Goal: Task Accomplishment & Management: Manage account settings

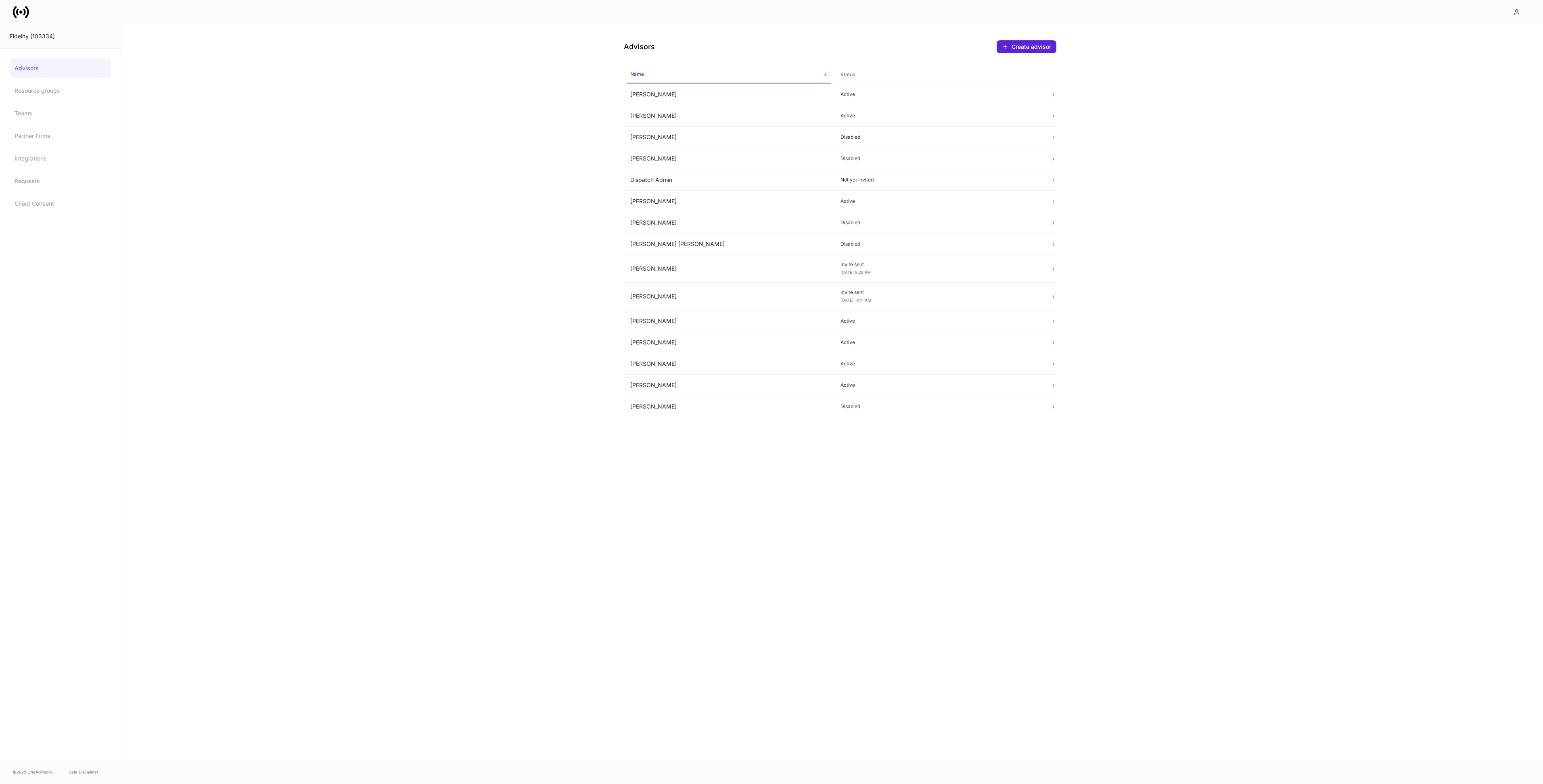
click at [27, 16] on icon at bounding box center [21, 12] width 16 height 16
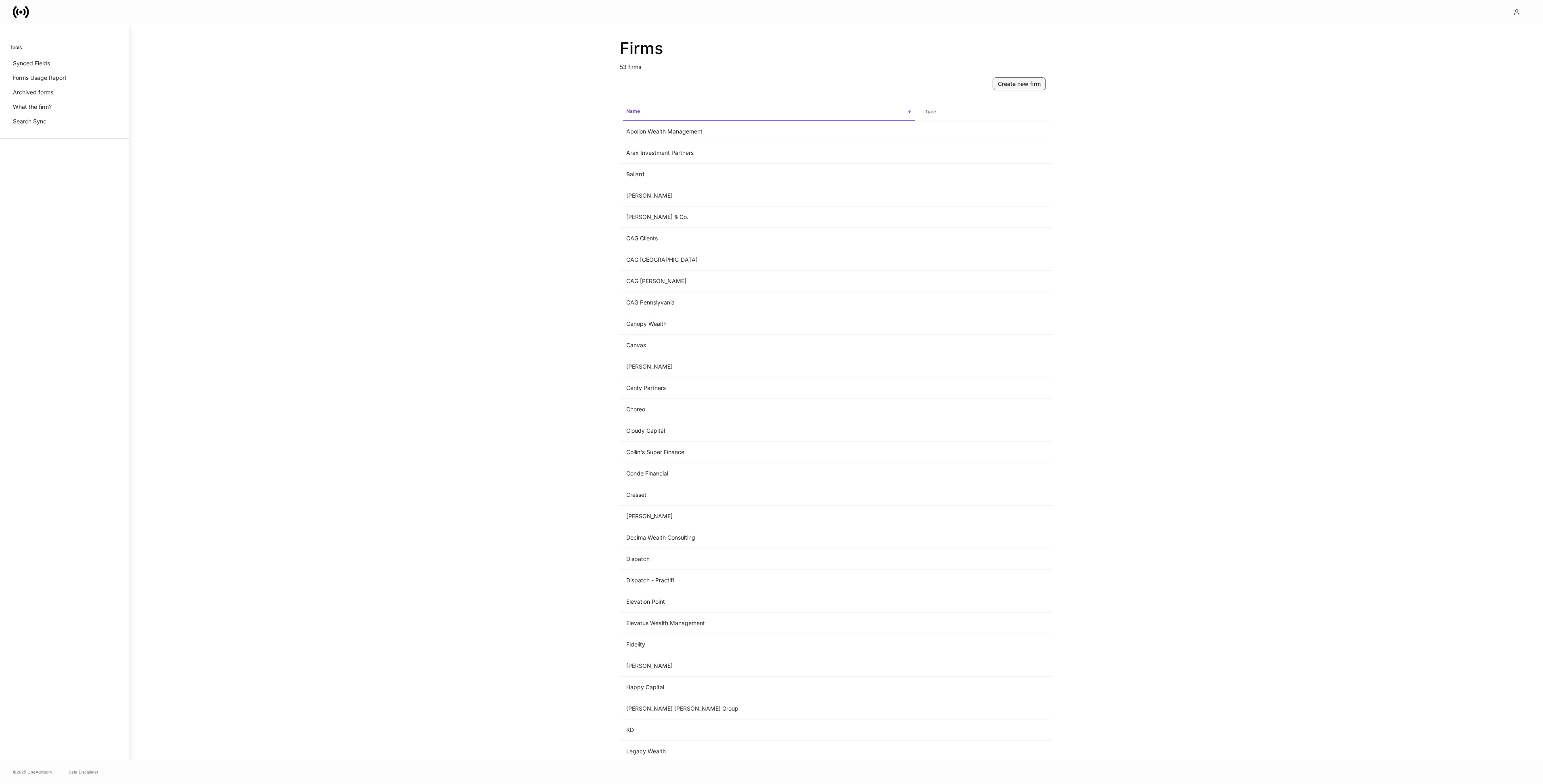
click at [1020, 83] on div "Create new firm" at bounding box center [1019, 84] width 43 height 8
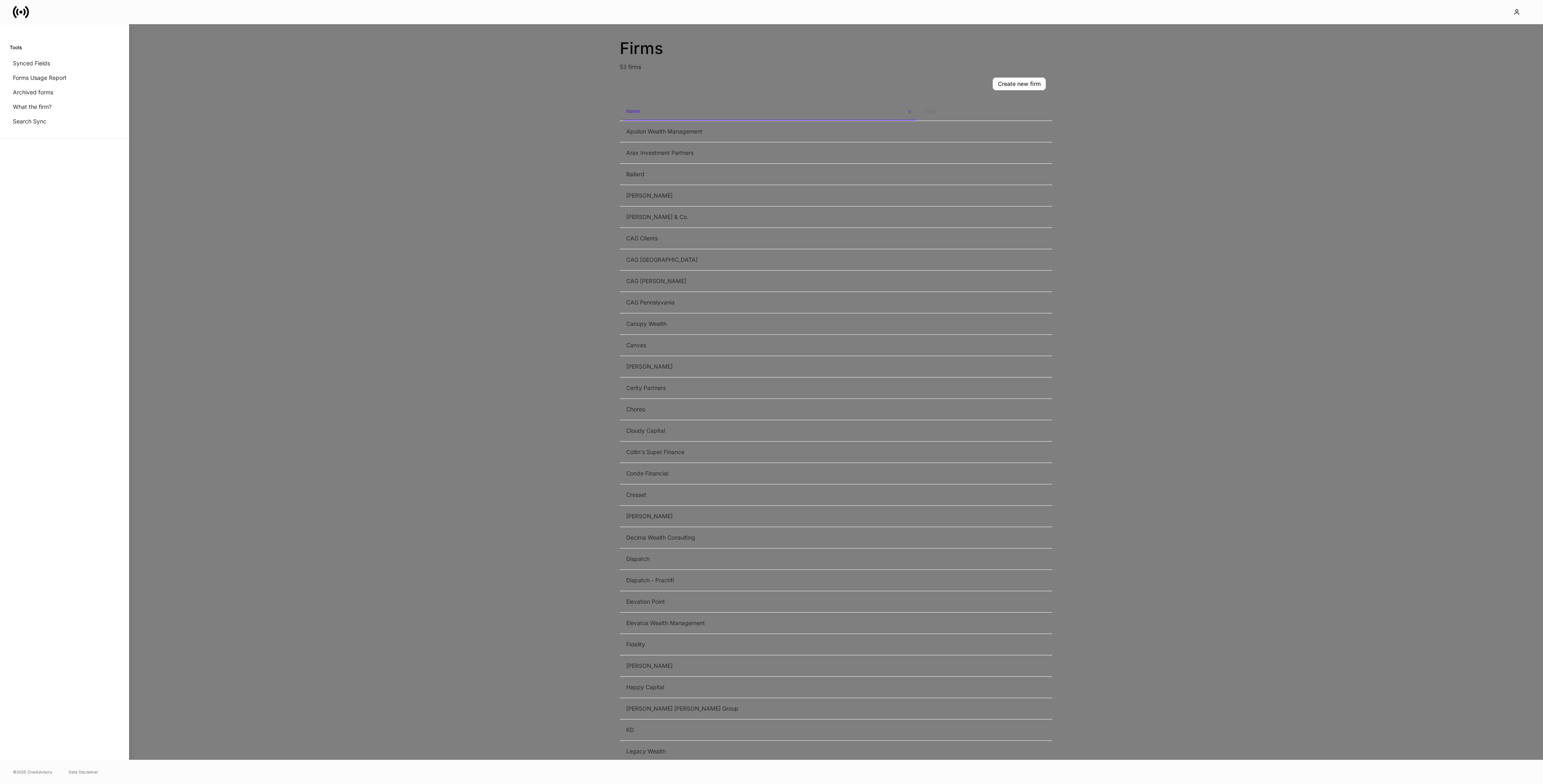
type input "********"
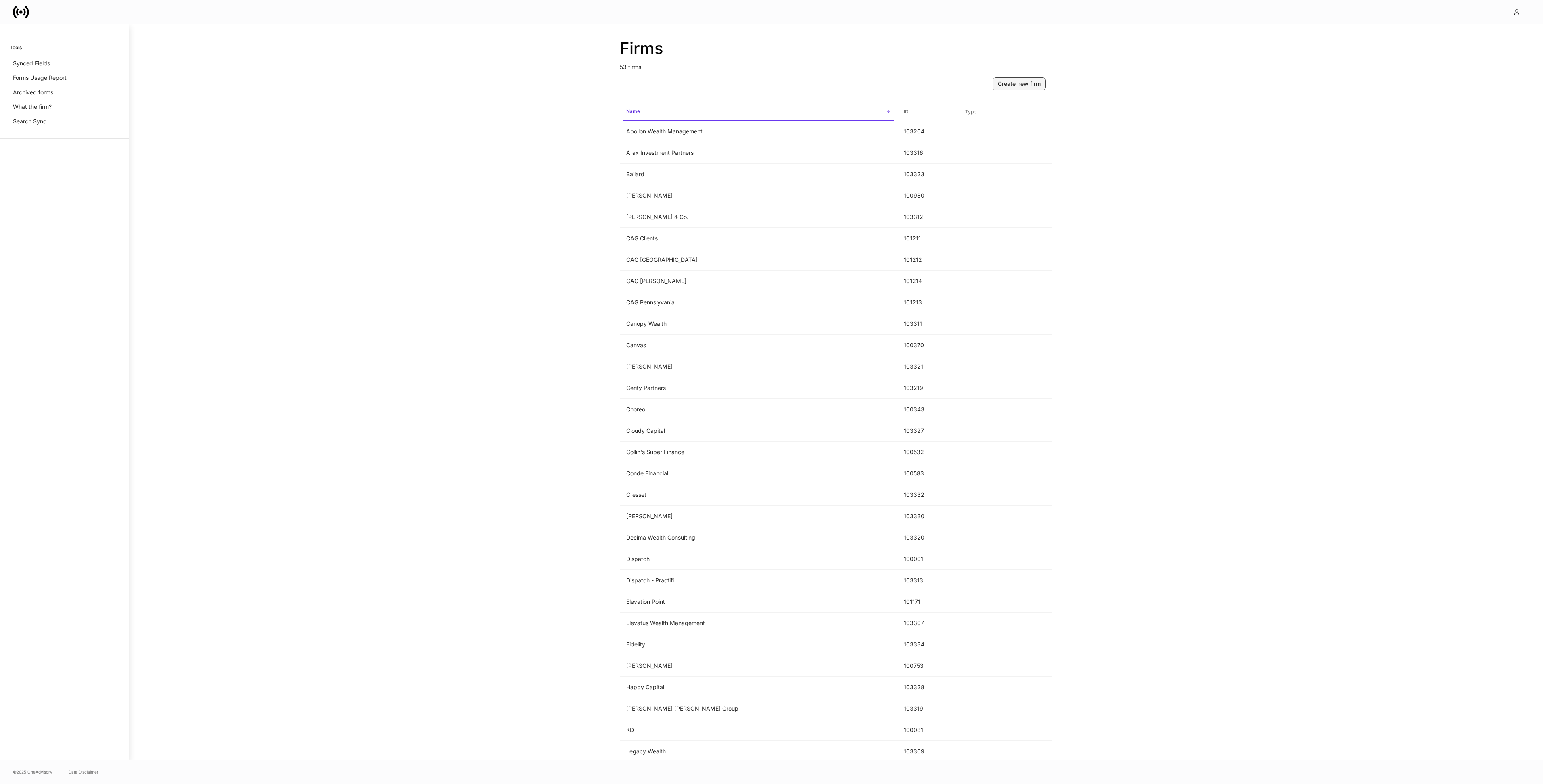
click at [1016, 89] on button "Create new firm" at bounding box center [1019, 83] width 53 height 13
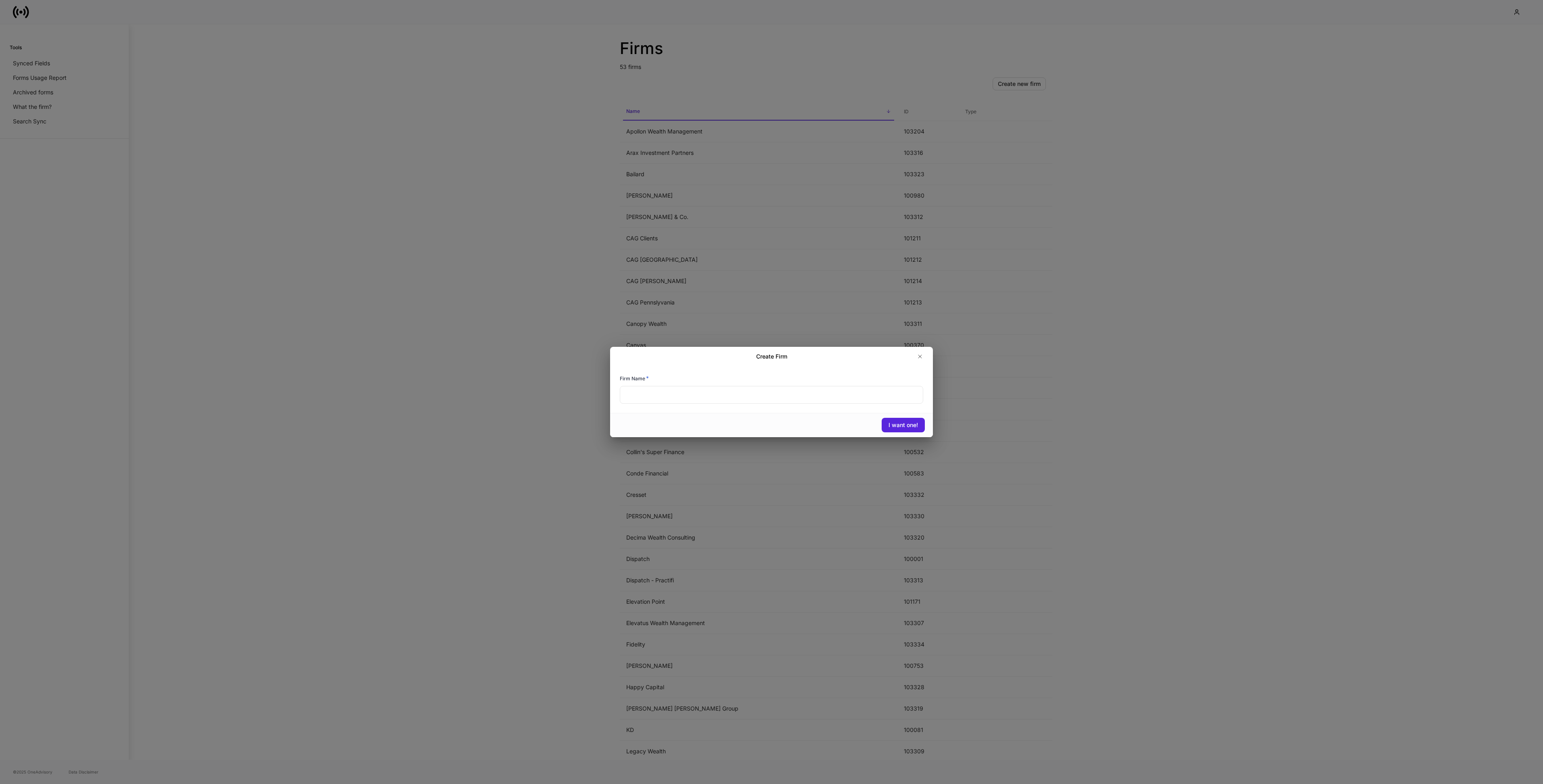
click at [712, 401] on input "text" at bounding box center [772, 395] width 304 height 18
type input "********"
click at [899, 425] on div "I want one!" at bounding box center [903, 425] width 29 height 8
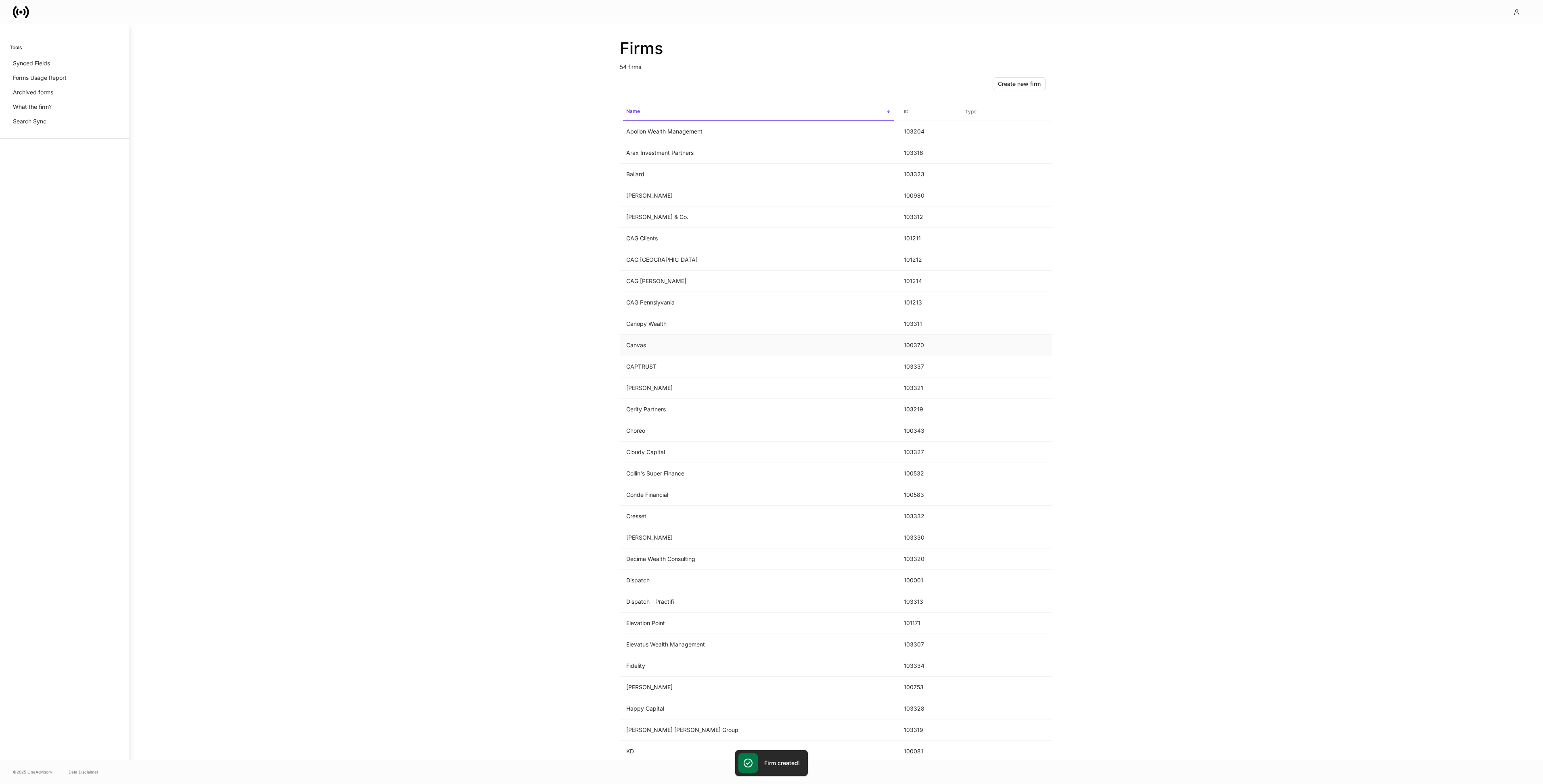
click at [758, 345] on td "Canvas" at bounding box center [758, 345] width 278 height 21
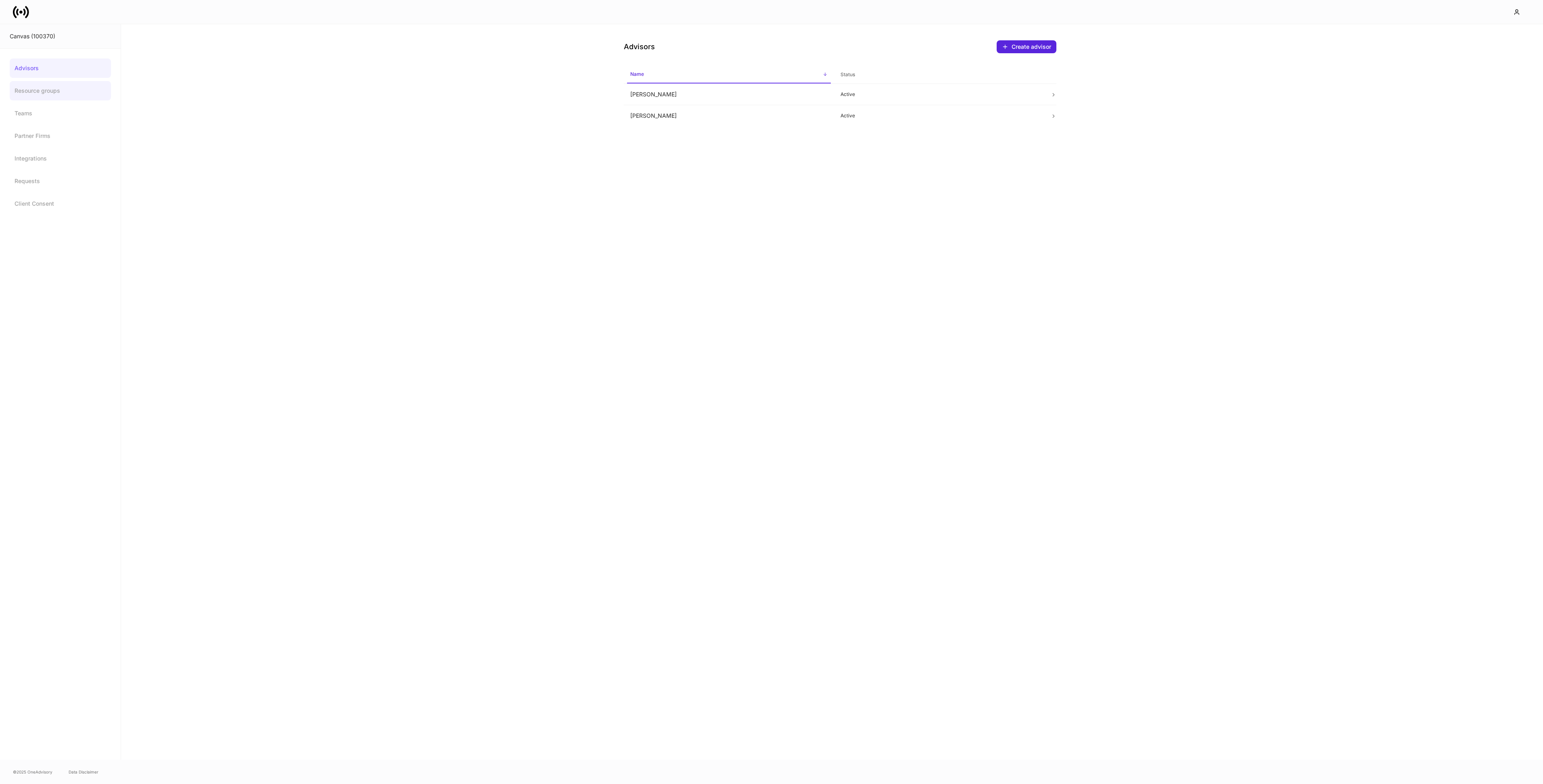
click at [24, 97] on link "Resource groups" at bounding box center [61, 91] width 101 height 19
click at [25, 112] on link "Teams" at bounding box center [61, 113] width 101 height 19
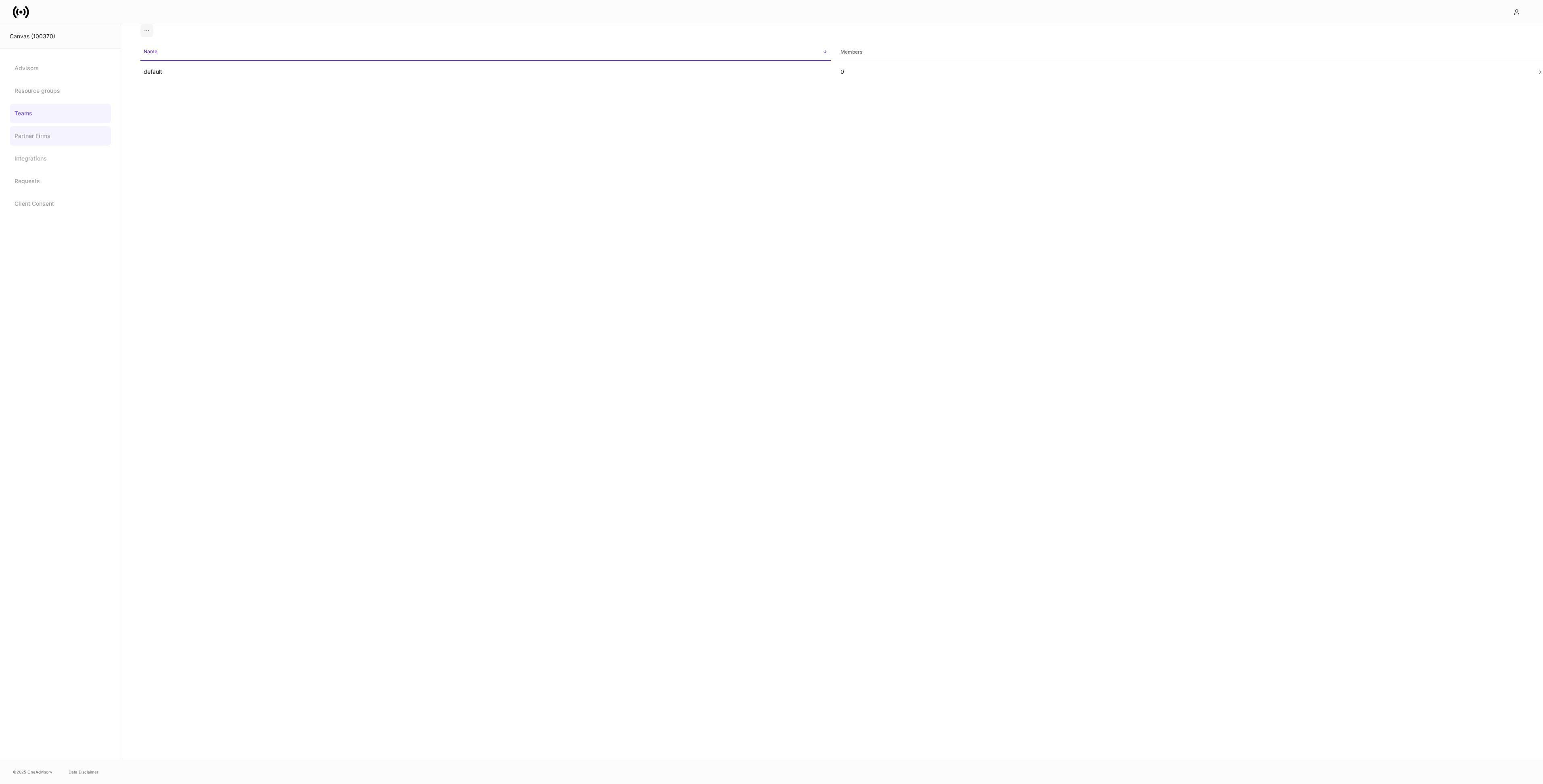
click at [28, 128] on link "Partner Firms" at bounding box center [61, 136] width 101 height 19
click at [29, 158] on link "Integrations" at bounding box center [61, 158] width 101 height 19
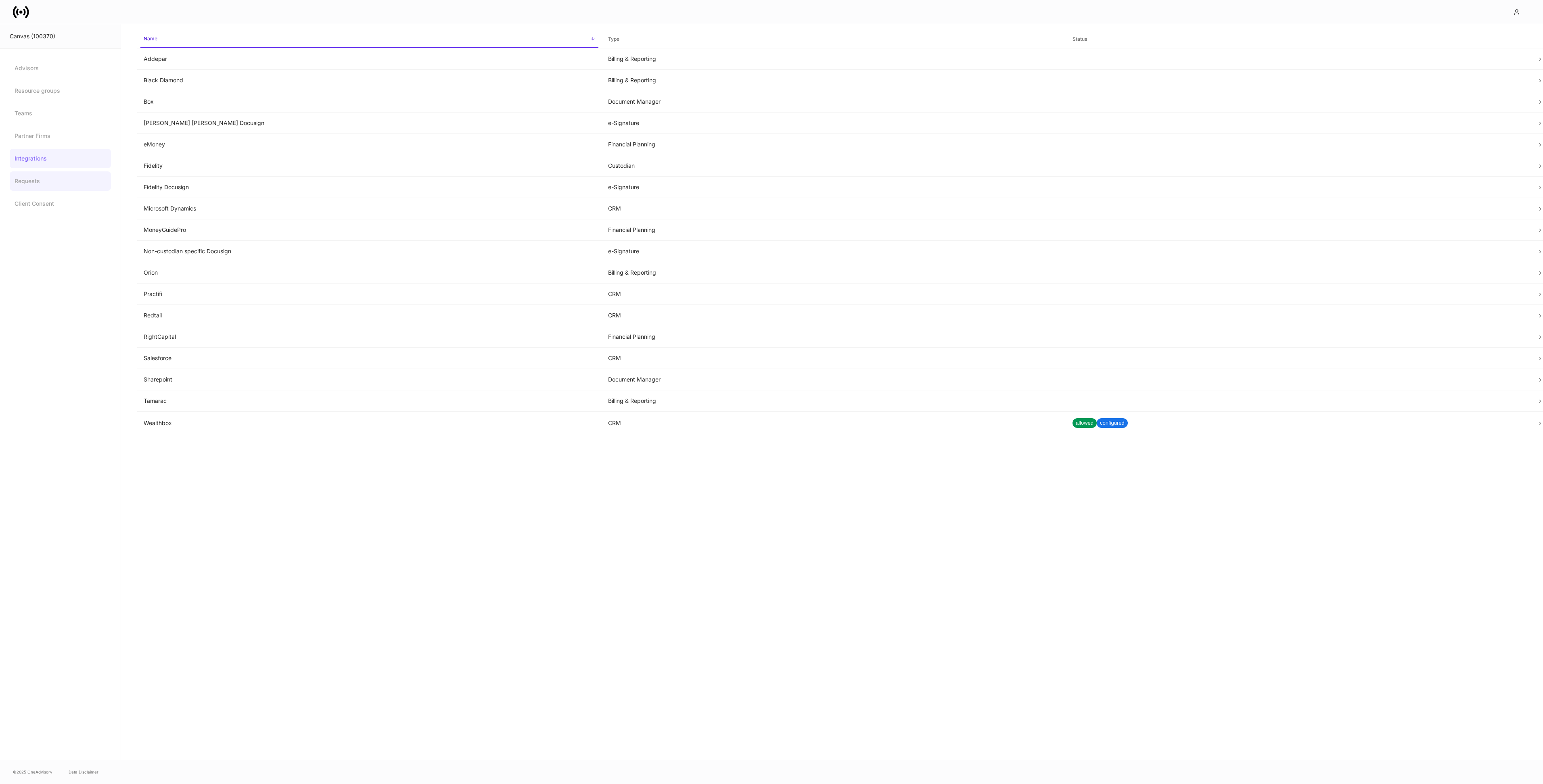
click at [29, 176] on link "Requests" at bounding box center [61, 181] width 101 height 19
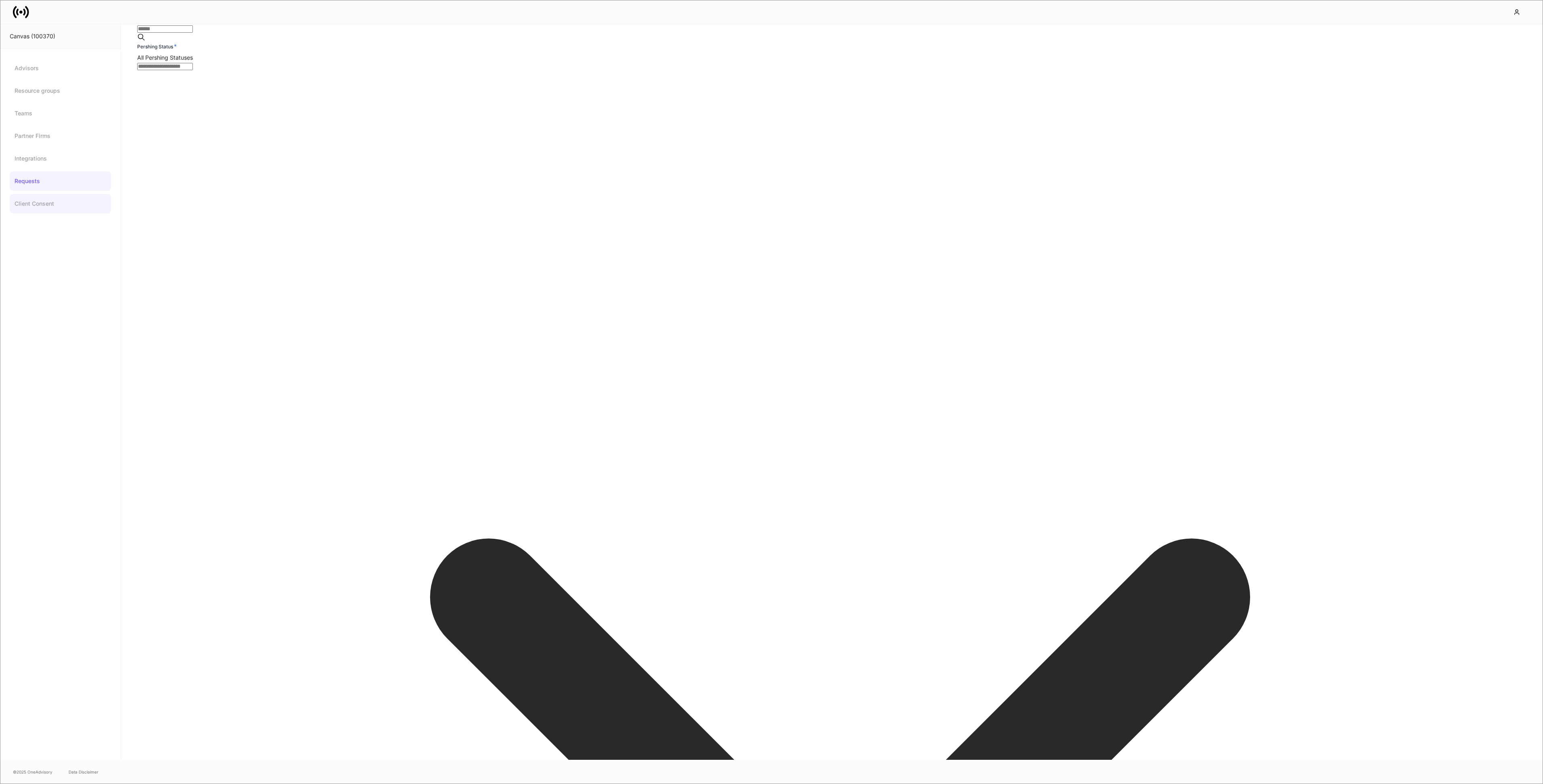
click at [28, 204] on link "Client Consent" at bounding box center [61, 204] width 101 height 19
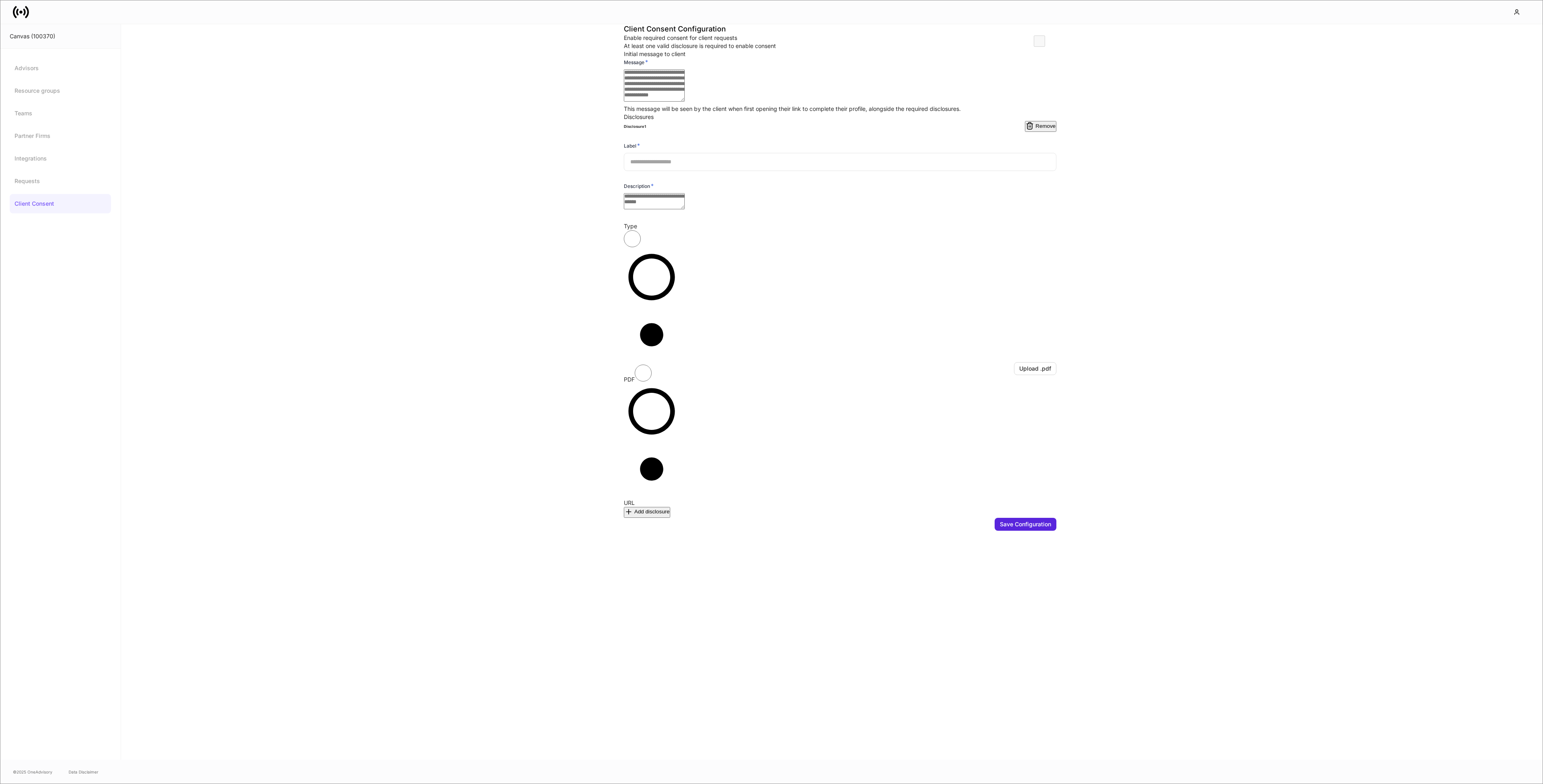
click at [27, 13] on icon at bounding box center [27, 11] width 4 height 12
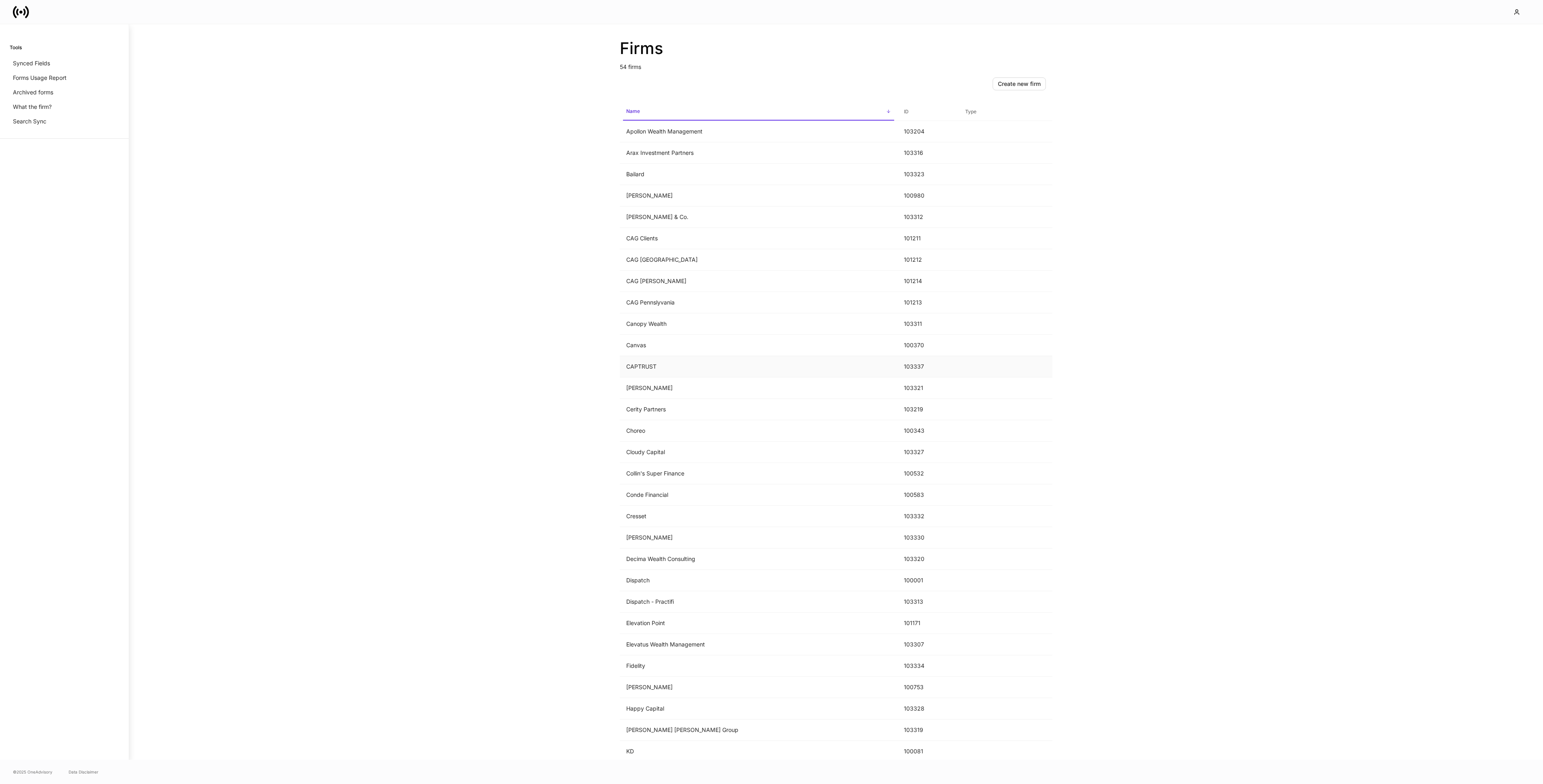
click at [699, 365] on td "CAPTRUST" at bounding box center [758, 367] width 278 height 21
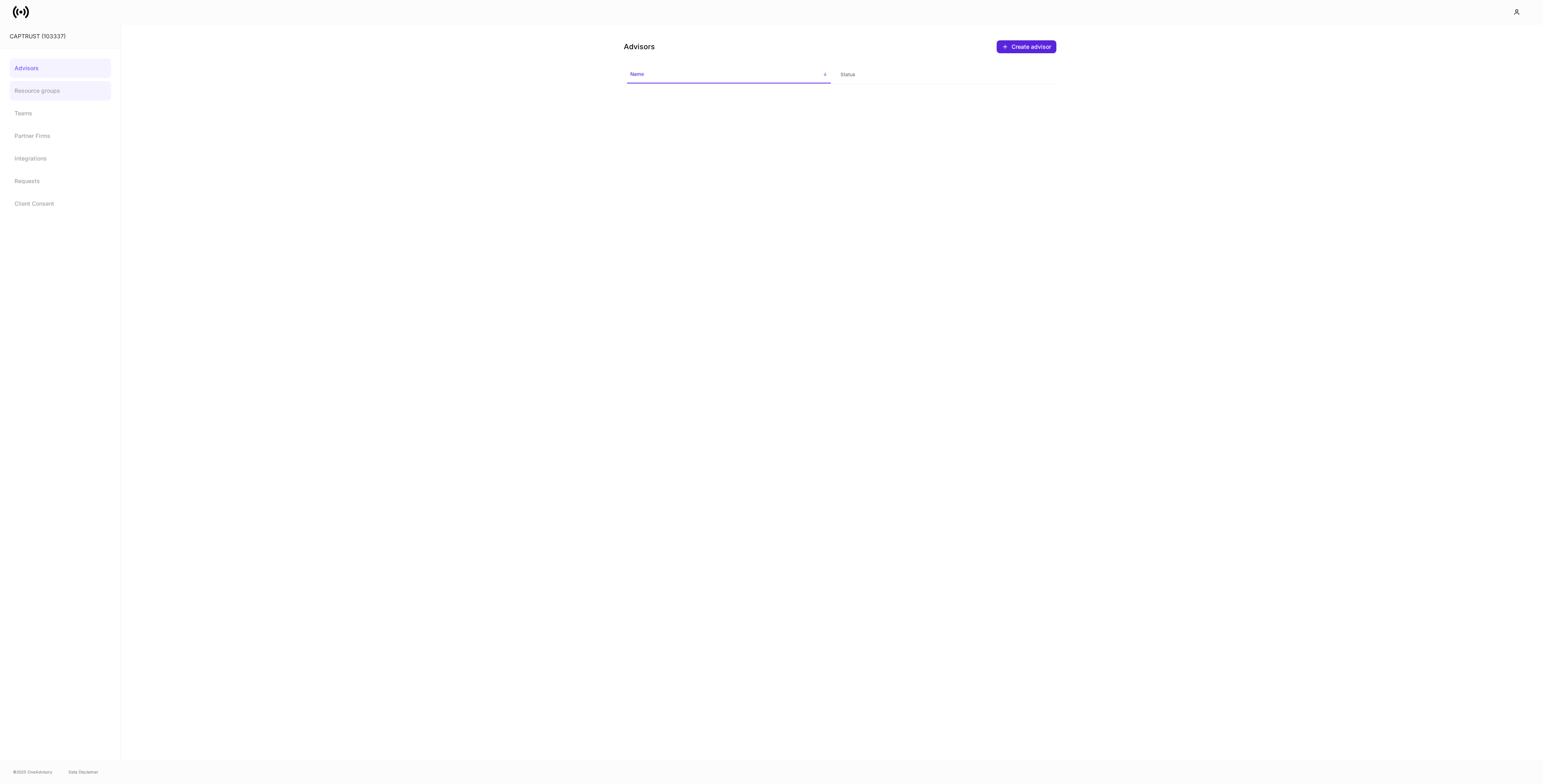
click at [32, 85] on link "Resource groups" at bounding box center [61, 91] width 101 height 19
click at [53, 115] on link "Teams" at bounding box center [61, 113] width 101 height 19
click at [45, 158] on link "Integrations" at bounding box center [61, 158] width 101 height 19
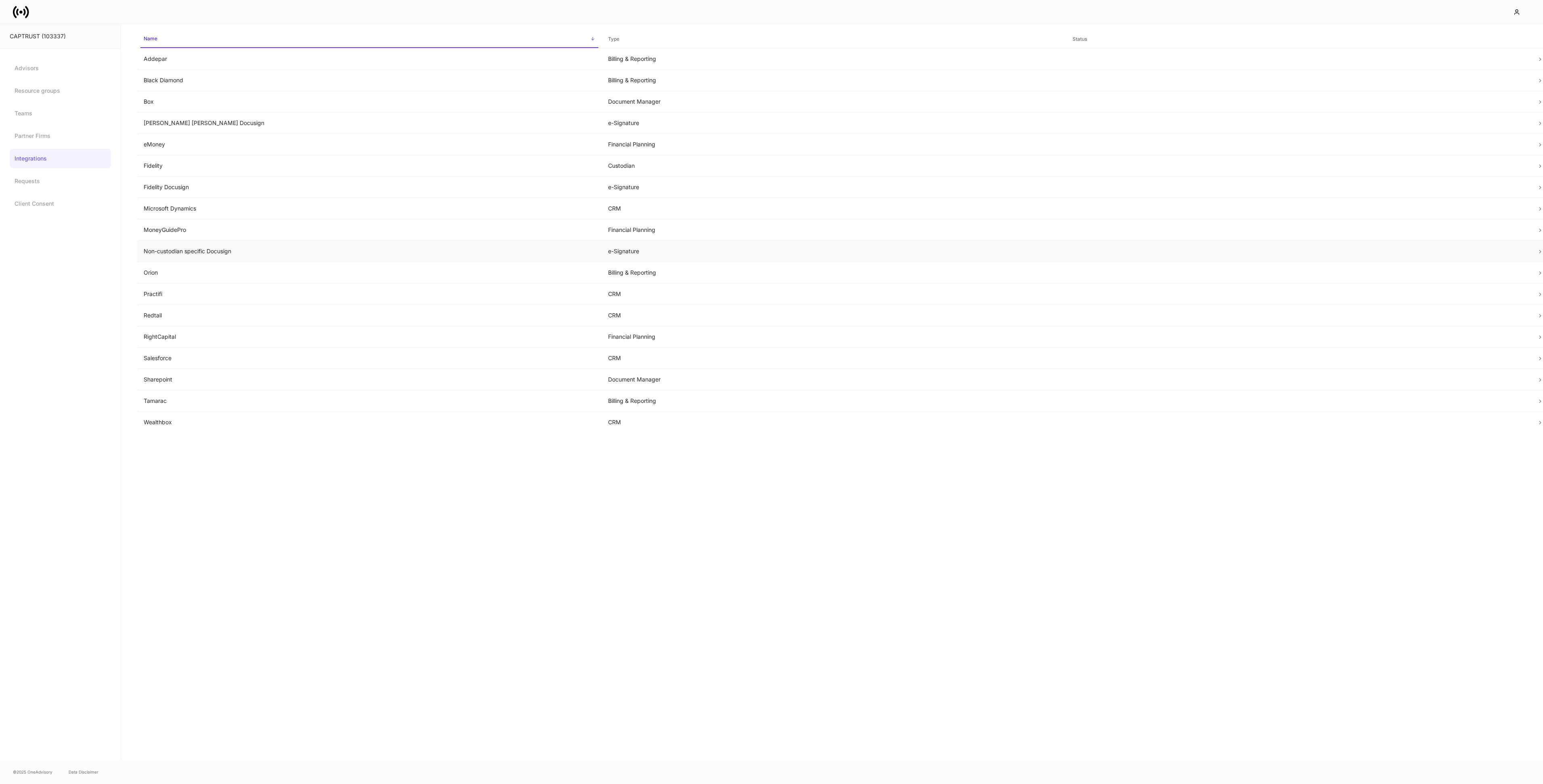
click at [262, 256] on td "Non-custodian specific Docusign" at bounding box center [369, 252] width 465 height 21
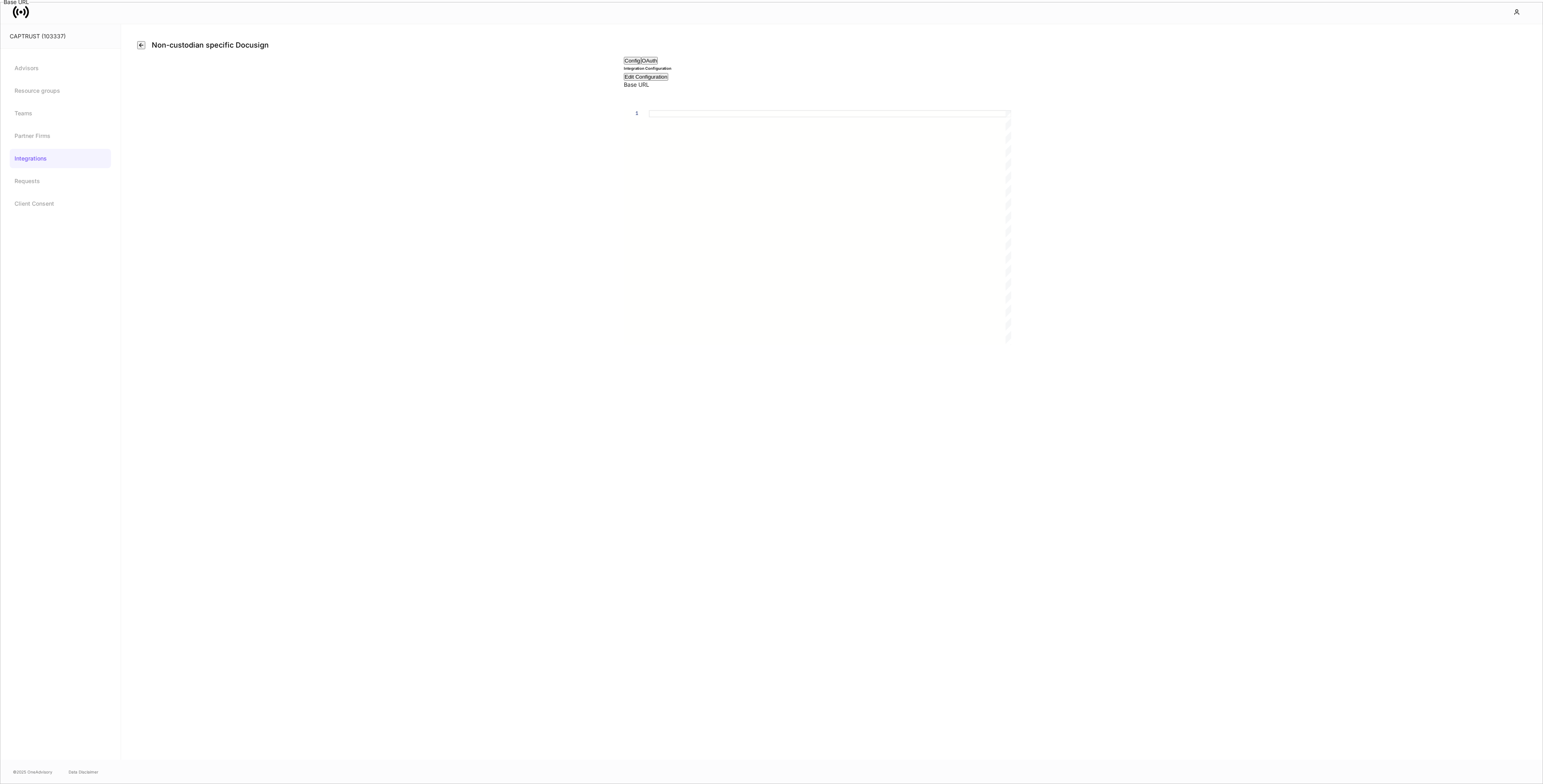
click at [145, 46] on button "button" at bounding box center [141, 45] width 8 height 8
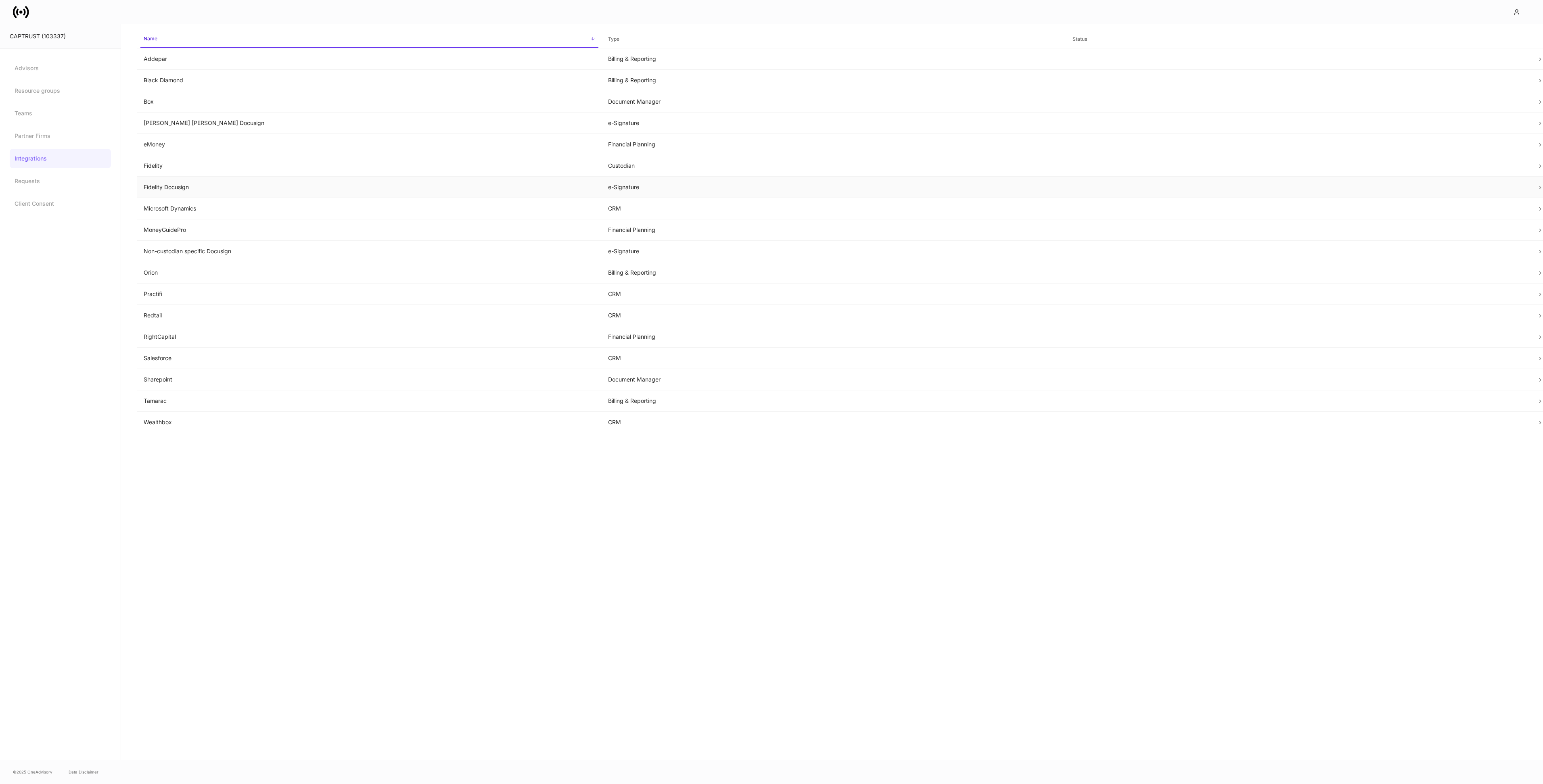
click at [238, 193] on td "Fidelity Docusign" at bounding box center [369, 187] width 465 height 21
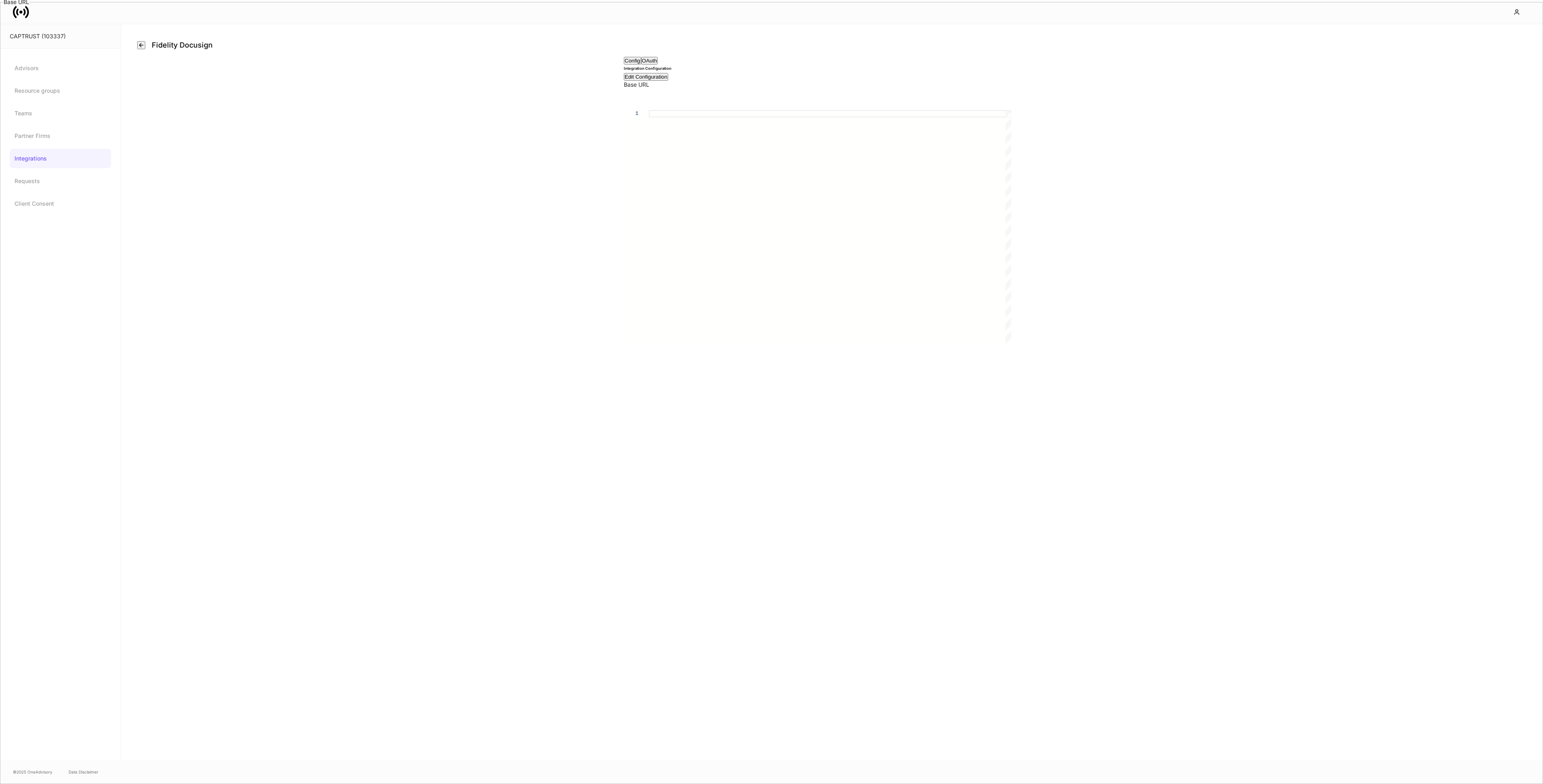
click at [142, 47] on icon "button" at bounding box center [141, 45] width 7 height 7
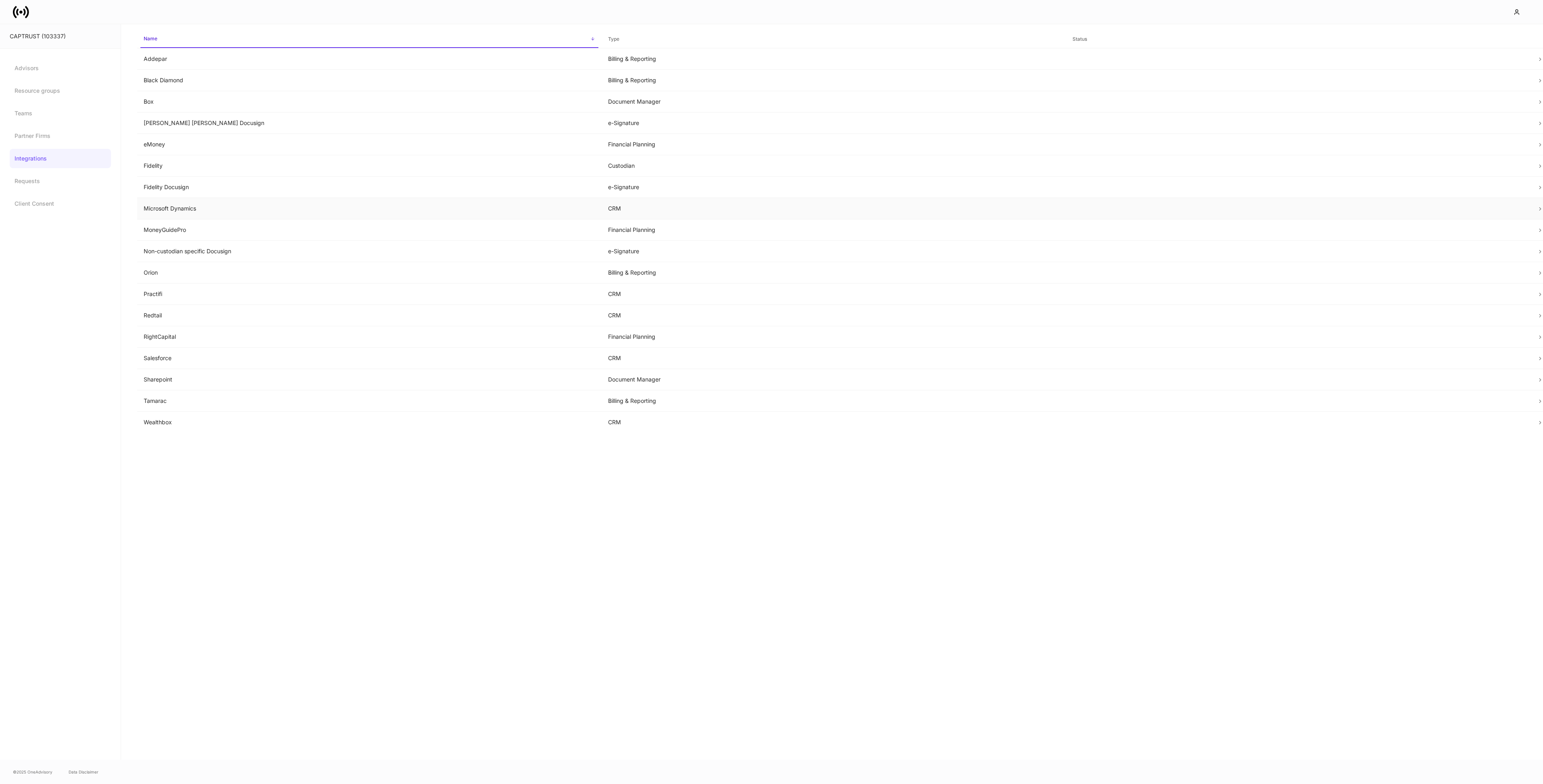
click at [235, 215] on td "Microsoft Dynamics" at bounding box center [369, 209] width 465 height 21
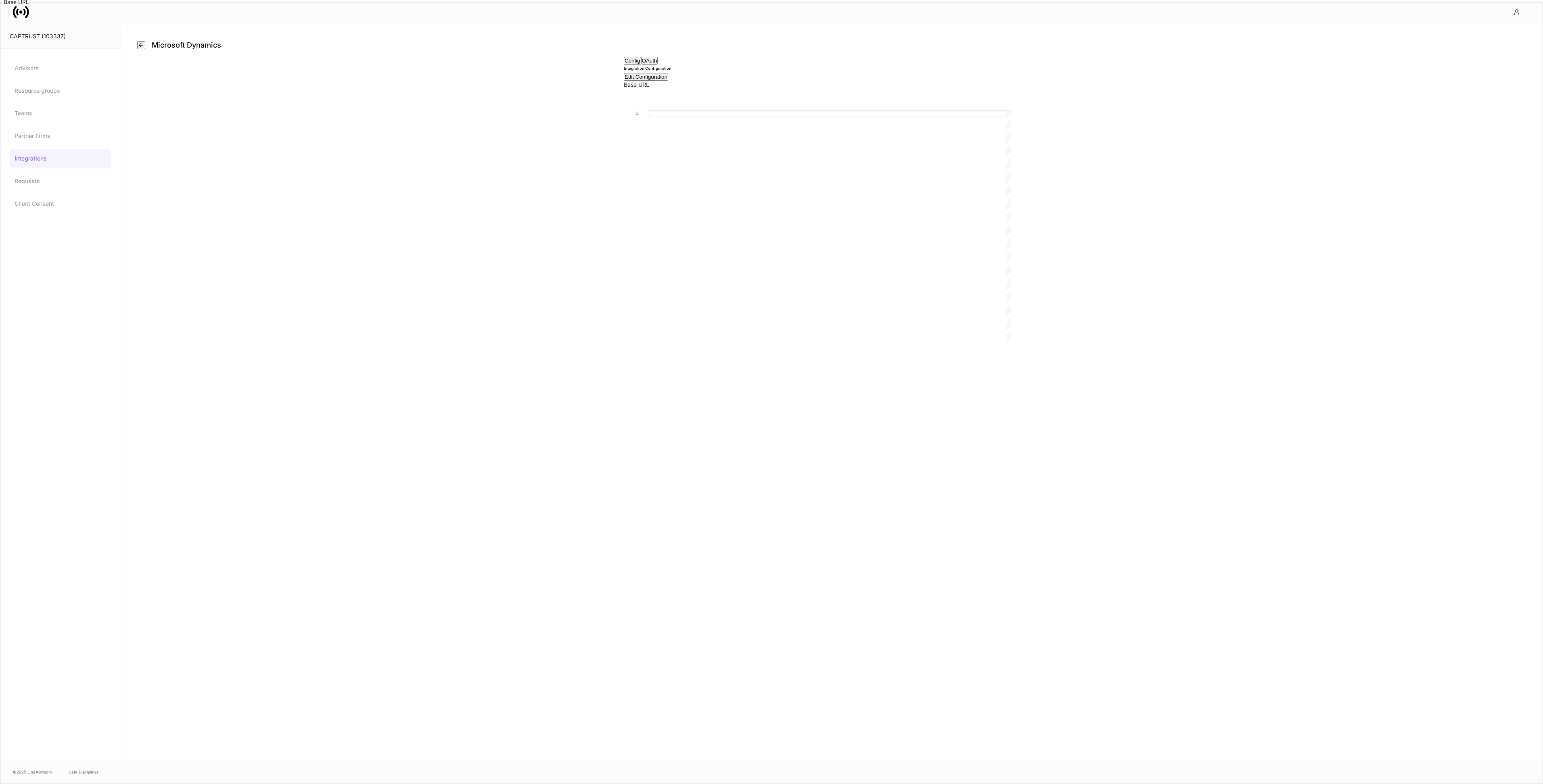
click at [151, 47] on div "Microsoft Dynamics" at bounding box center [182, 45] width 91 height 10
click at [144, 47] on icon "button" at bounding box center [141, 45] width 7 height 7
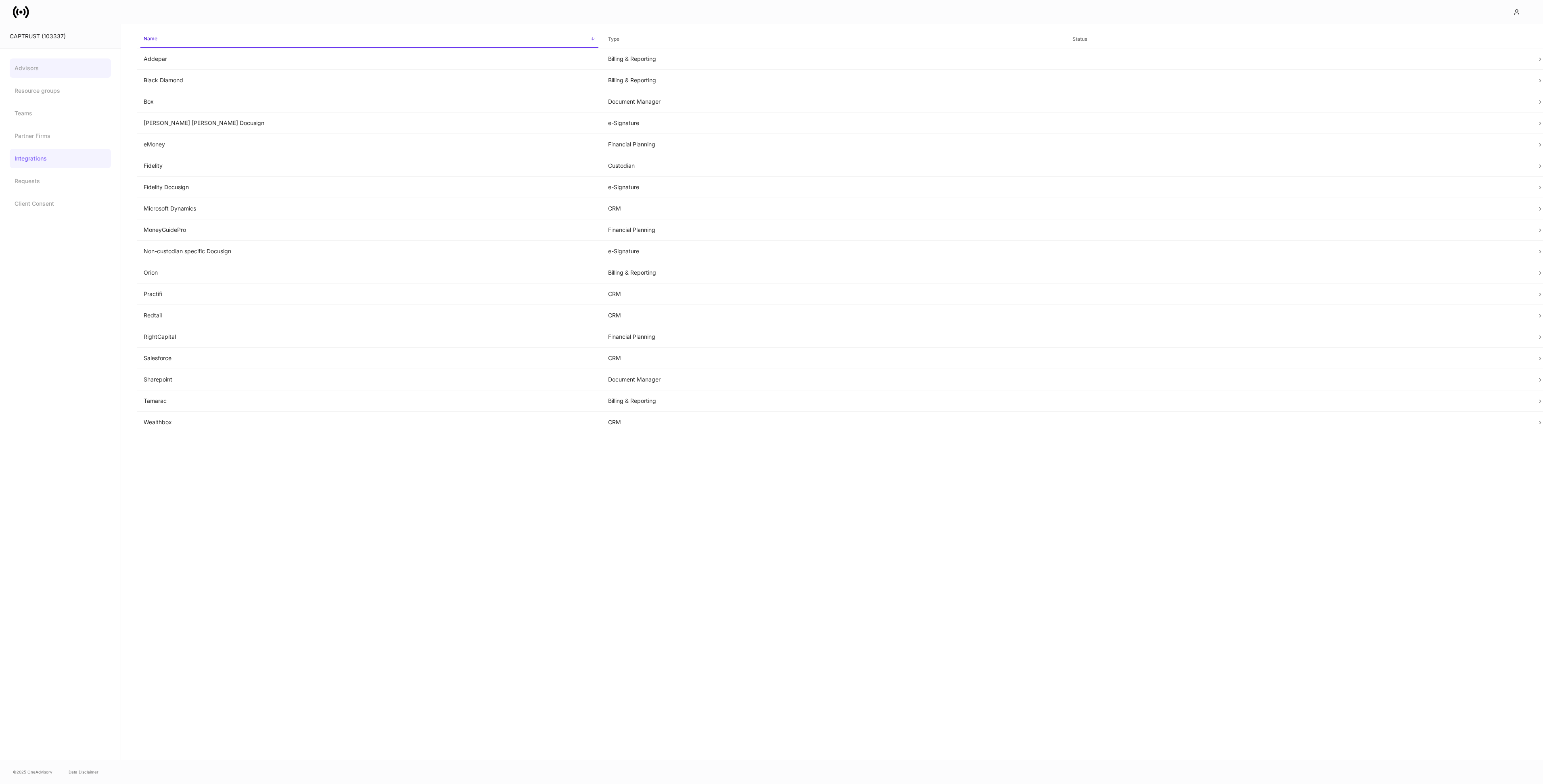
click at [52, 70] on link "Advisors" at bounding box center [61, 68] width 101 height 19
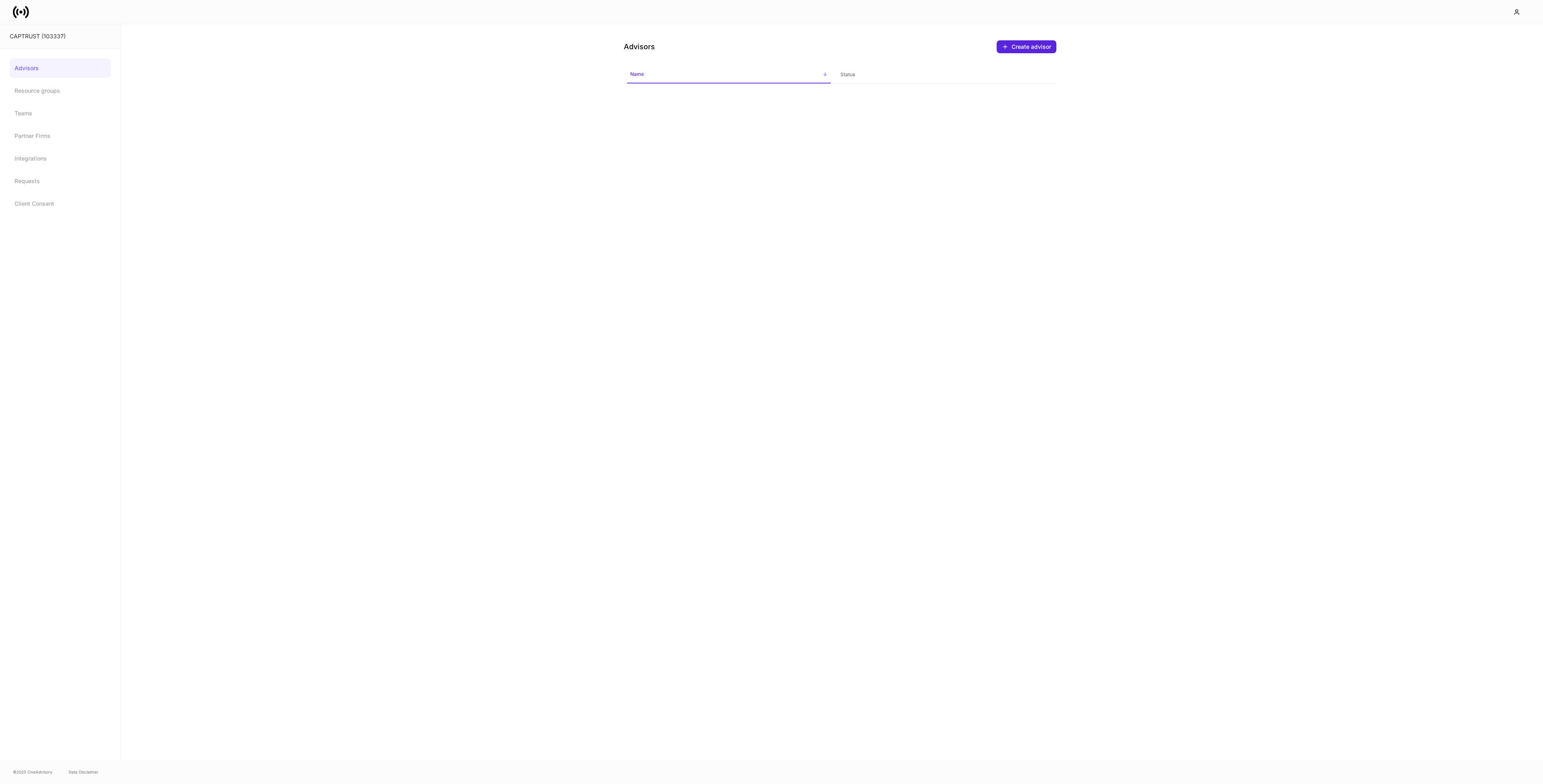
click at [700, 79] on span "Name sorted ascending" at bounding box center [729, 75] width 204 height 17
click at [1019, 48] on div "Create advisor" at bounding box center [1031, 47] width 39 height 8
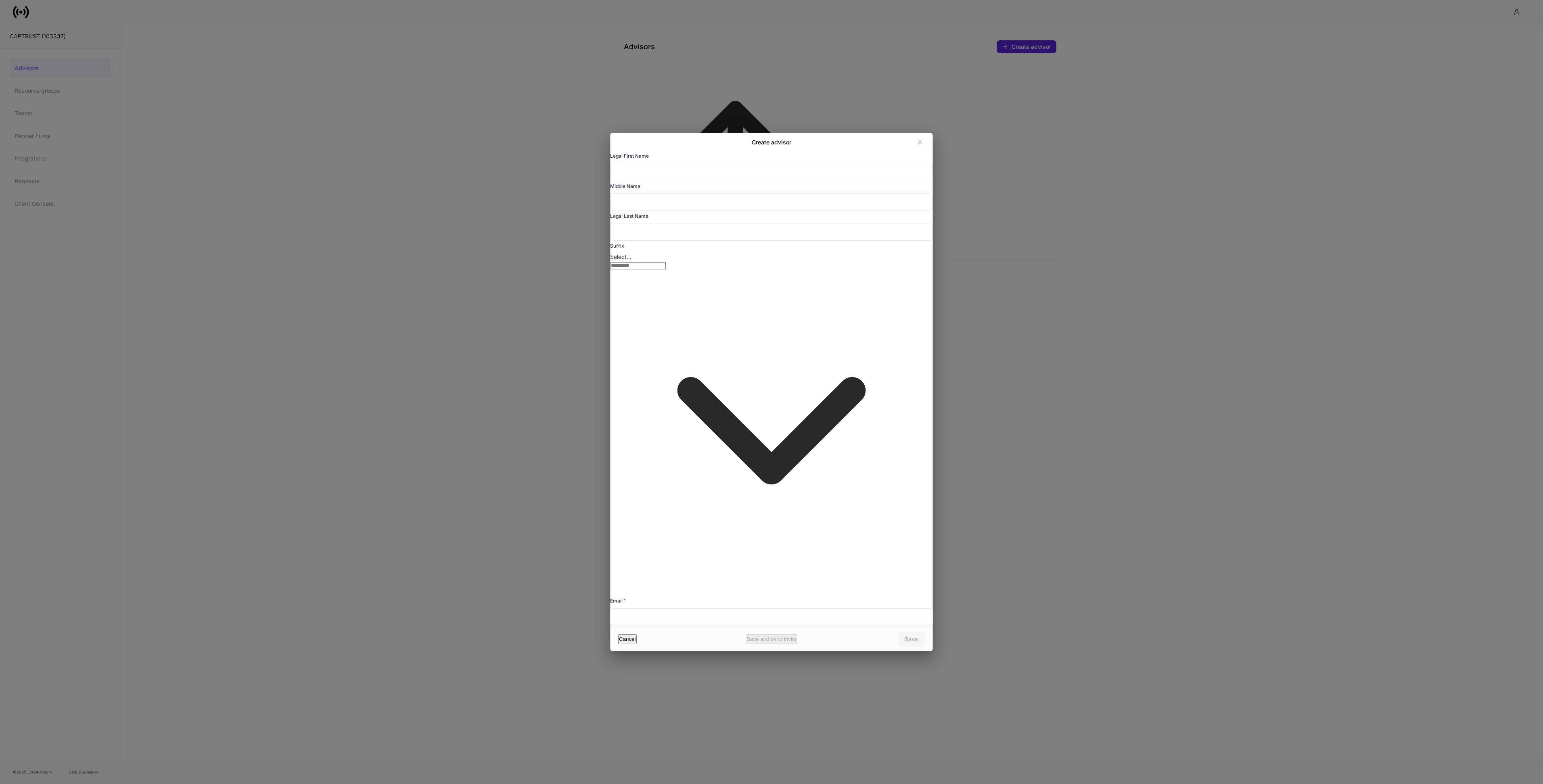
click at [691, 181] on input "text" at bounding box center [772, 172] width 323 height 18
type input "*****"
type input "**********"
click at [911, 636] on div "Save" at bounding box center [911, 640] width 13 height 8
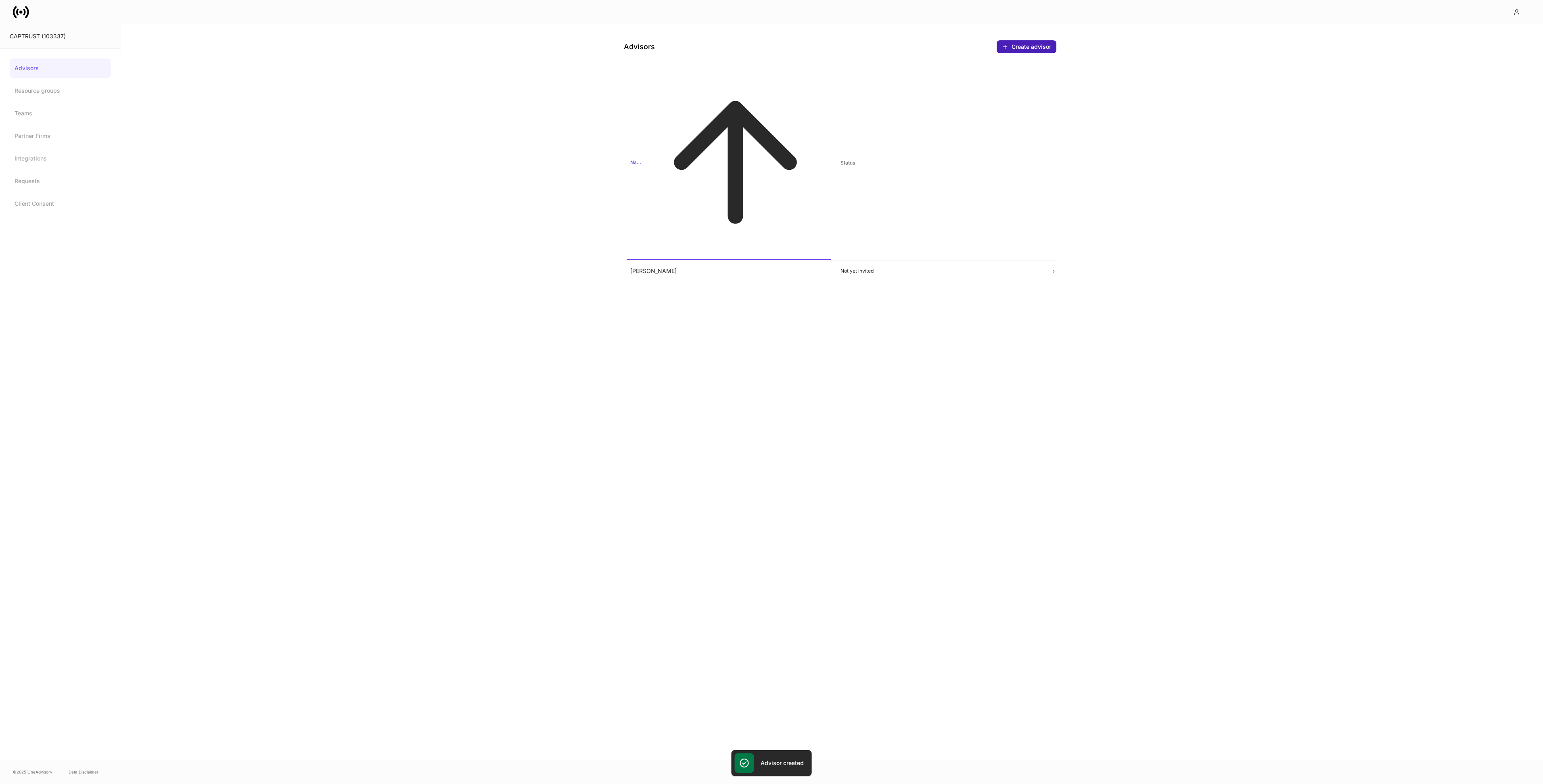
click at [1022, 50] on div "Create advisor" at bounding box center [1031, 47] width 39 height 8
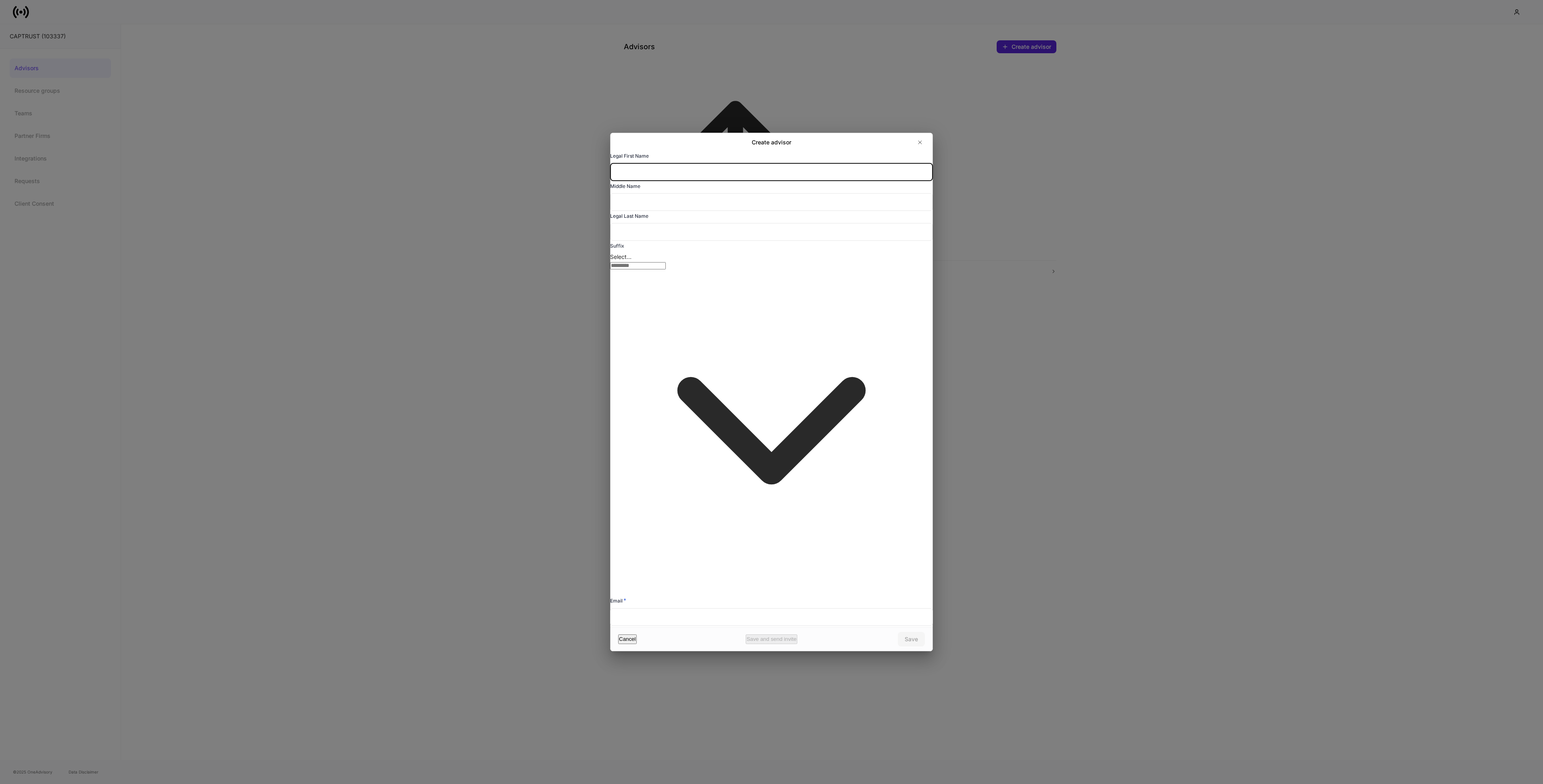
click at [672, 181] on input "text" at bounding box center [772, 172] width 323 height 18
type input "*****"
type input "**********"
click at [917, 636] on div "Save" at bounding box center [911, 640] width 13 height 8
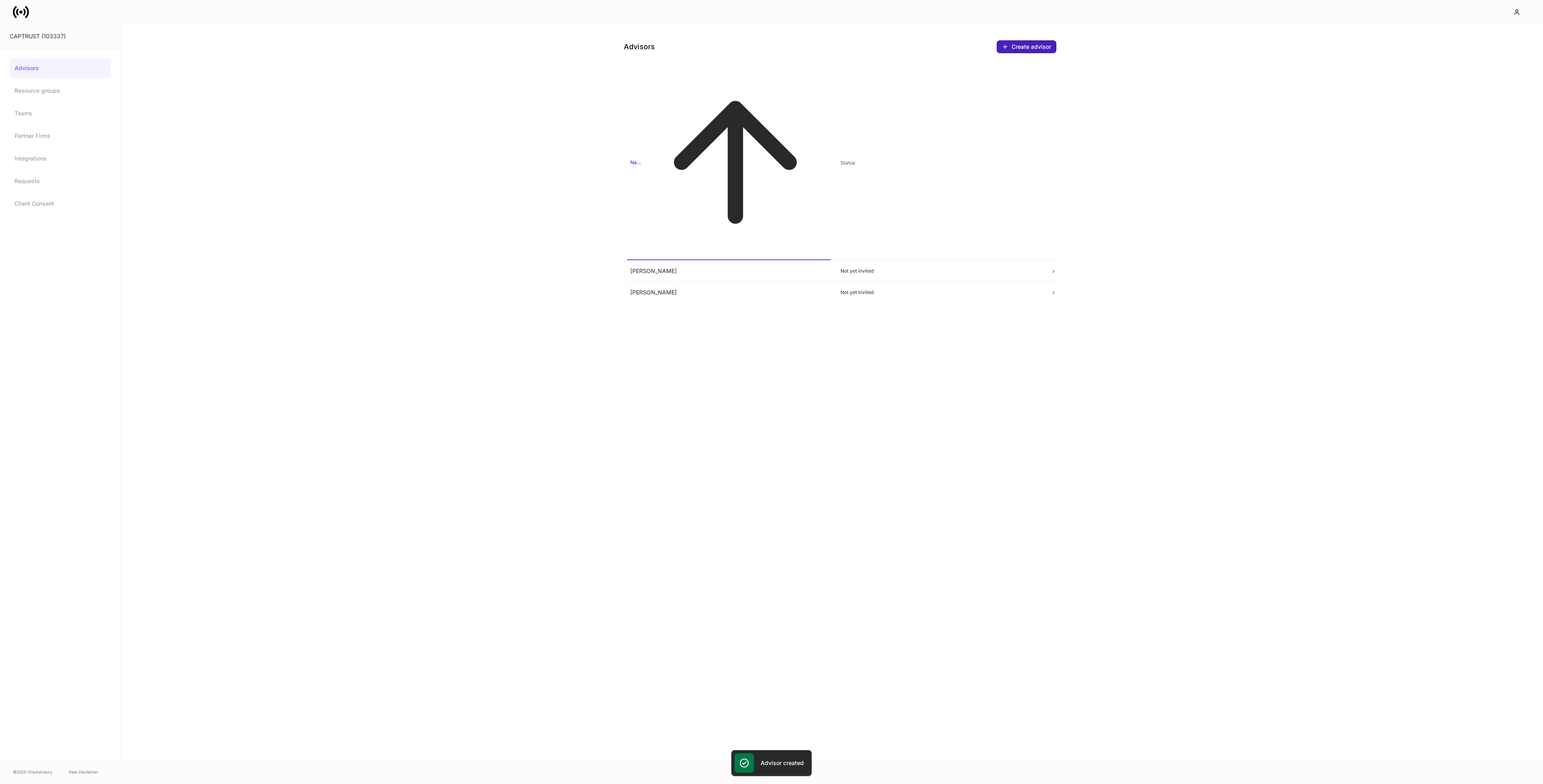
click at [1038, 50] on div "Create advisor" at bounding box center [1031, 47] width 39 height 8
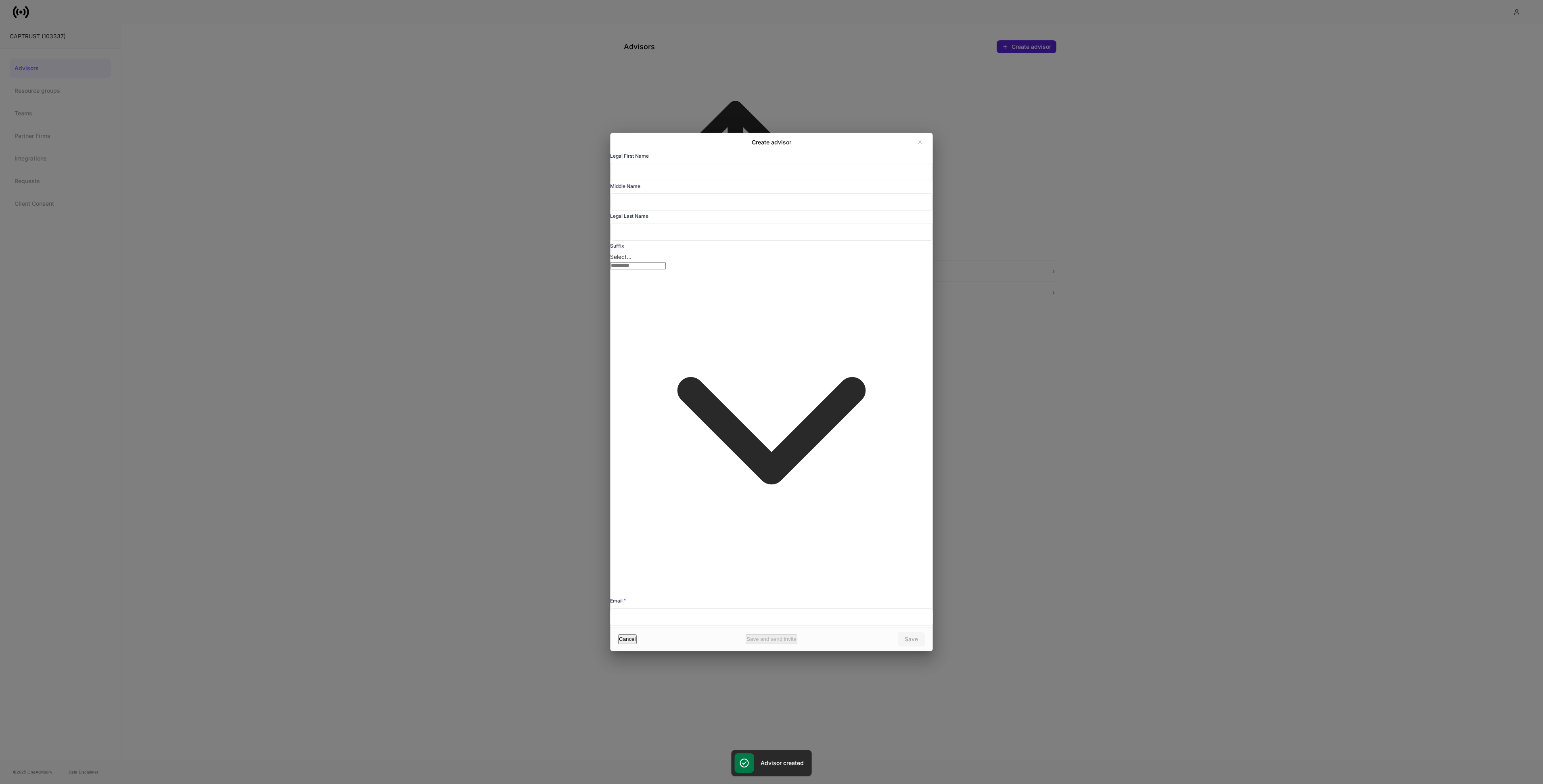
click at [698, 181] on input "text" at bounding box center [772, 172] width 323 height 18
type input "*******"
type input "**********"
click at [910, 636] on div "Save" at bounding box center [911, 640] width 13 height 8
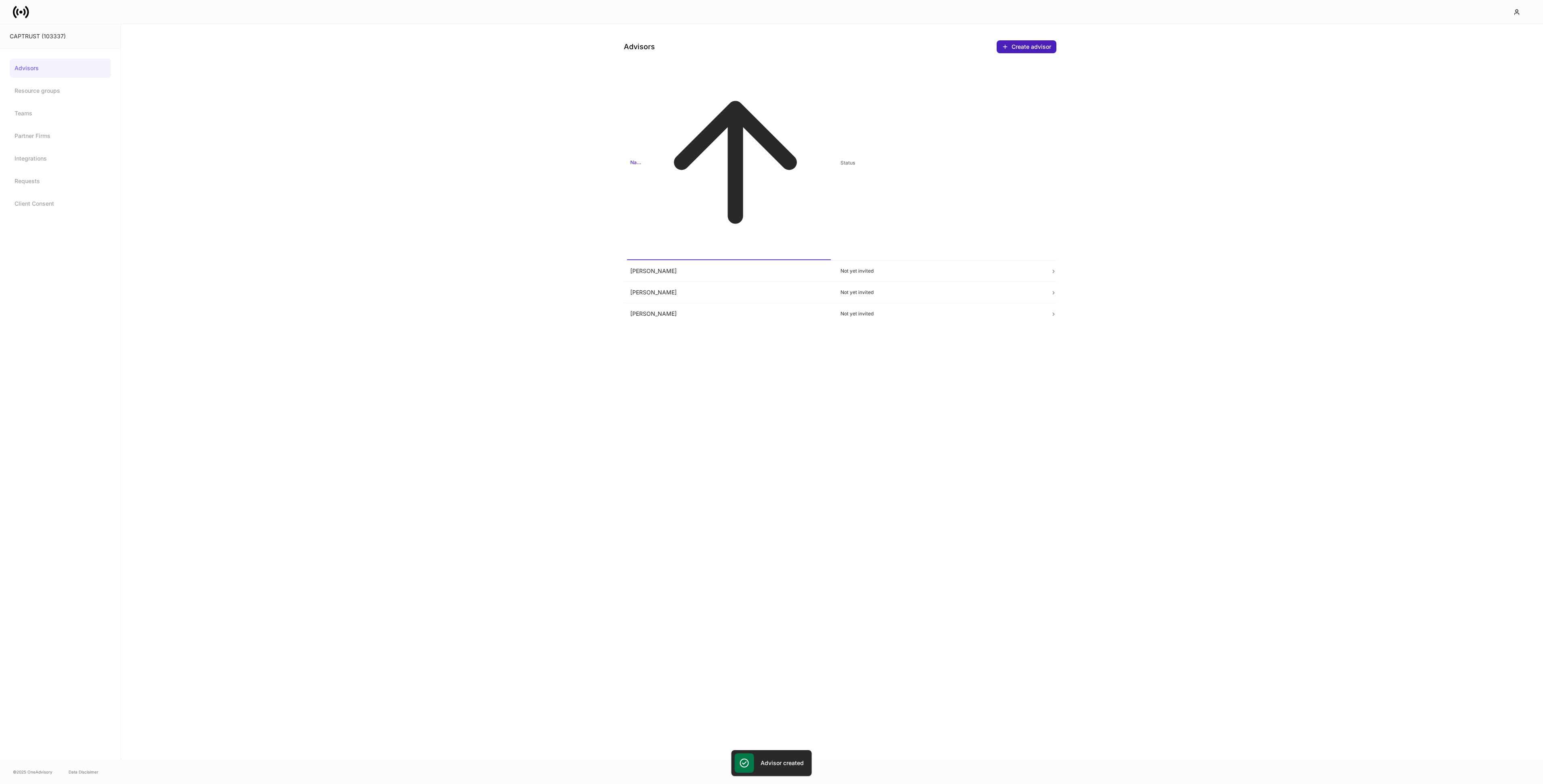
click at [1026, 49] on div "Create advisor" at bounding box center [1031, 47] width 39 height 8
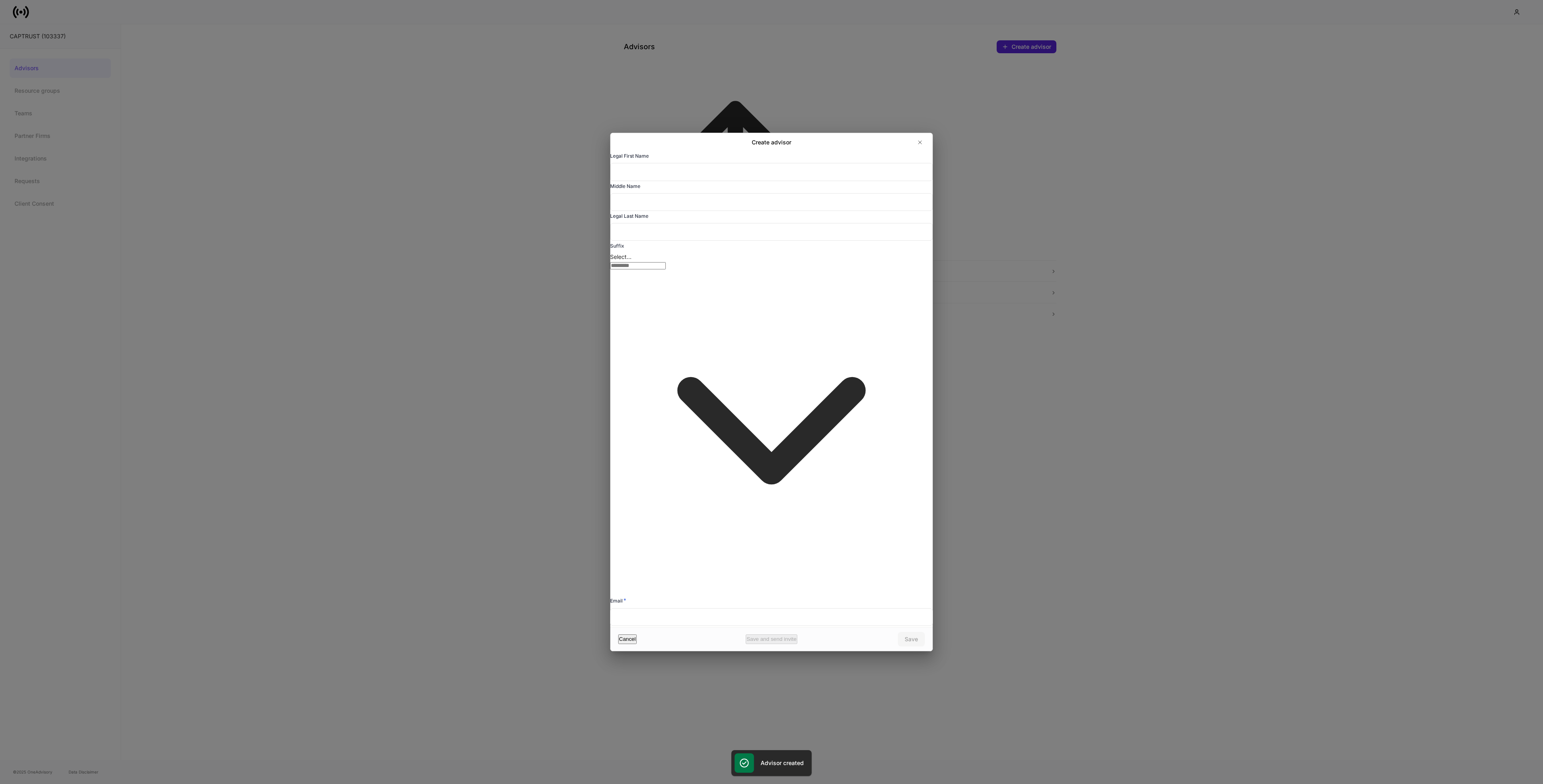
click at [672, 181] on input "text" at bounding box center [772, 172] width 323 height 18
type input "********"
type input "******"
type input "**********"
click at [915, 636] on div "Save" at bounding box center [911, 640] width 13 height 8
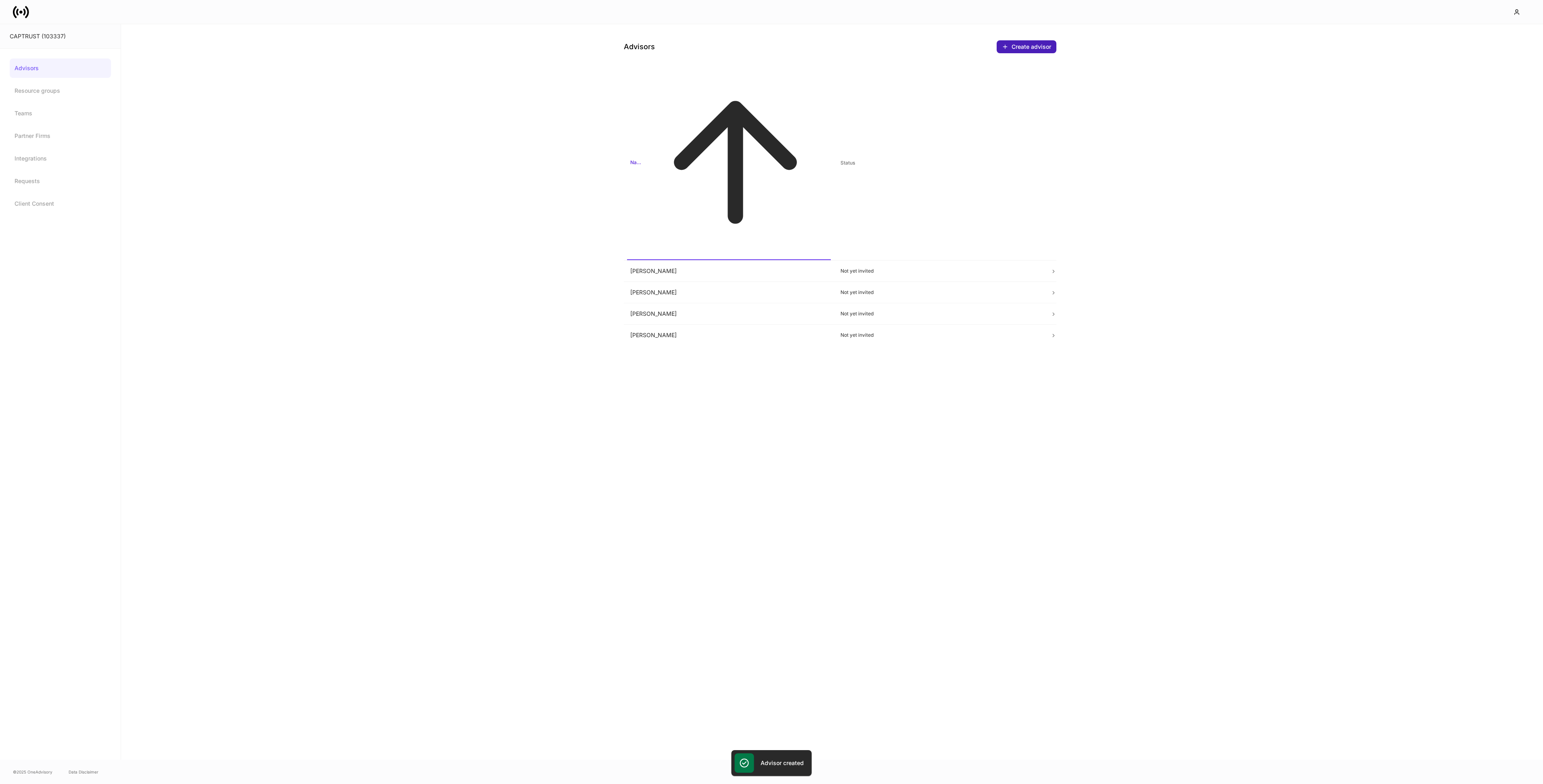
click at [1037, 47] on div "Create advisor" at bounding box center [1031, 47] width 39 height 8
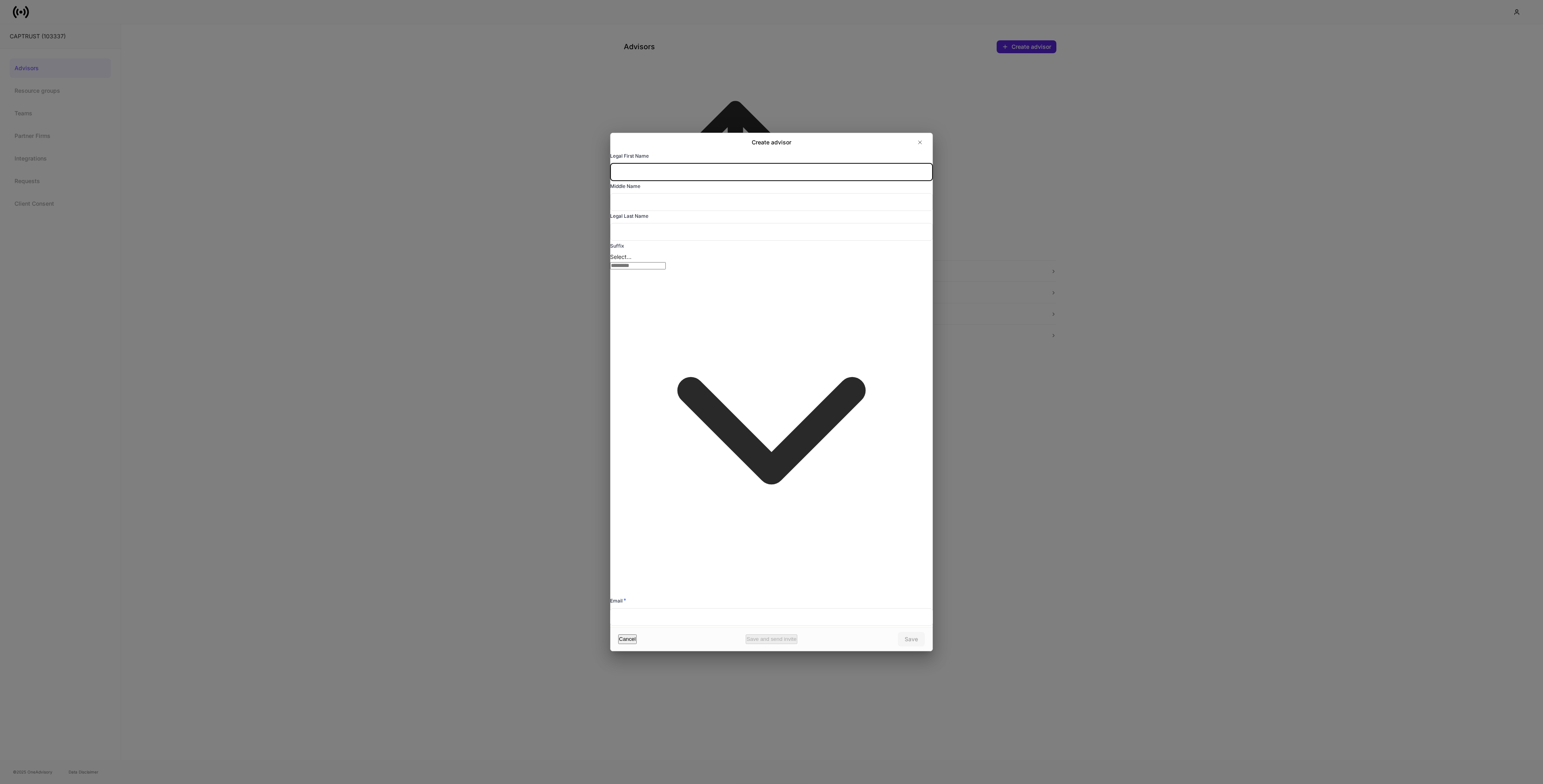
click at [676, 181] on input "text" at bounding box center [772, 172] width 323 height 18
type input "*******"
type input "******"
type input "**********"
click at [919, 632] on button "Save" at bounding box center [911, 640] width 27 height 15
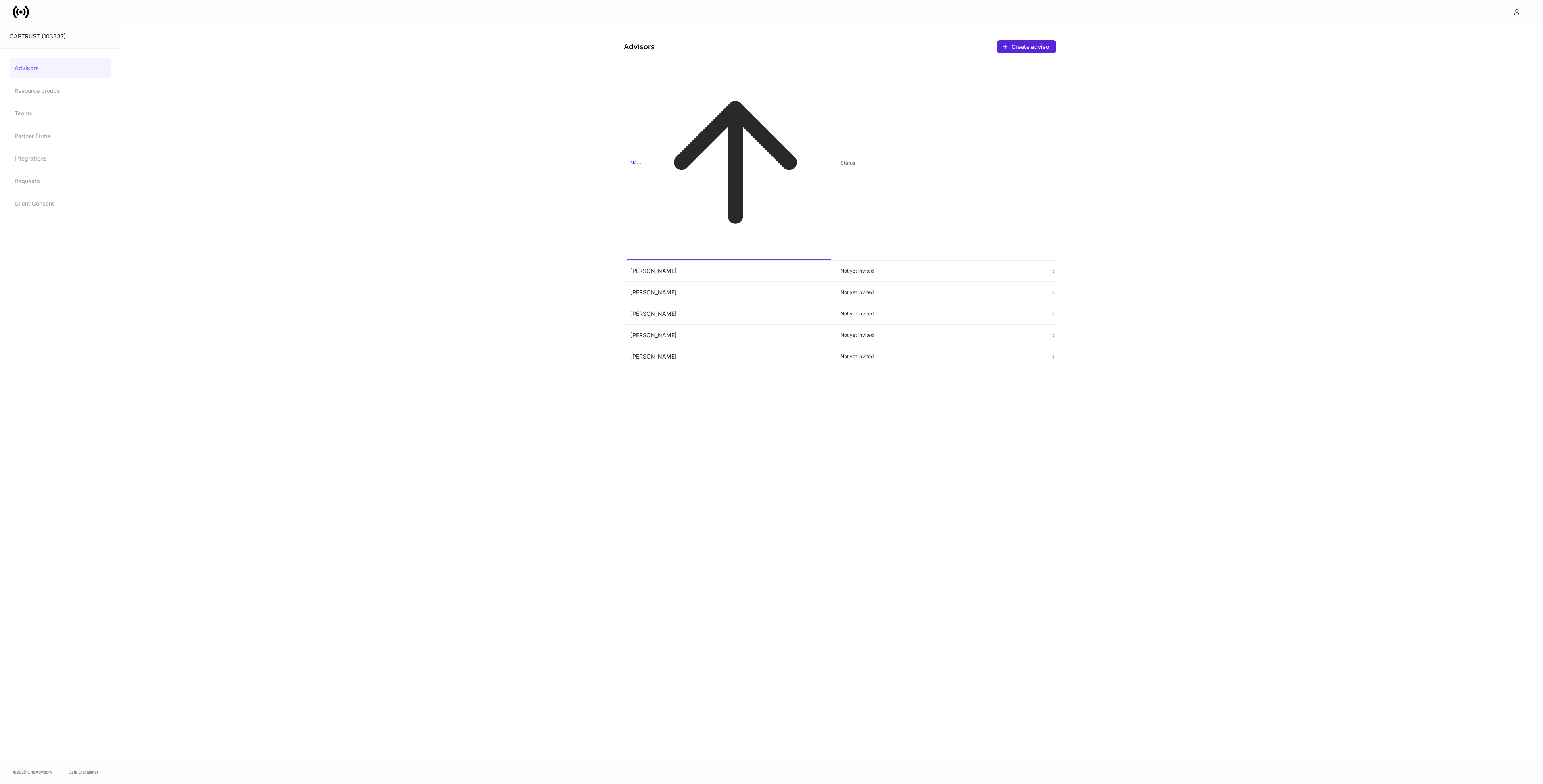
click at [879, 281] on div "Advisors Create advisor Name sorted descending Status Spencer Wagner Not yet in…" at bounding box center [832, 392] width 1422 height 736
click at [53, 179] on link "Requests" at bounding box center [61, 181] width 101 height 19
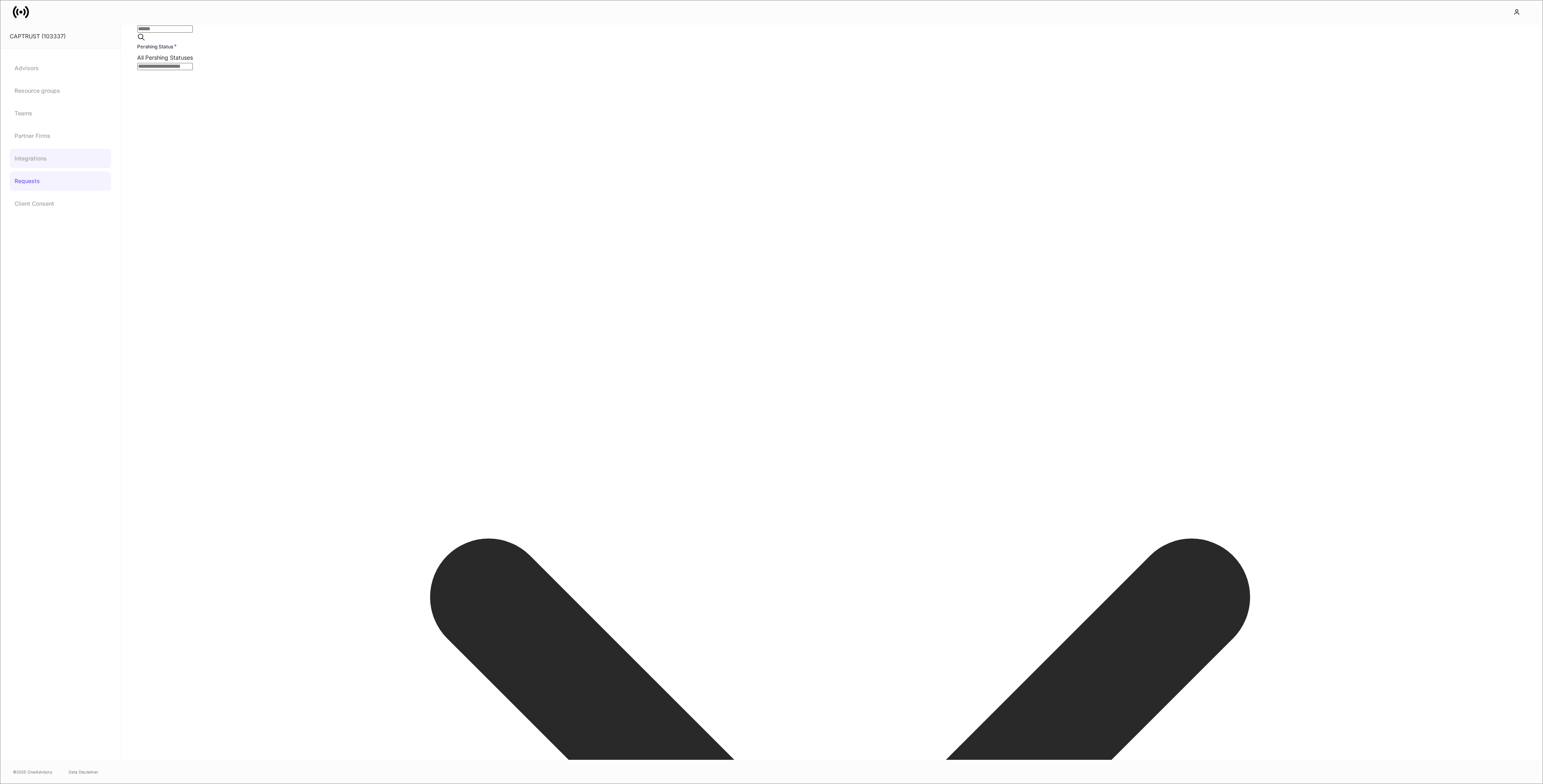
click at [57, 163] on link "Integrations" at bounding box center [61, 158] width 101 height 19
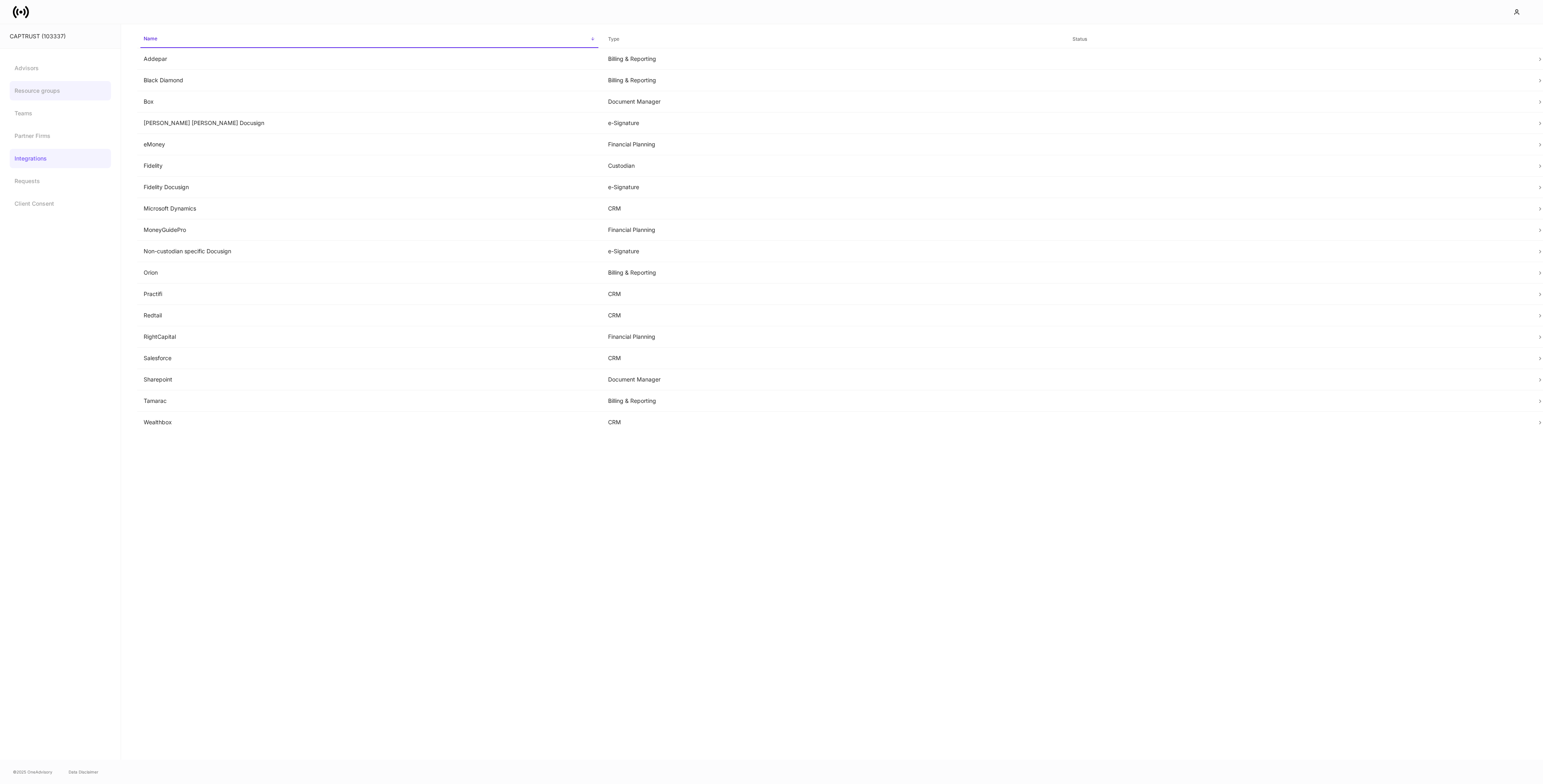
click at [67, 85] on link "Resource groups" at bounding box center [61, 91] width 101 height 19
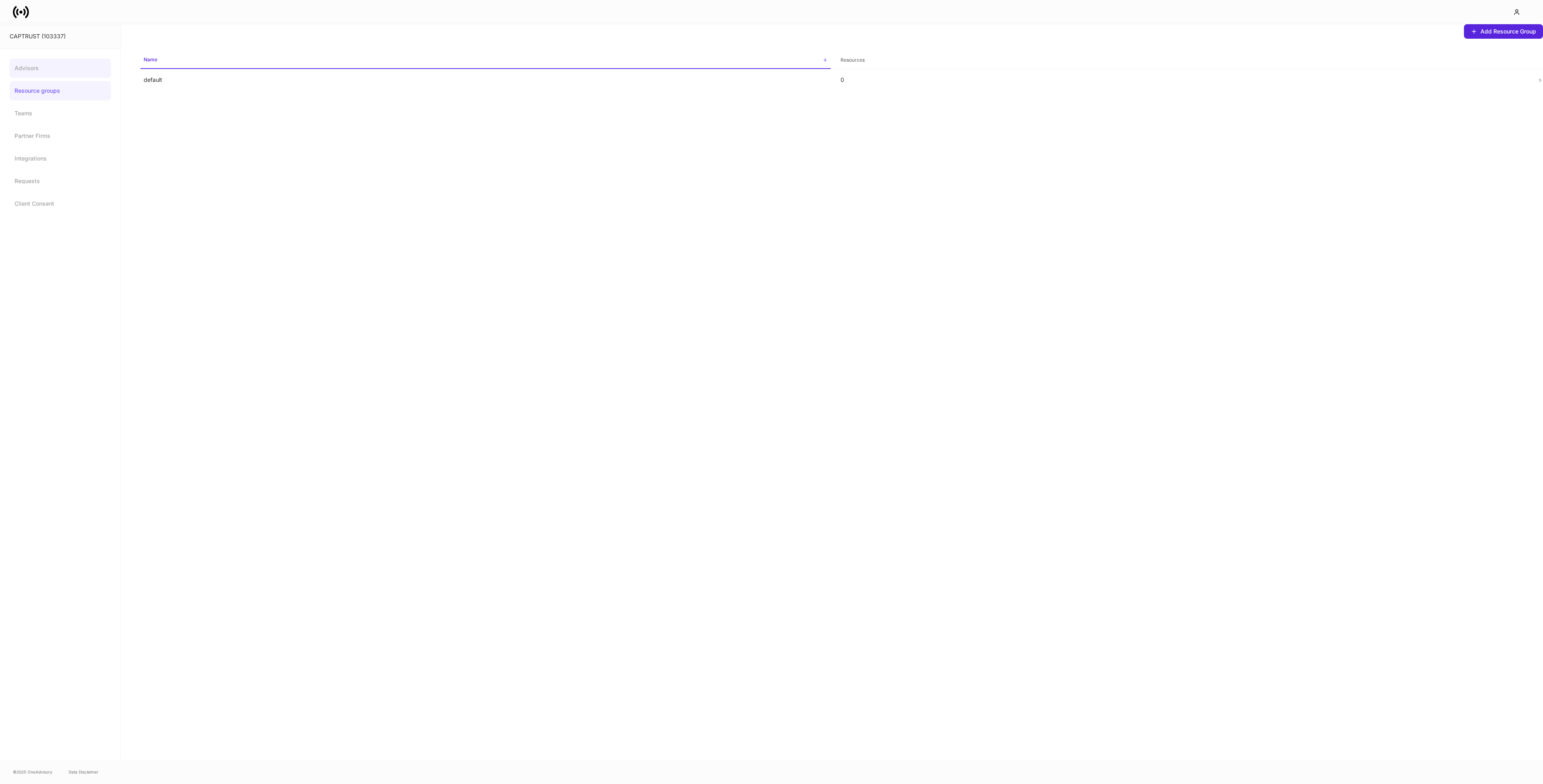
click at [71, 71] on link "Advisors" at bounding box center [61, 68] width 101 height 19
click at [67, 87] on link "Resource groups" at bounding box center [61, 91] width 101 height 19
click at [75, 108] on link "Teams" at bounding box center [61, 113] width 101 height 19
click at [64, 92] on link "Resource groups" at bounding box center [61, 91] width 101 height 19
click at [51, 130] on link "Partner Firms" at bounding box center [61, 136] width 101 height 19
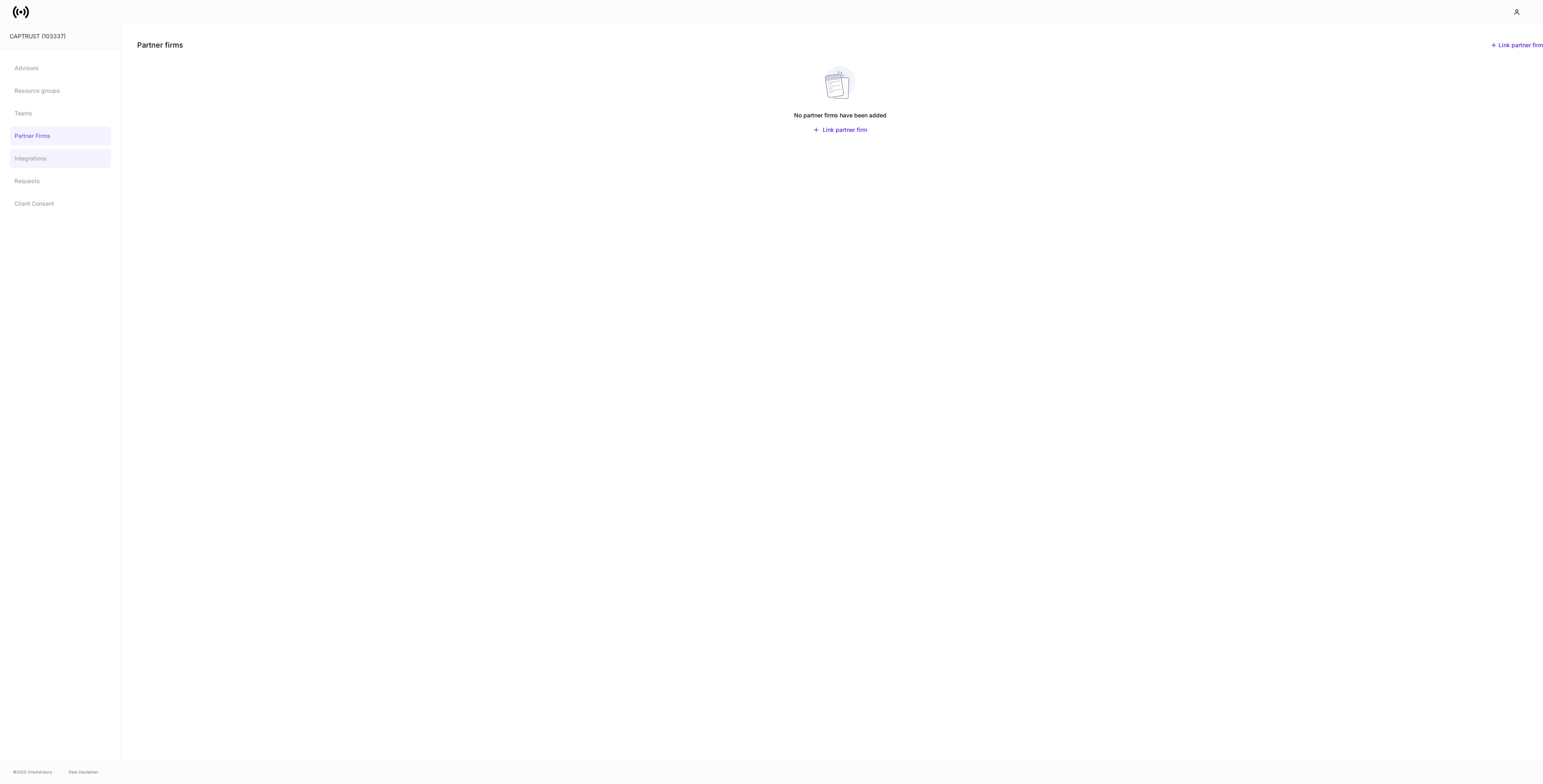
click at [69, 154] on link "Integrations" at bounding box center [61, 158] width 101 height 19
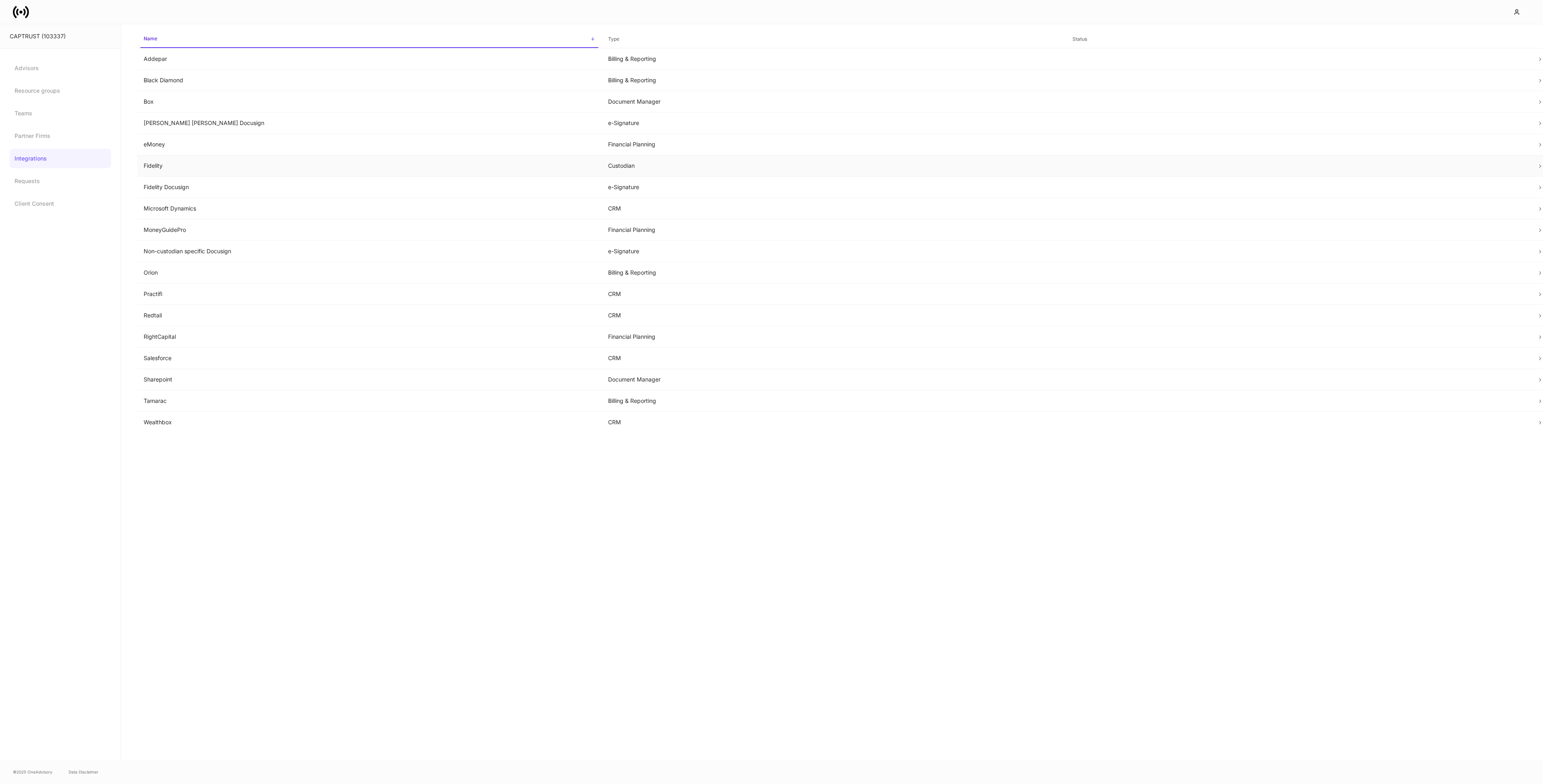
click at [253, 166] on td "Fidelity" at bounding box center [369, 166] width 465 height 21
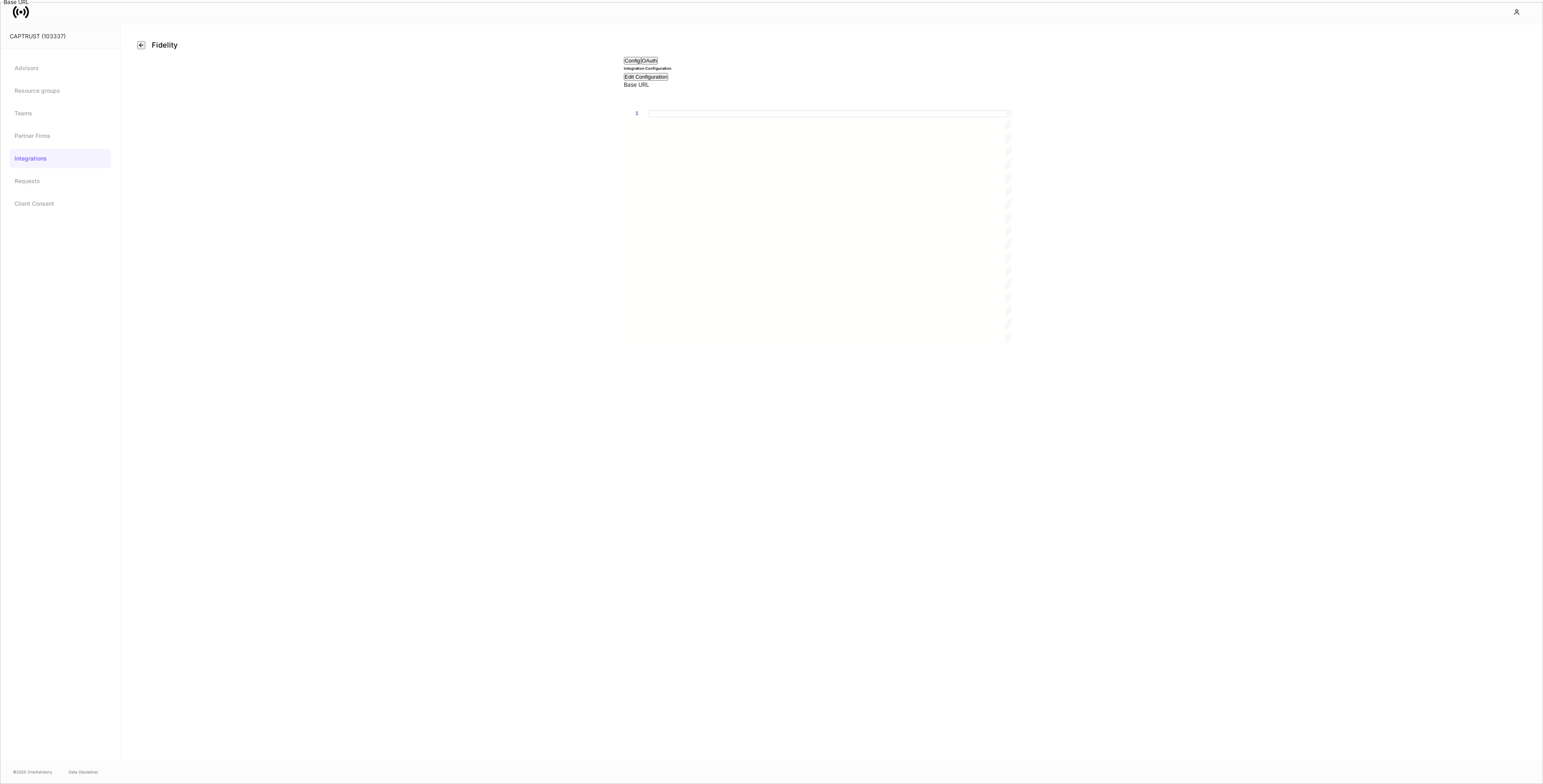
click at [658, 65] on button "OAuth" at bounding box center [649, 61] width 17 height 8
click at [641, 65] on button "Config" at bounding box center [632, 61] width 17 height 8
click at [141, 45] on icon "button" at bounding box center [141, 45] width 7 height 7
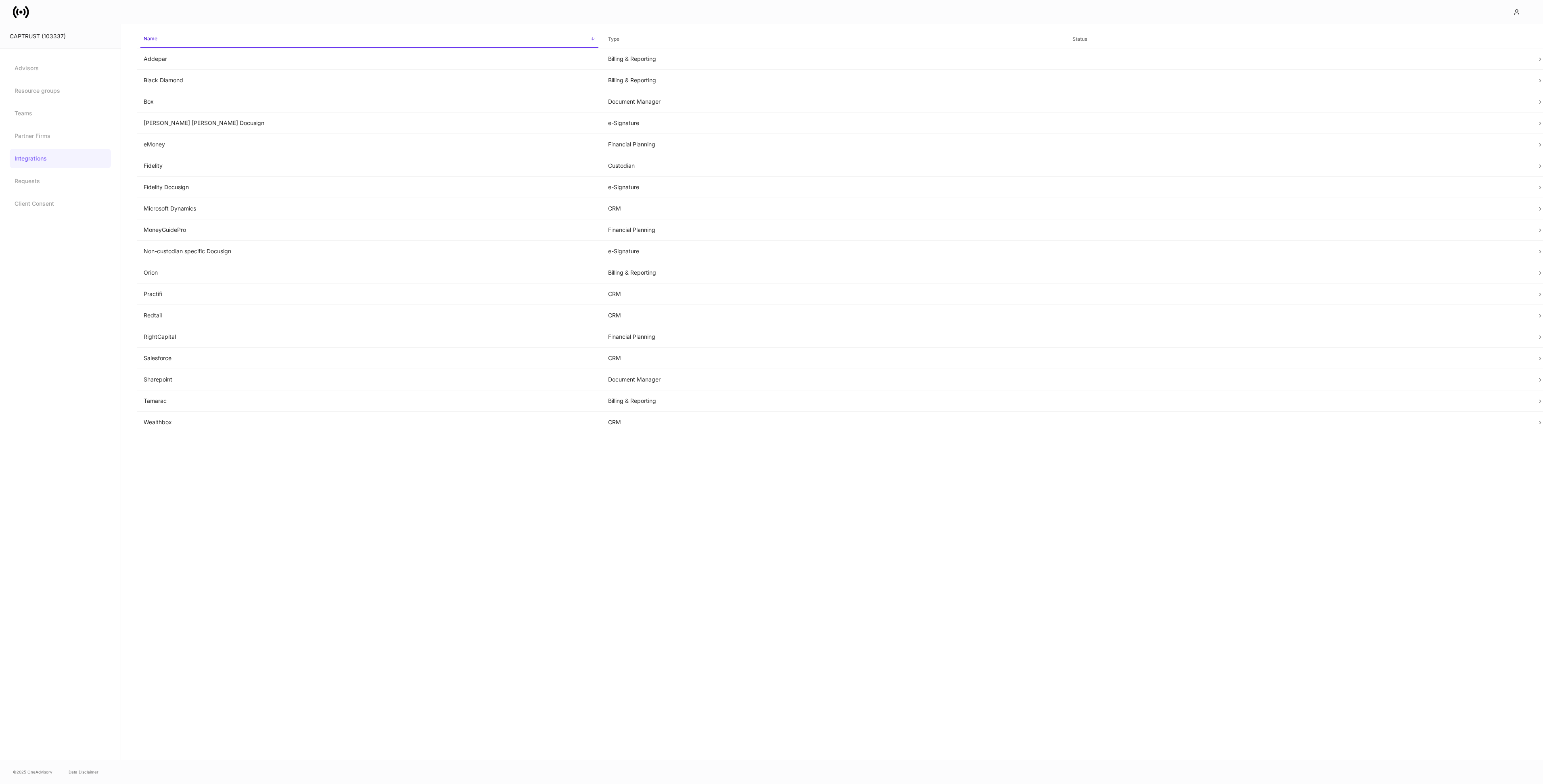
click at [18, 15] on icon at bounding box center [21, 12] width 16 height 16
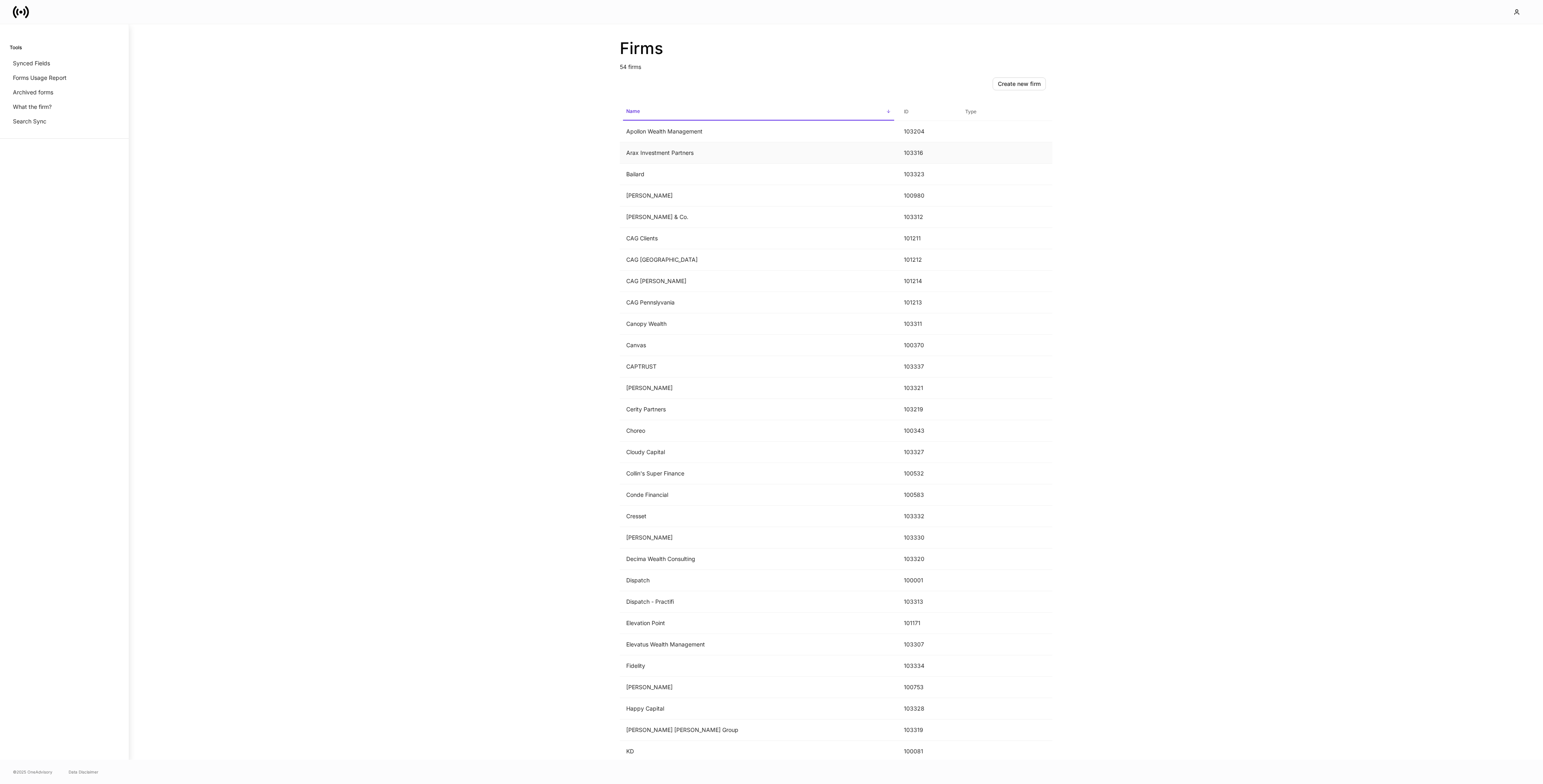
click at [685, 152] on td "Arax Investment Partners" at bounding box center [758, 153] width 278 height 21
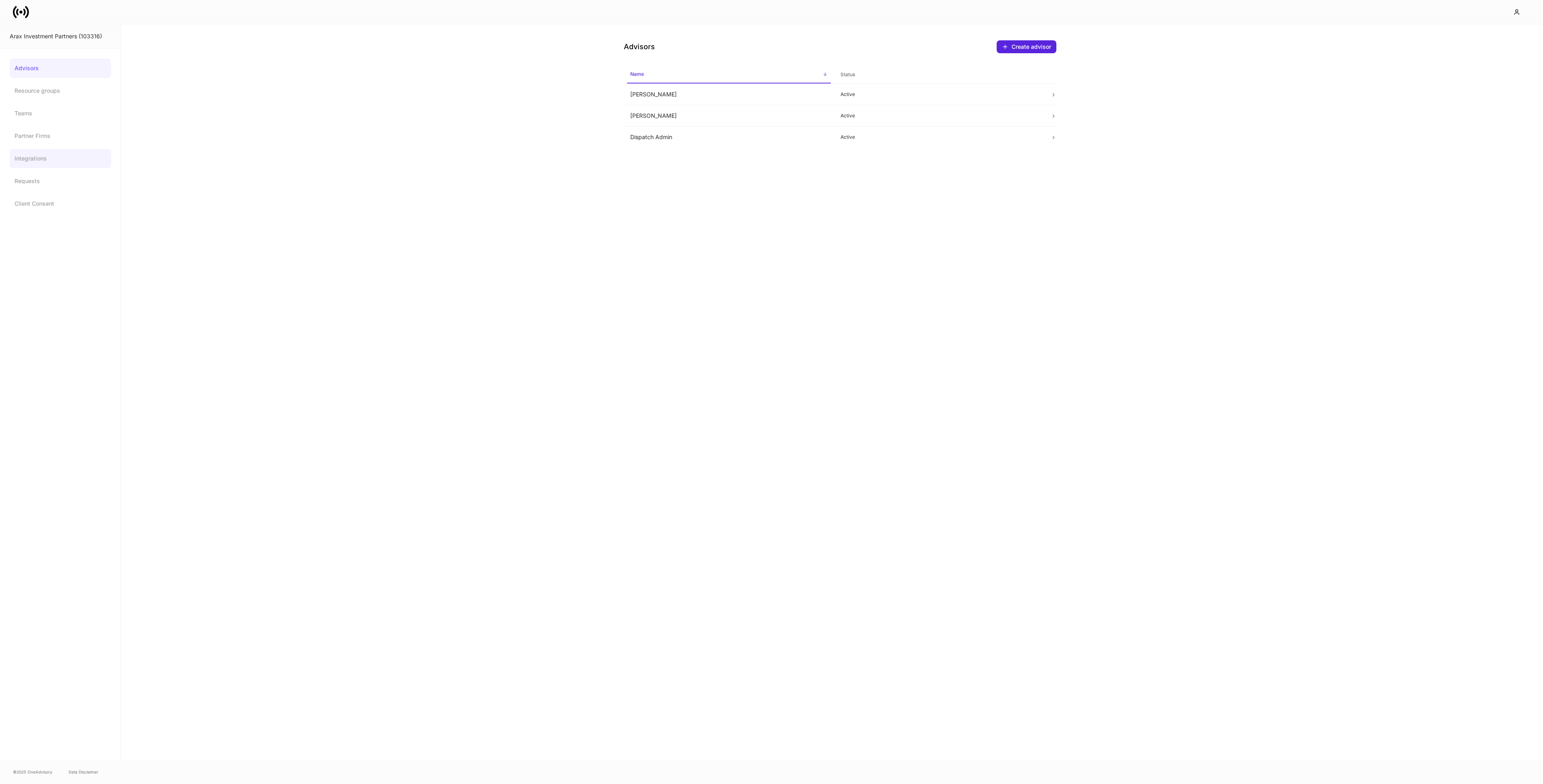
click at [39, 158] on link "Integrations" at bounding box center [61, 158] width 101 height 19
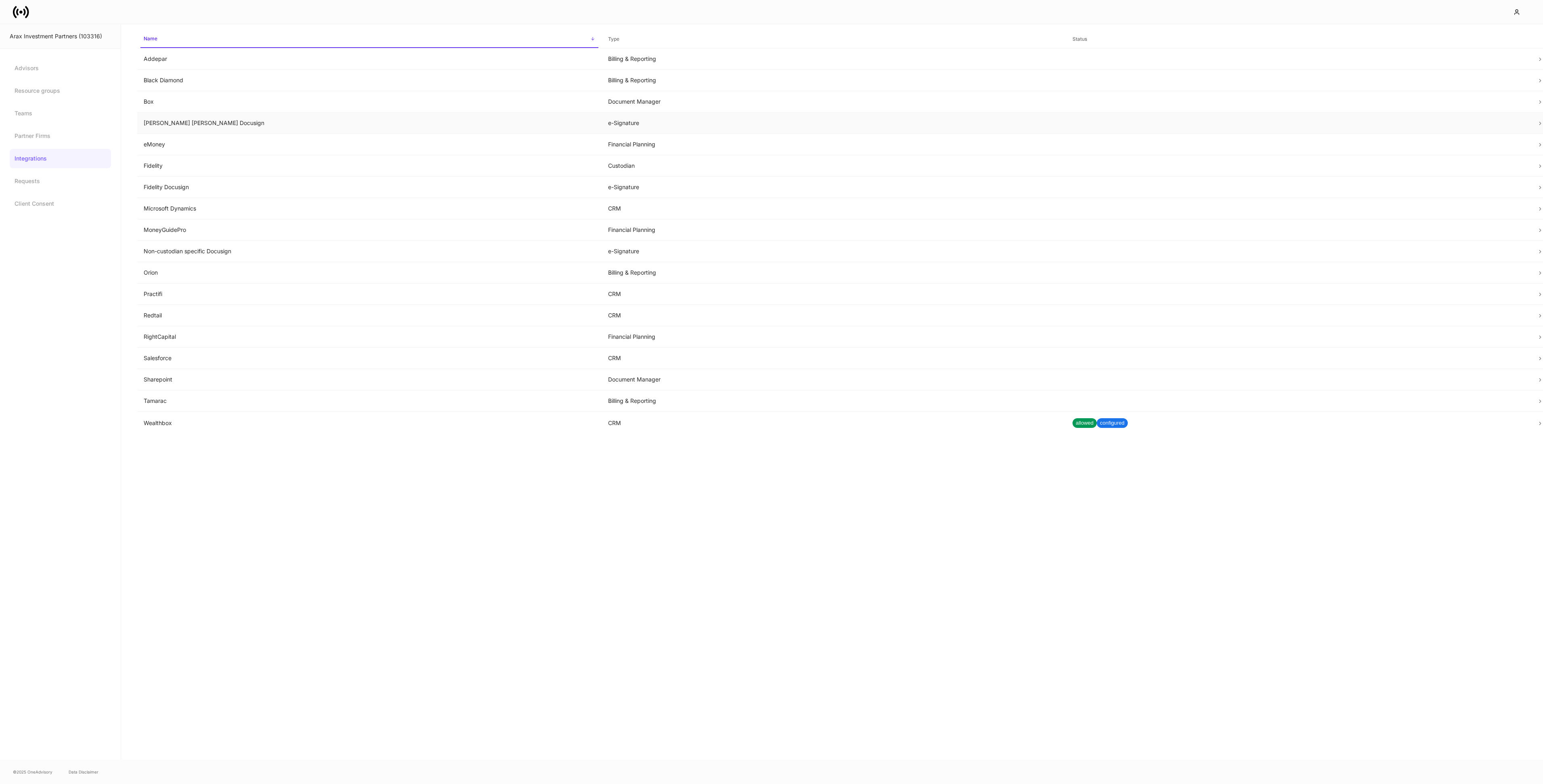
click at [222, 122] on td "[PERSON_NAME] [PERSON_NAME] Docusign" at bounding box center [369, 123] width 465 height 21
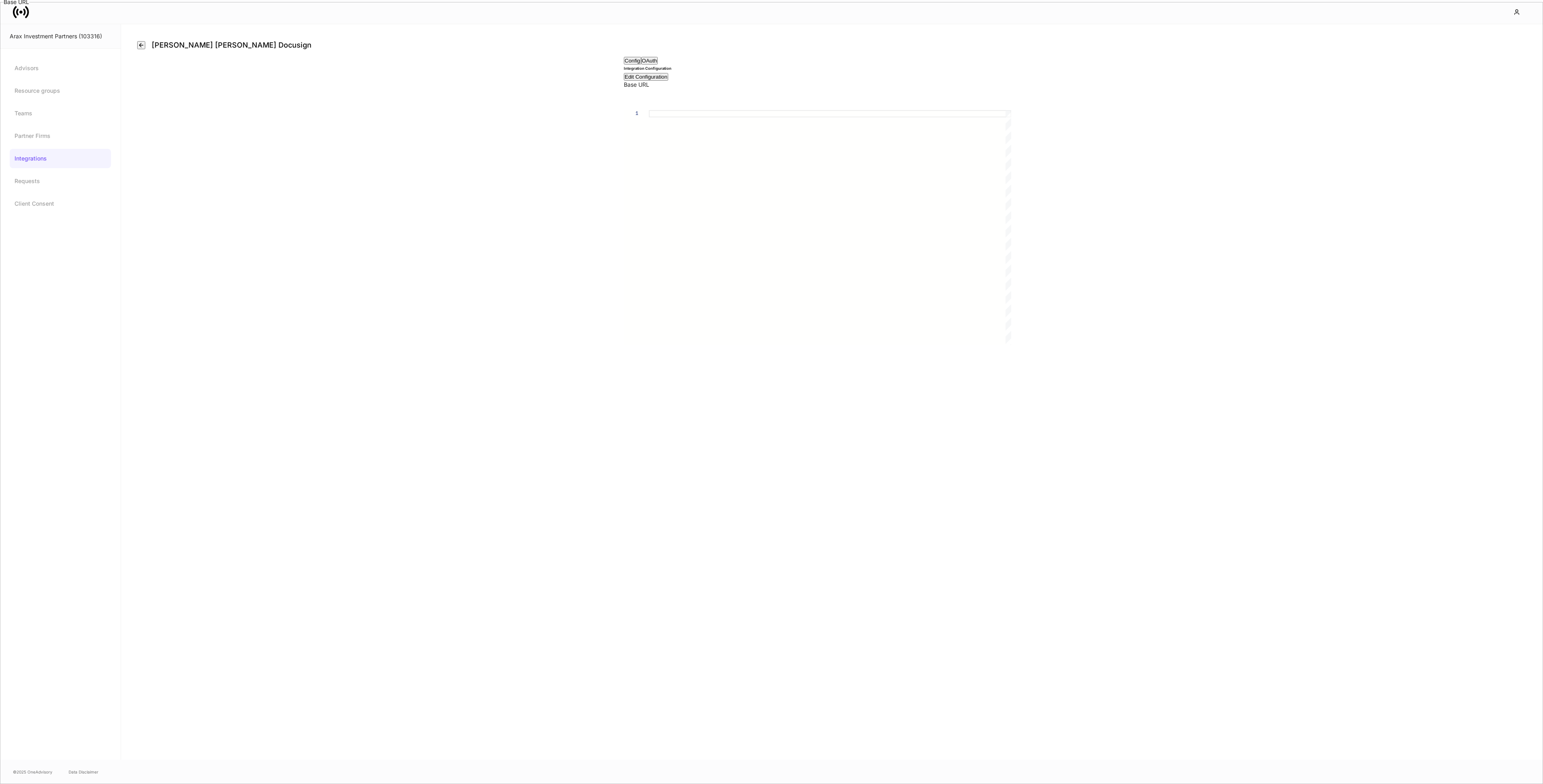
click at [145, 49] on button "button" at bounding box center [141, 45] width 8 height 8
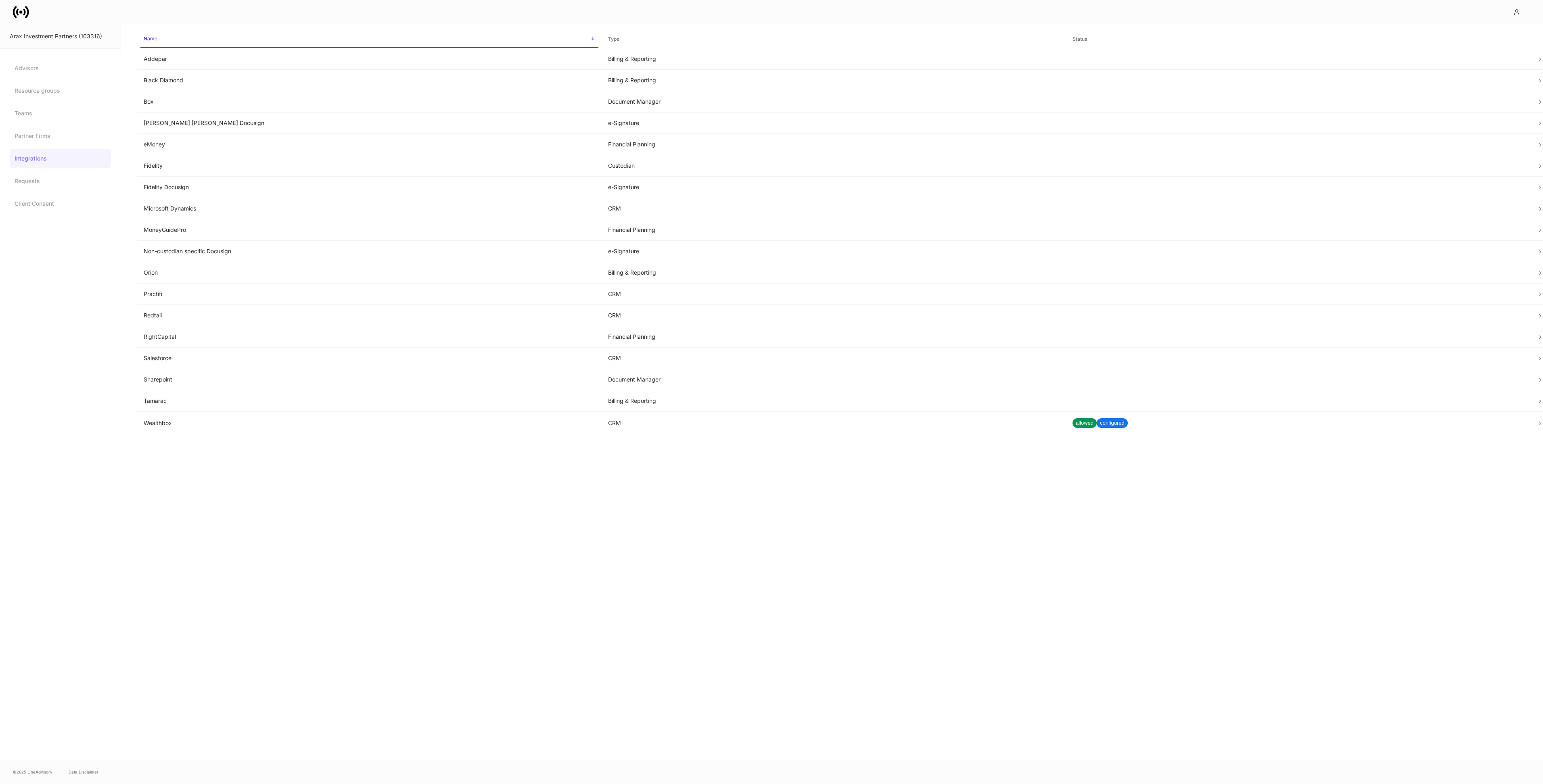
click at [25, 19] on icon at bounding box center [21, 12] width 16 height 16
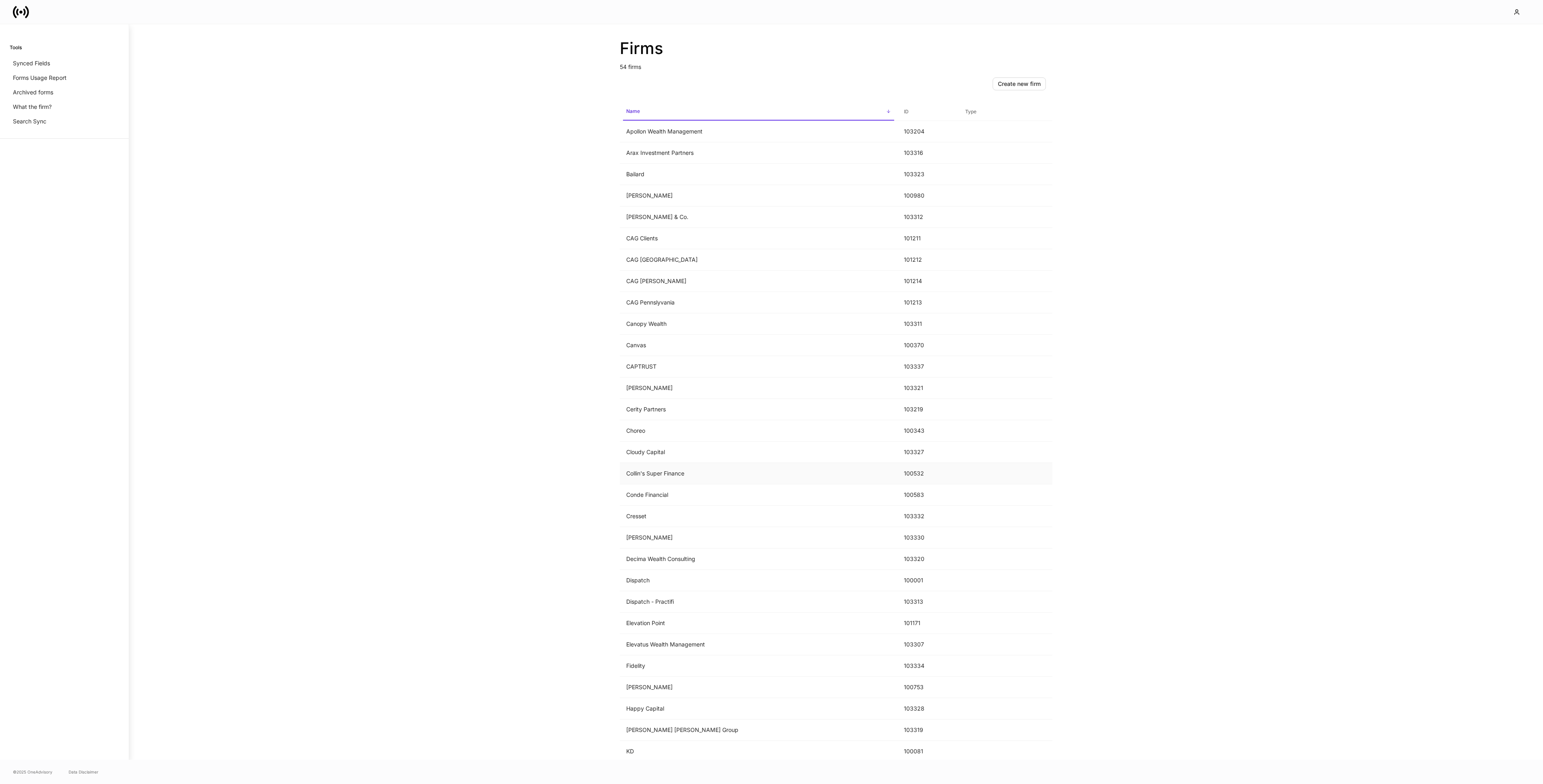
click at [686, 473] on td "Collin's Super Finance" at bounding box center [758, 474] width 278 height 21
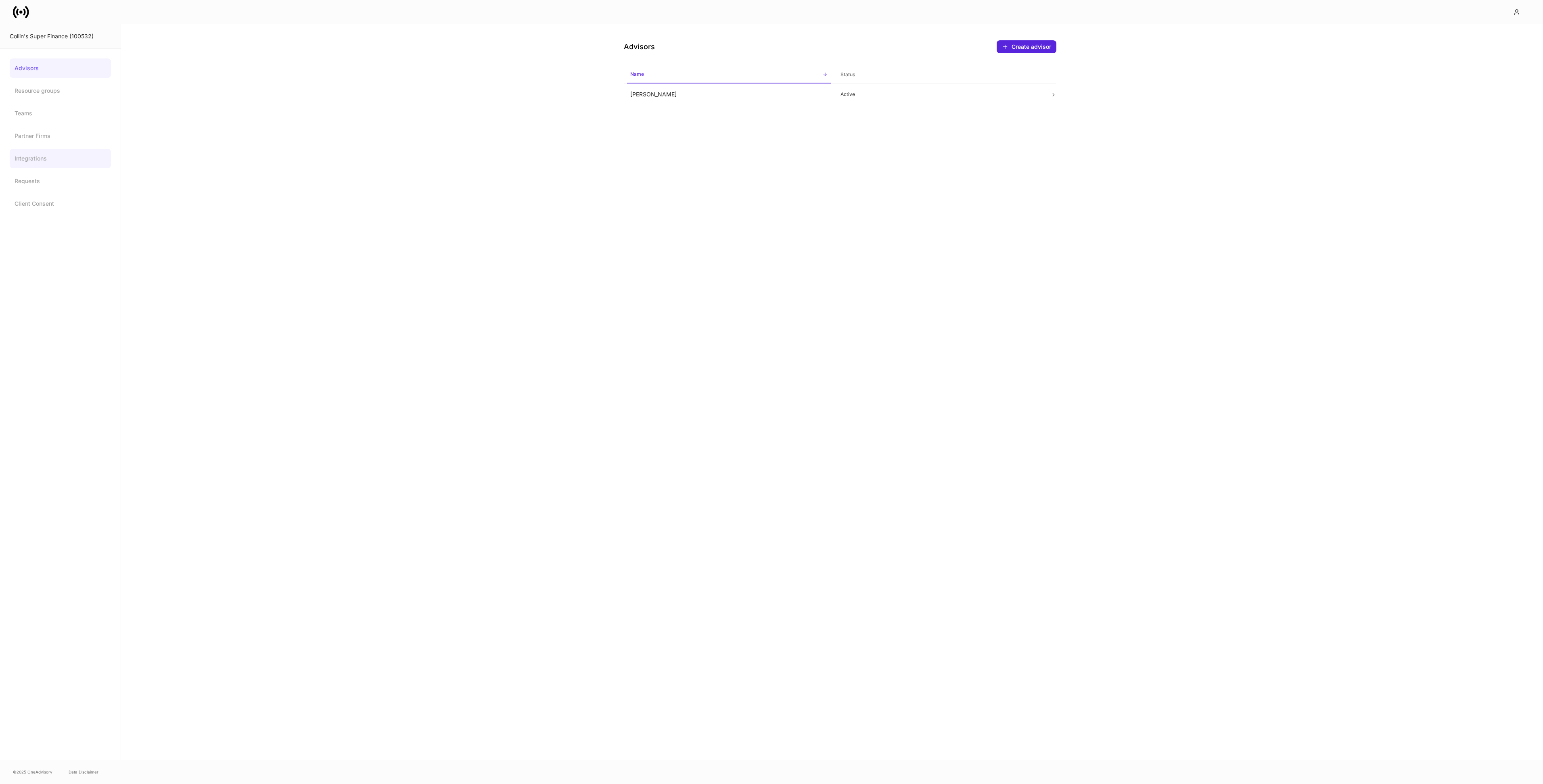
click at [36, 159] on link "Integrations" at bounding box center [61, 158] width 101 height 19
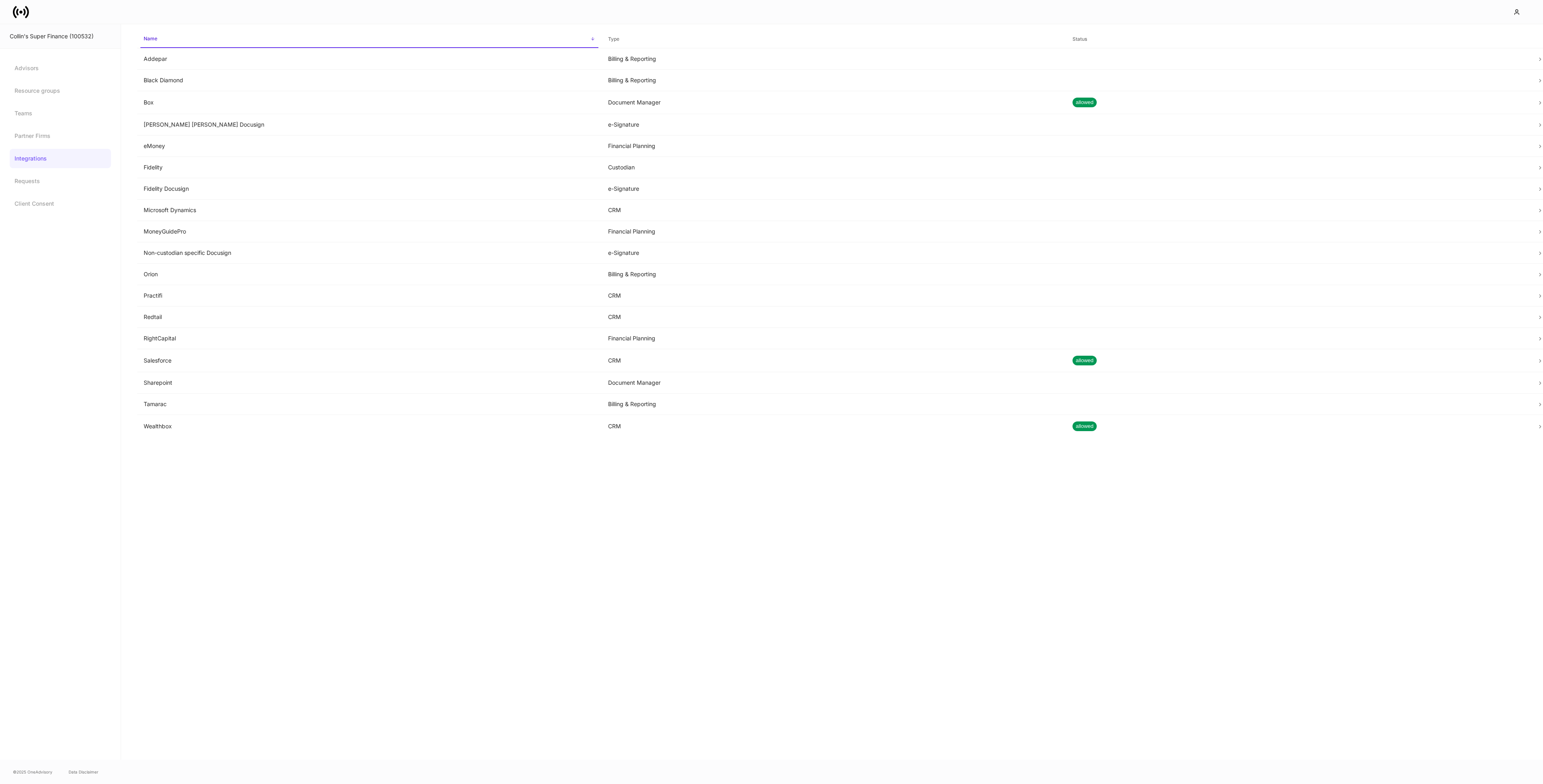
click at [28, 35] on div "Collin's Super Finance (100532)" at bounding box center [61, 36] width 101 height 8
click at [21, 15] on icon at bounding box center [21, 12] width 16 height 16
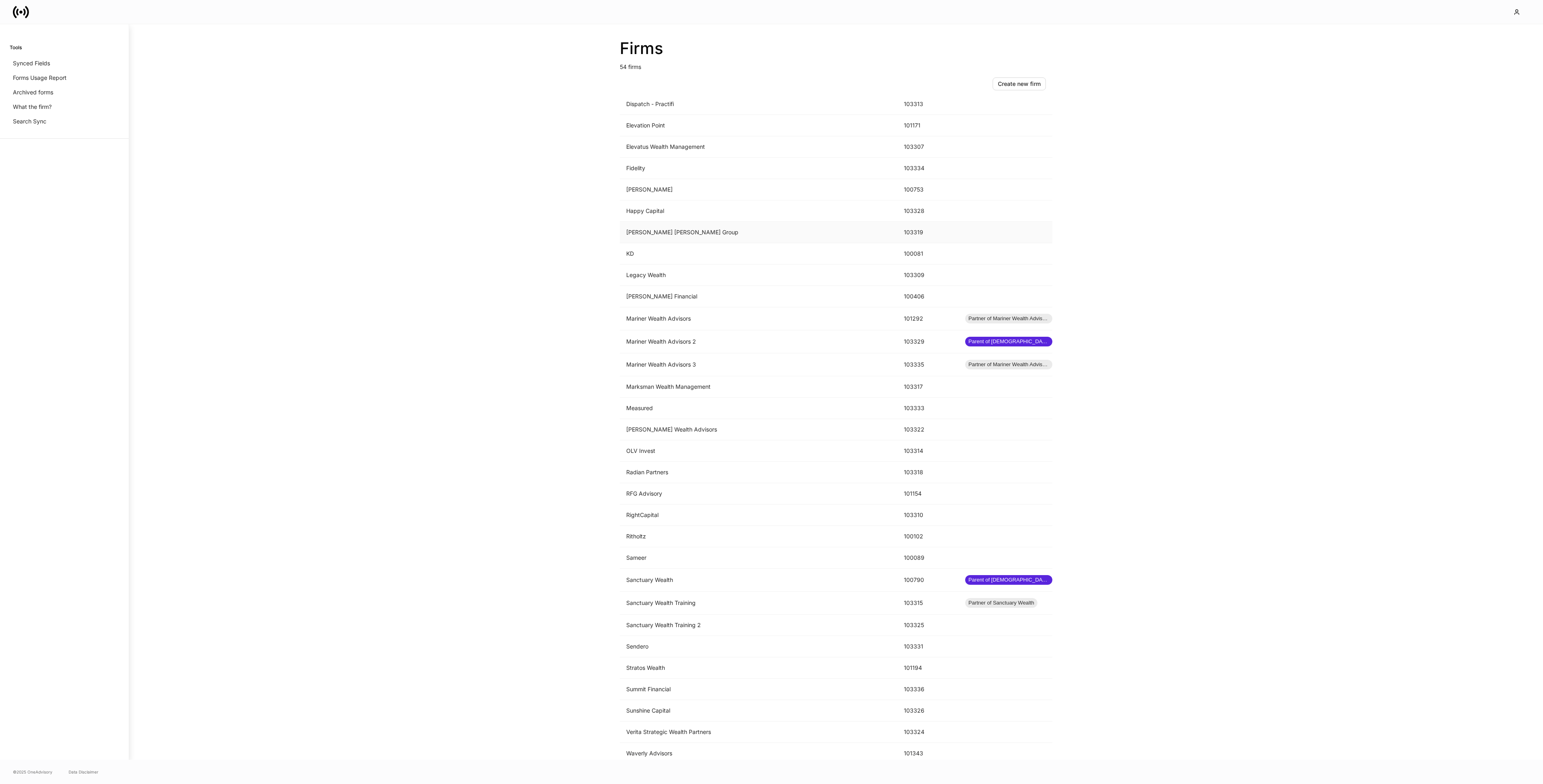
scroll to position [523, 0]
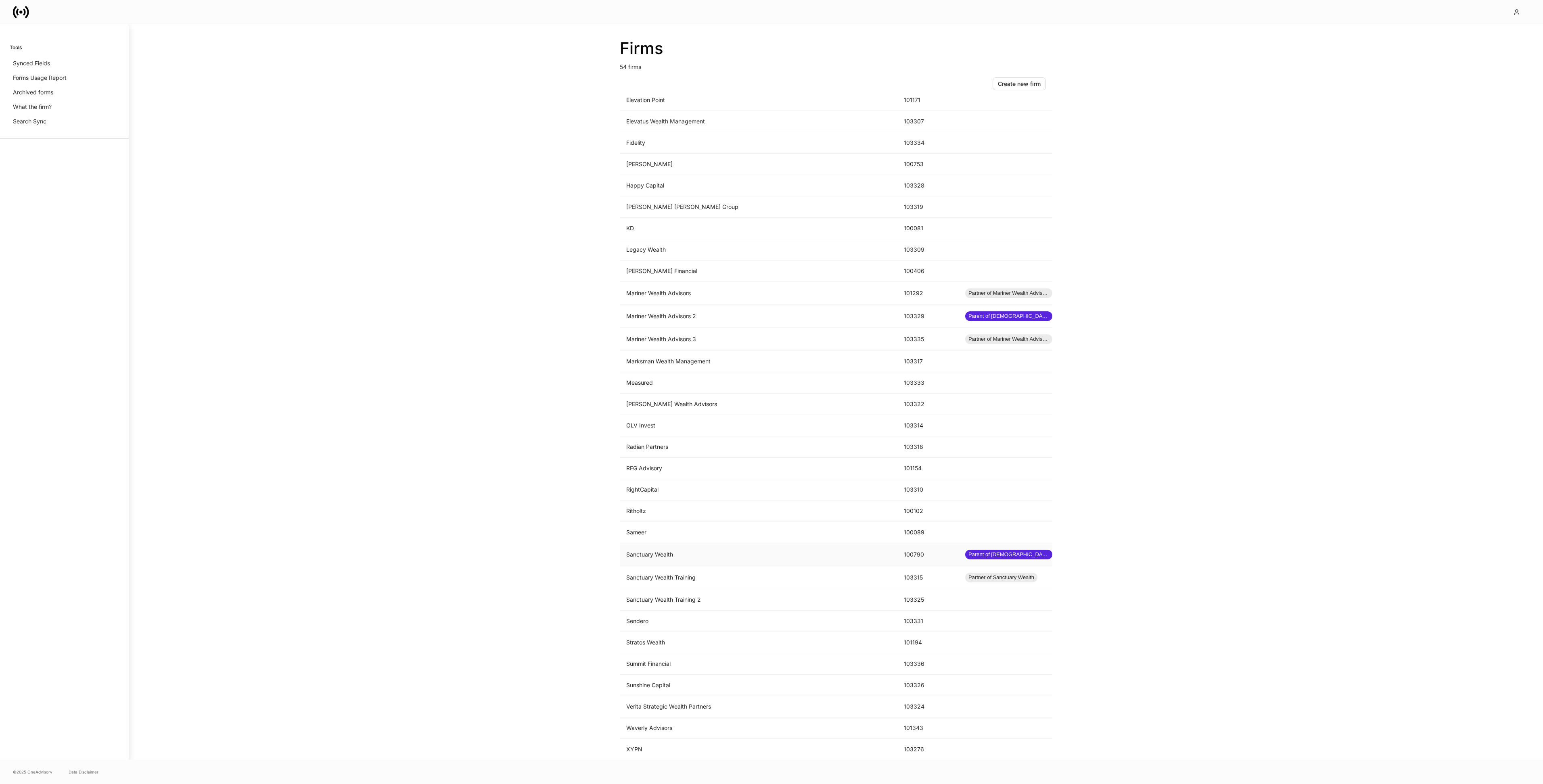
click at [661, 552] on td "Sanctuary Wealth" at bounding box center [758, 554] width 278 height 23
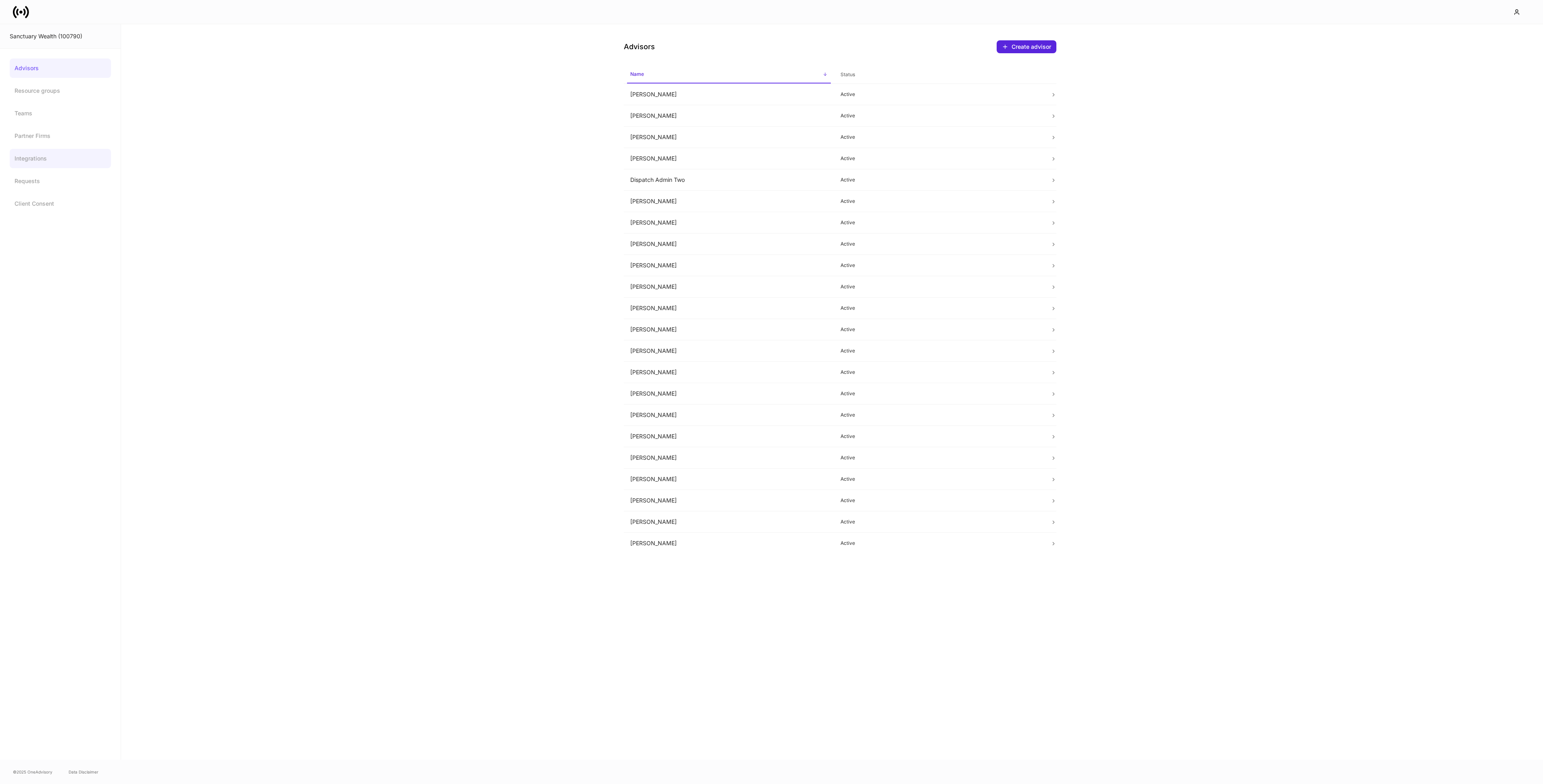
click at [33, 158] on link "Integrations" at bounding box center [61, 158] width 101 height 19
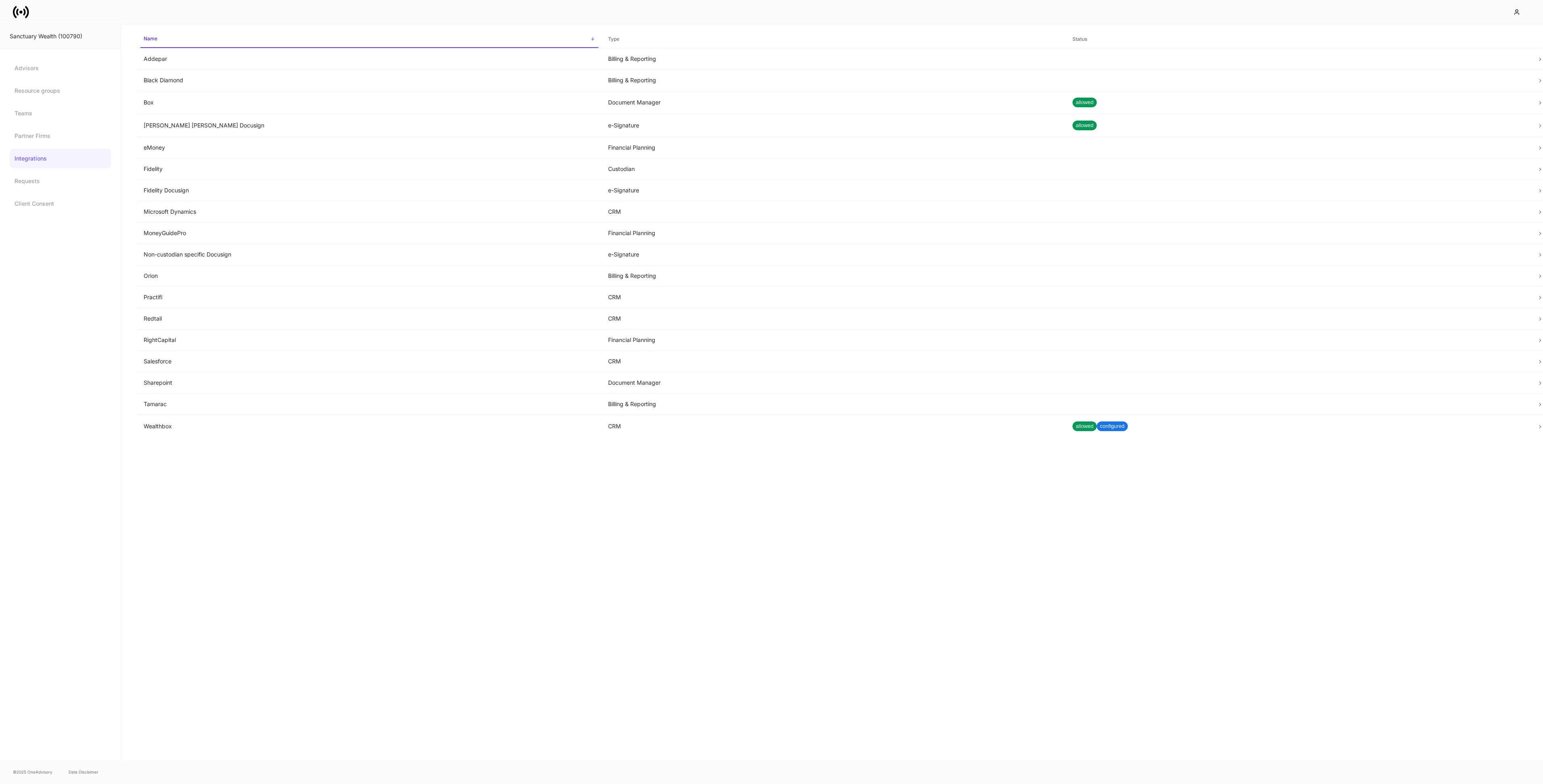
click at [24, 12] on icon at bounding box center [25, 12] width 3 height 7
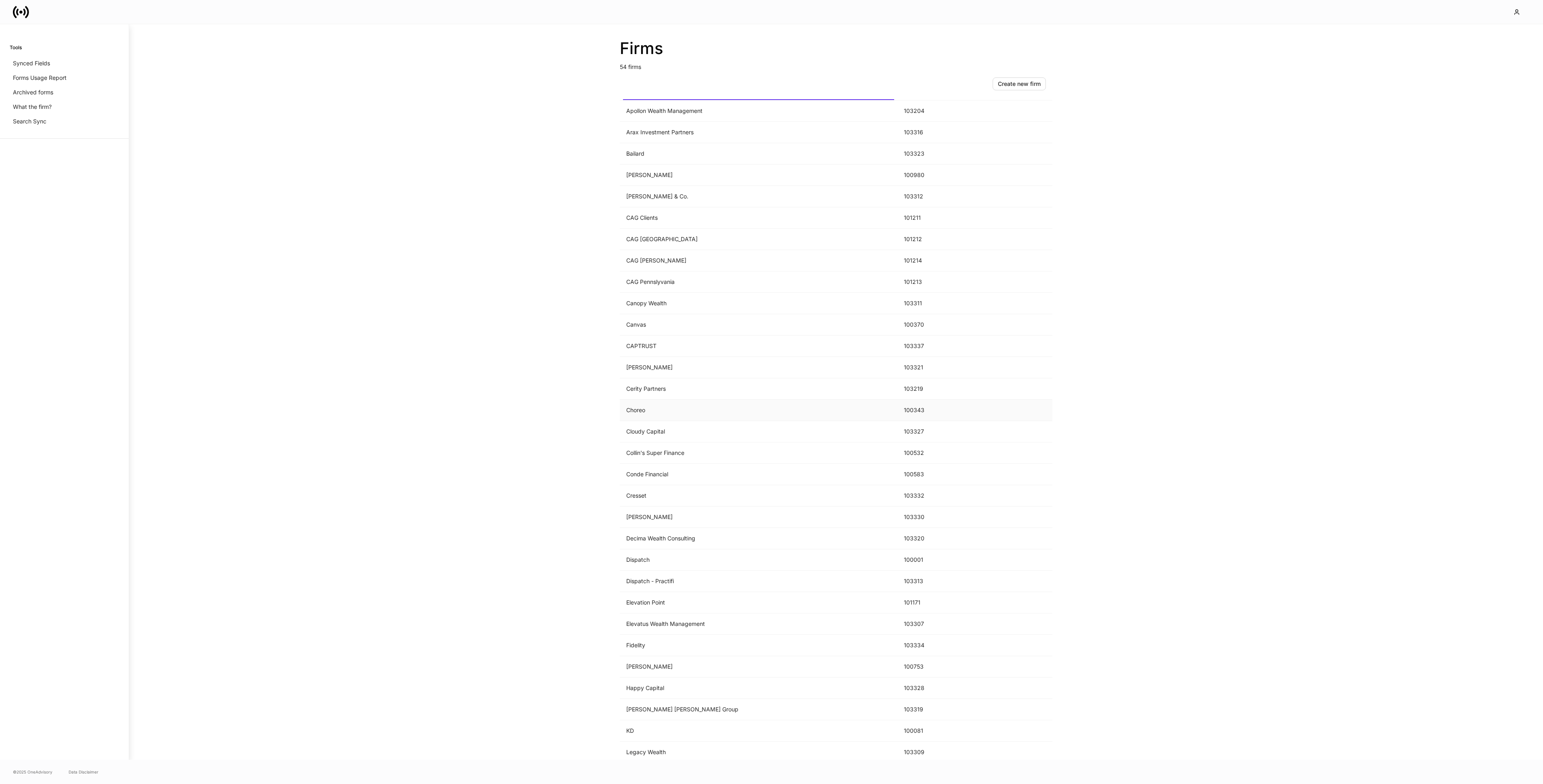
scroll to position [15, 0]
click at [680, 168] on td "Bailard" at bounding box center [758, 160] width 278 height 21
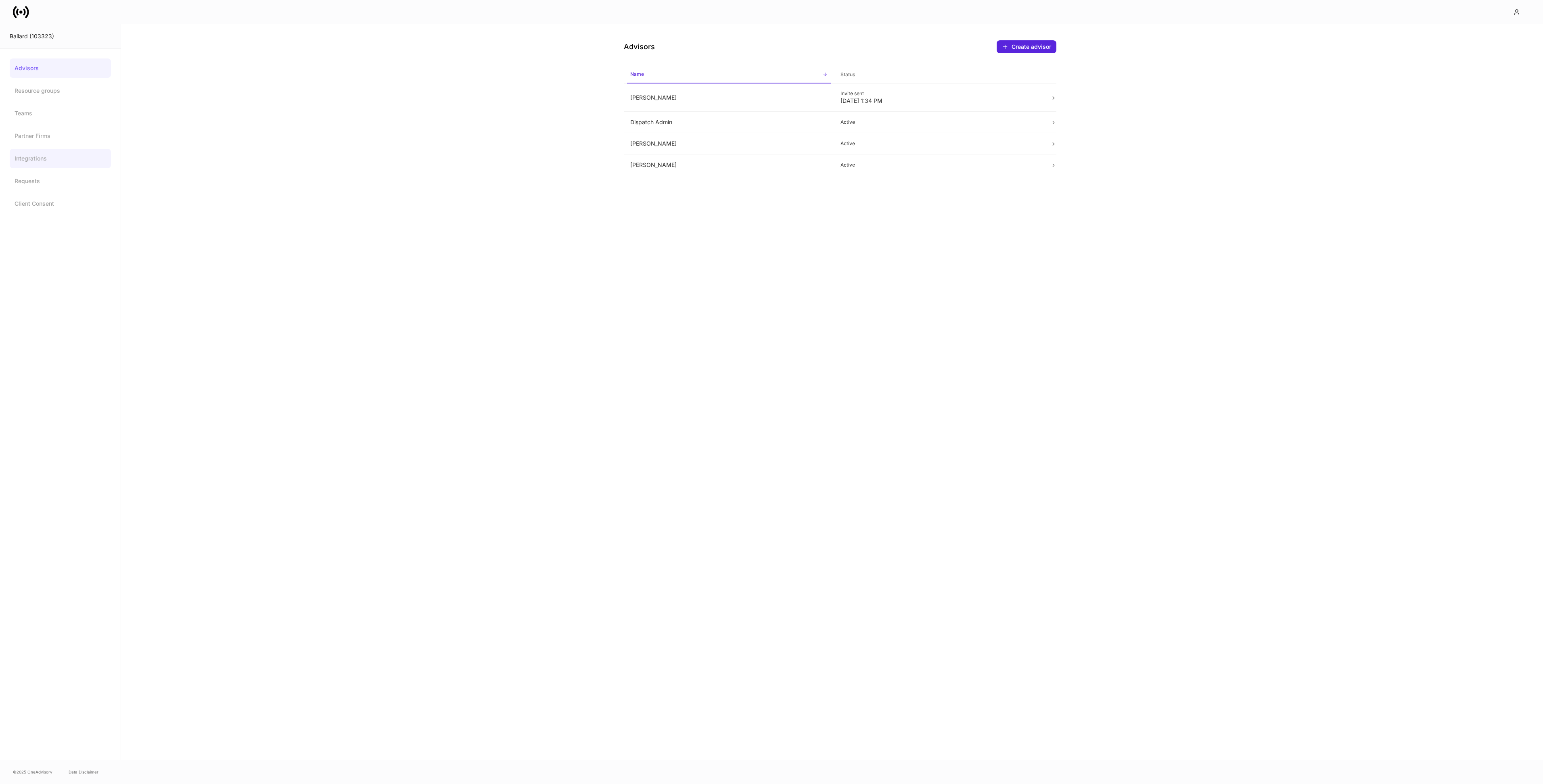
click at [37, 164] on link "Integrations" at bounding box center [61, 158] width 101 height 19
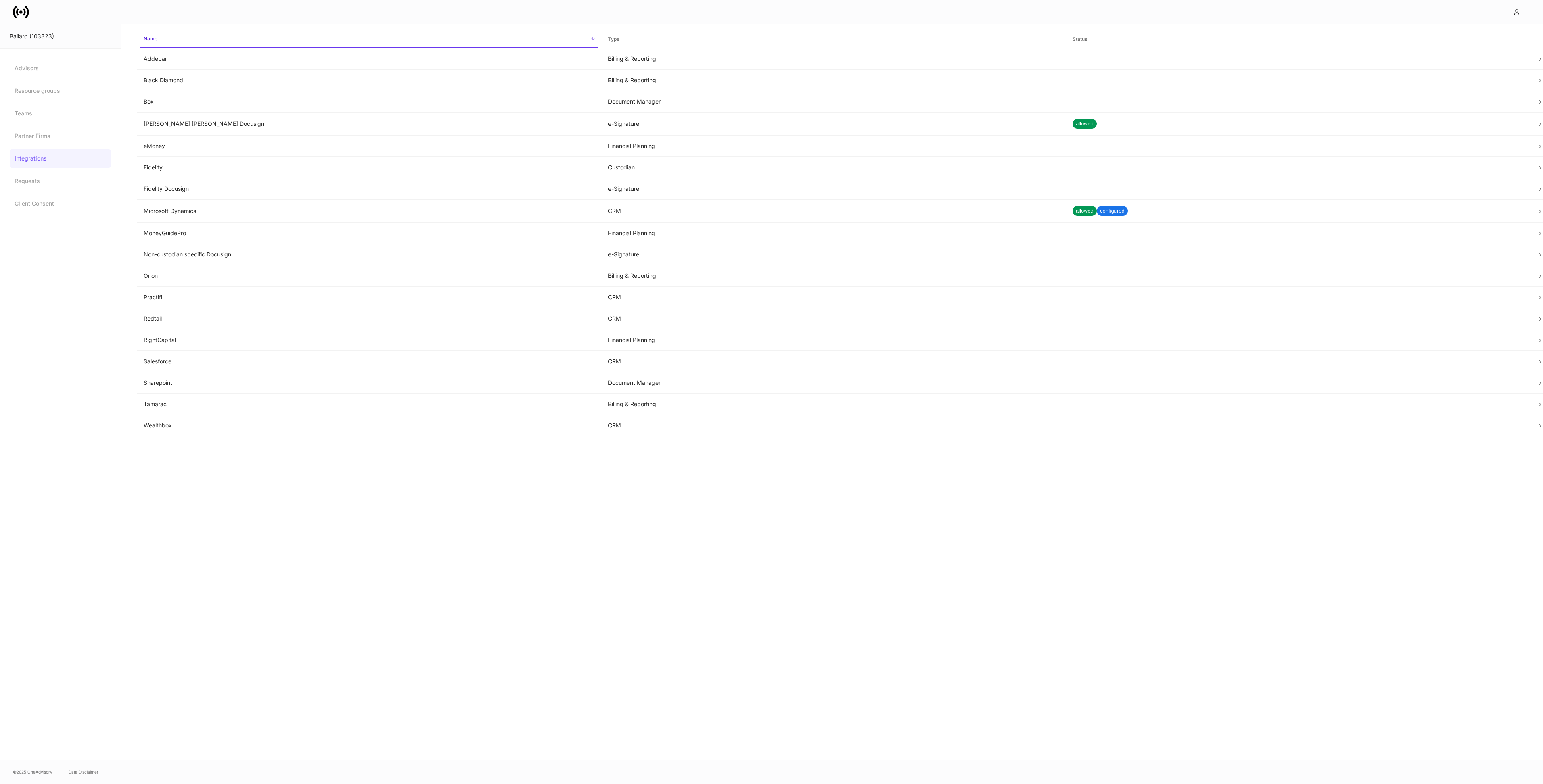
click at [21, 11] on icon at bounding box center [21, 12] width 3 height 3
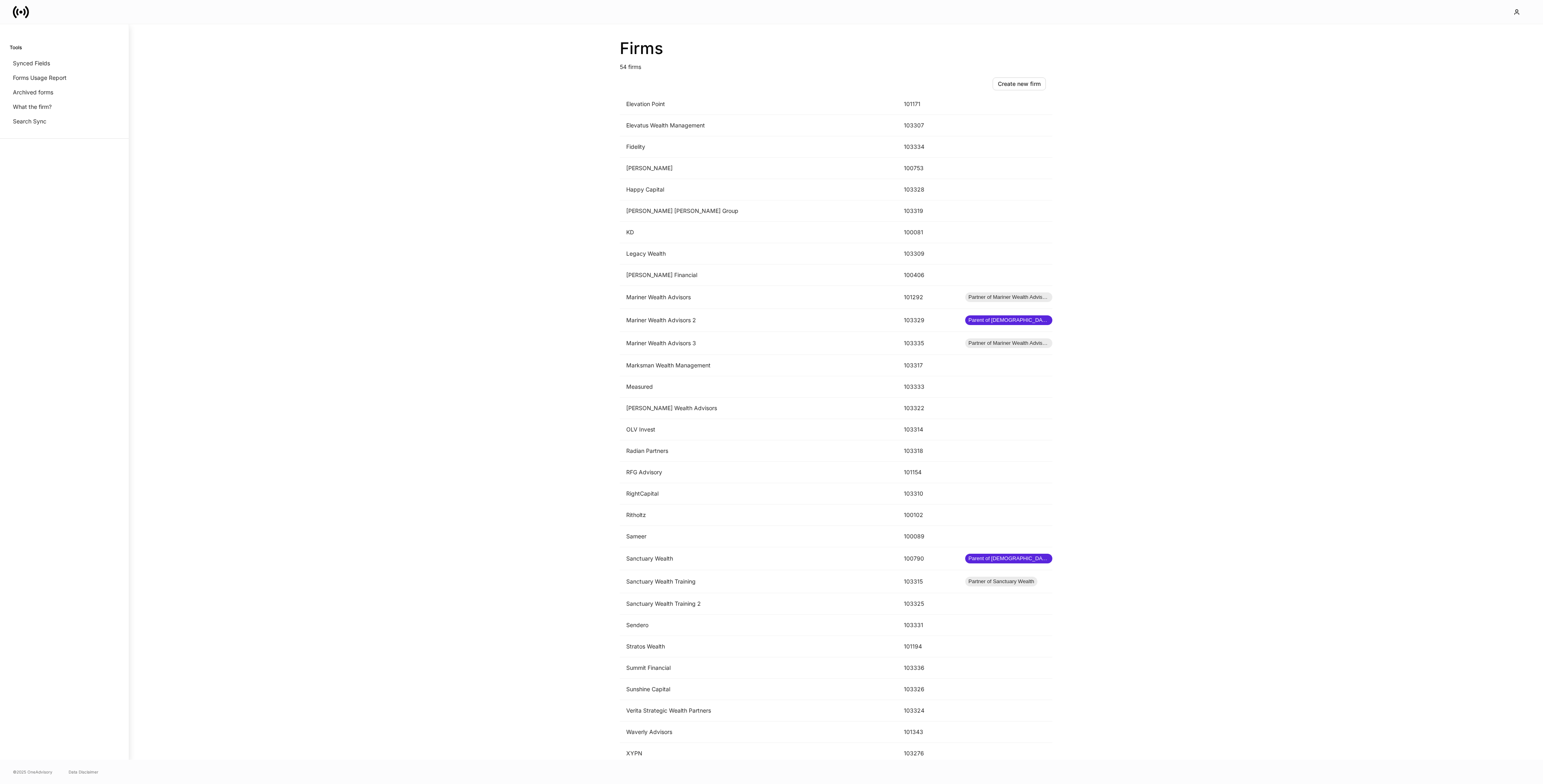
scroll to position [523, 0]
click at [678, 664] on td "Summit Financial" at bounding box center [758, 664] width 278 height 21
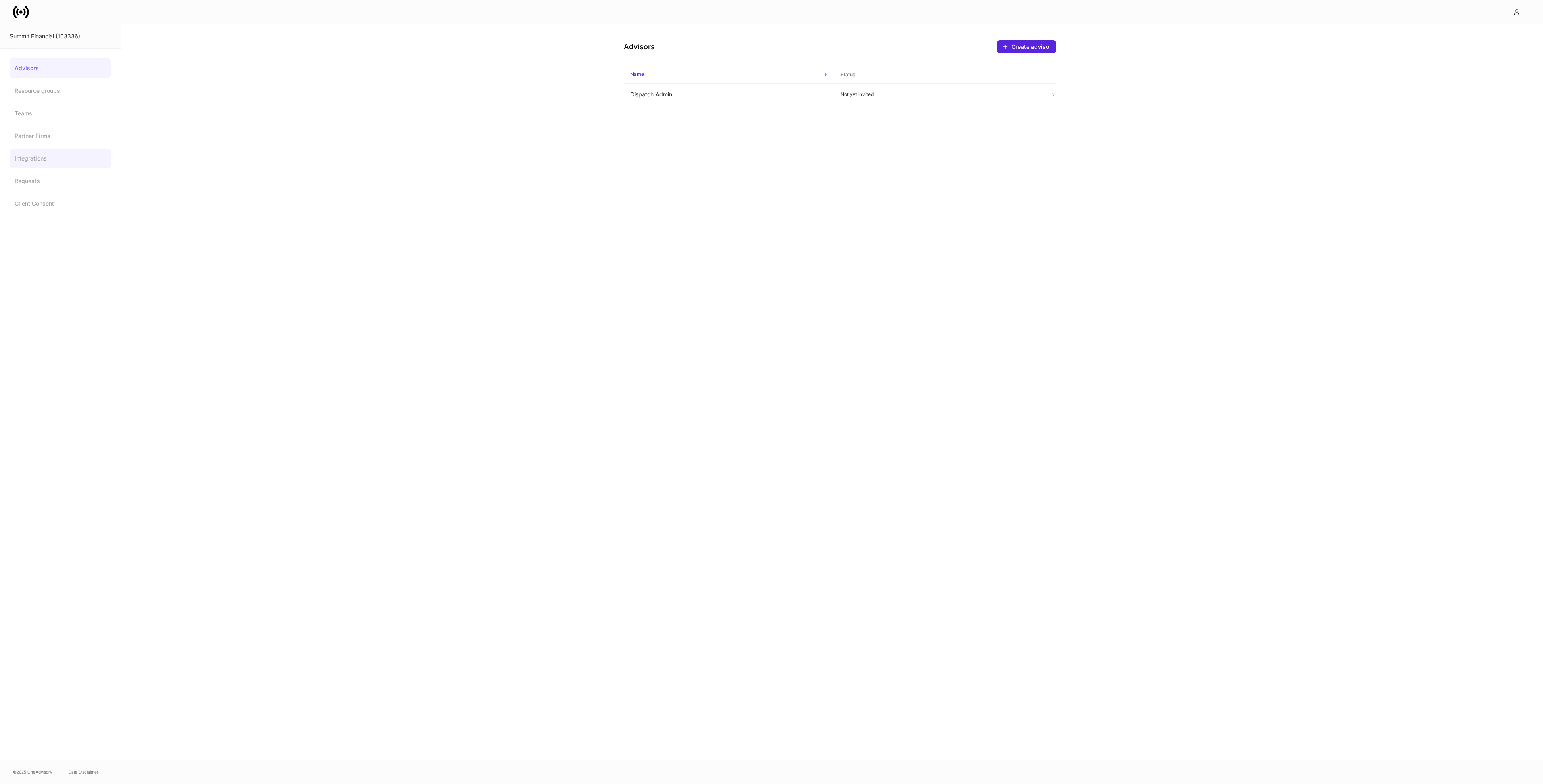
click at [39, 155] on link "Integrations" at bounding box center [61, 158] width 101 height 19
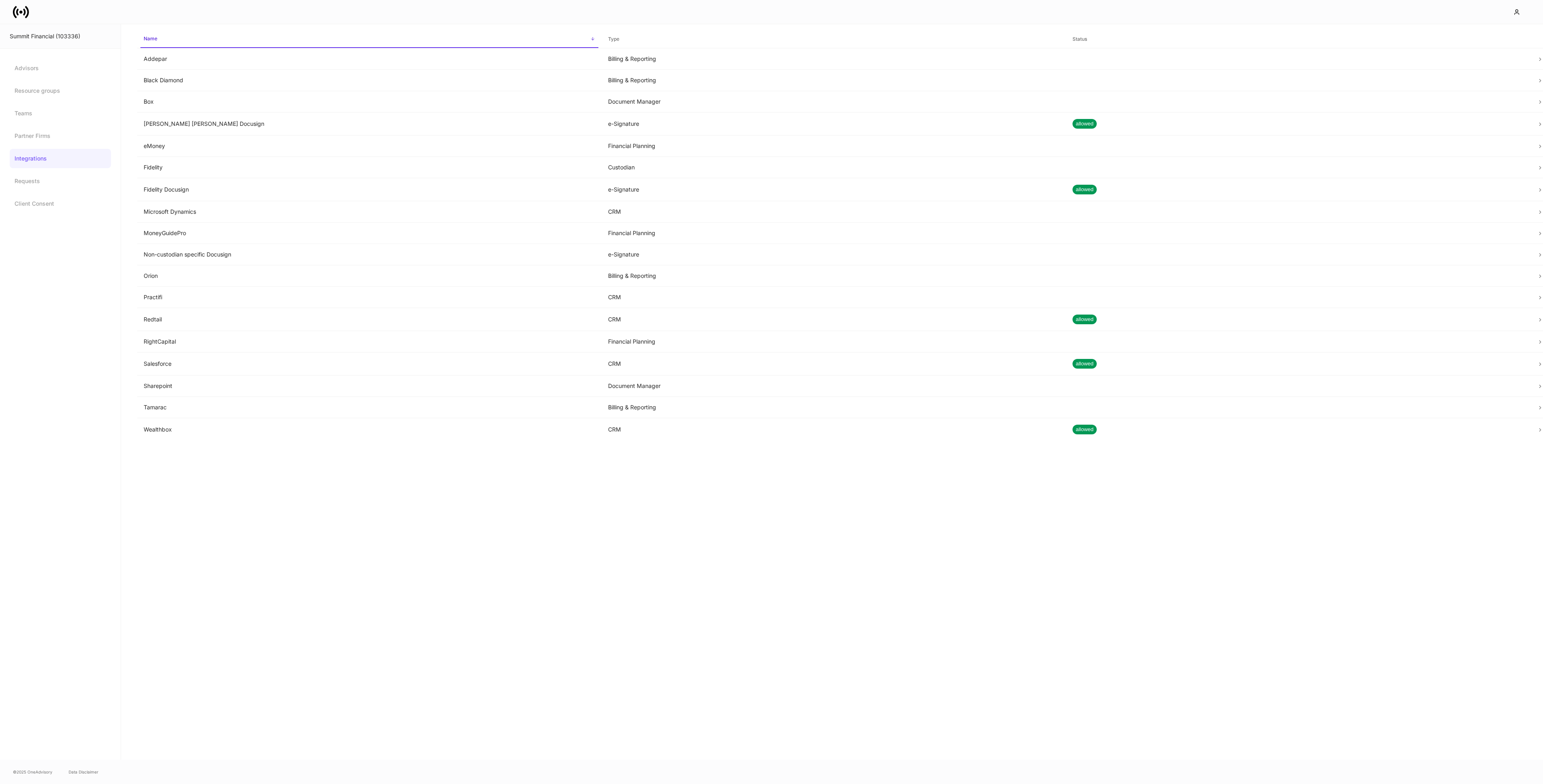
click at [21, 15] on icon at bounding box center [21, 12] width 16 height 16
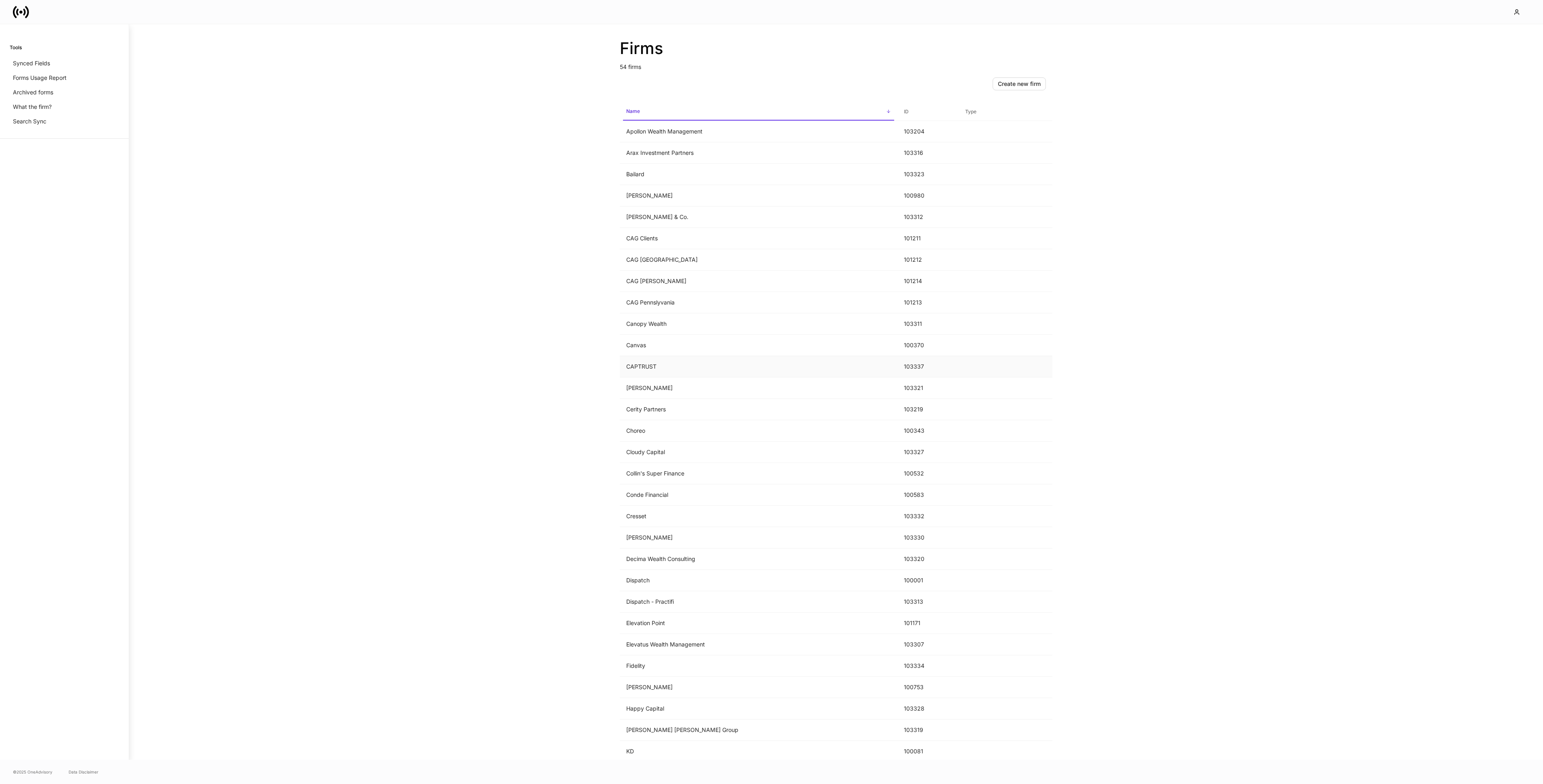
click at [680, 369] on td "CAPTRUST" at bounding box center [758, 367] width 278 height 21
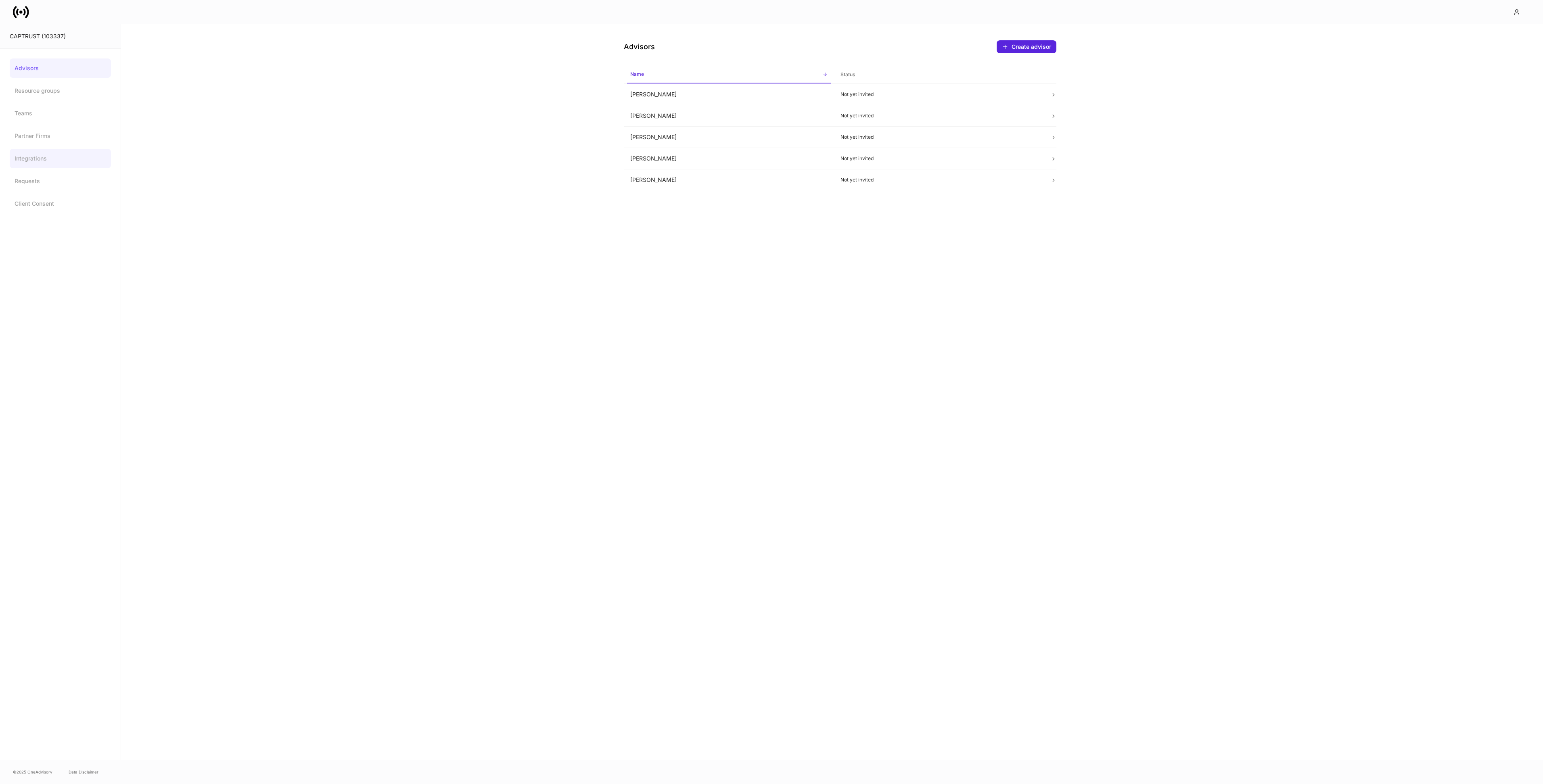
click at [41, 156] on link "Integrations" at bounding box center [61, 158] width 101 height 19
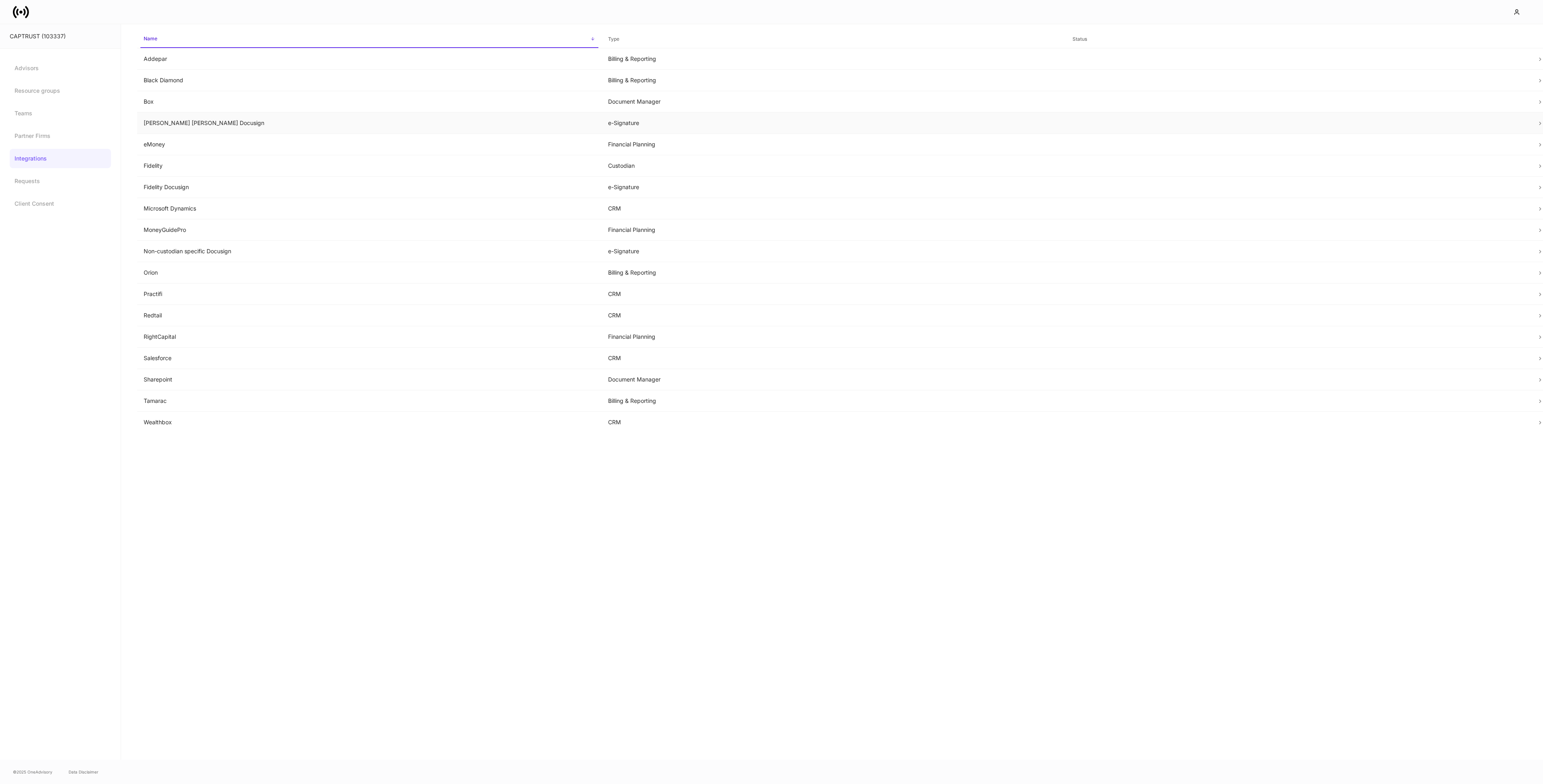
click at [501, 123] on td "[PERSON_NAME] [PERSON_NAME] Docusign" at bounding box center [369, 123] width 465 height 21
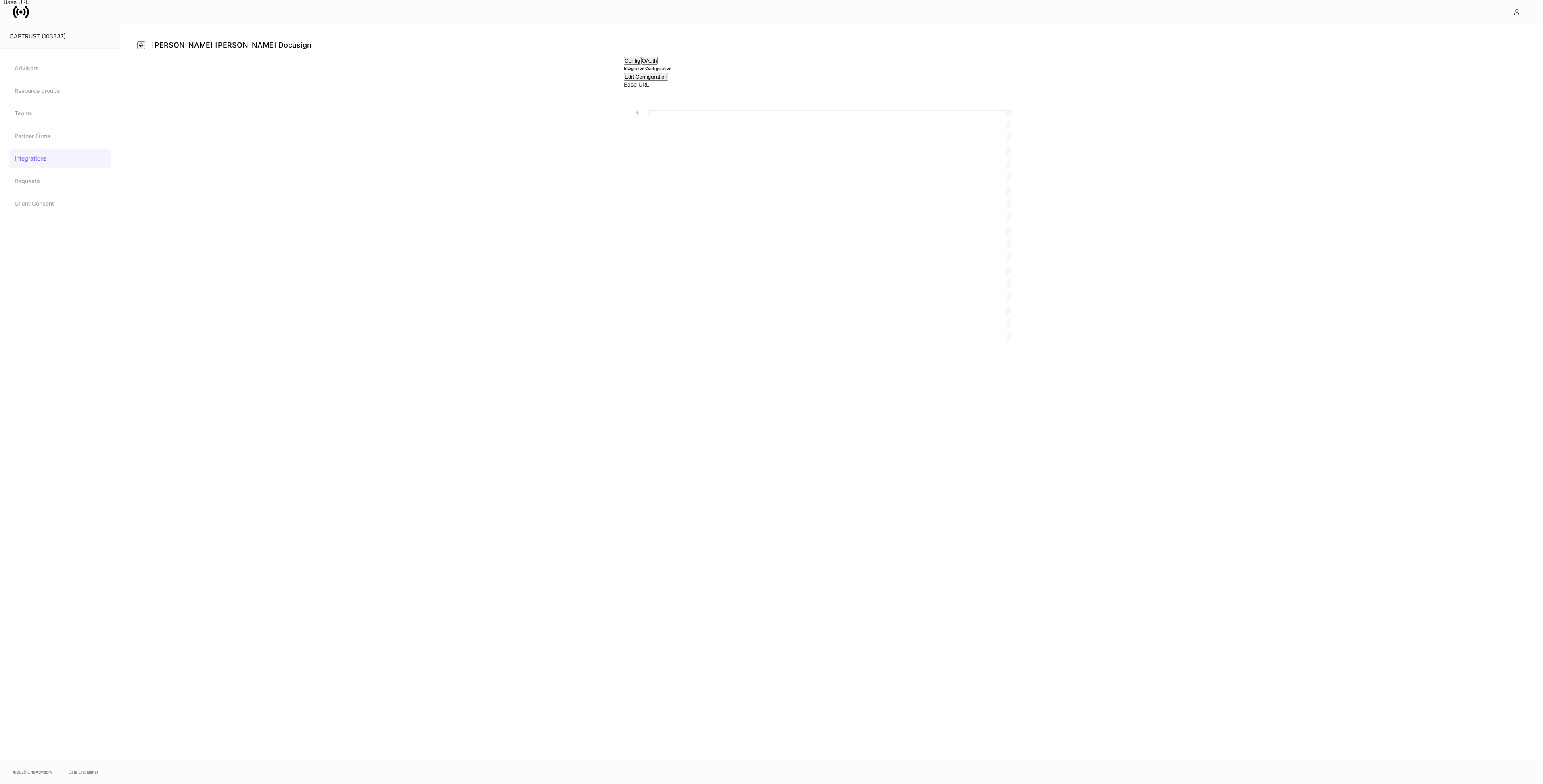
click at [668, 80] on div "Edit Configuration" at bounding box center [646, 77] width 43 height 6
click at [686, 348] on div "Save Changes" at bounding box center [667, 343] width 39 height 8
click at [658, 65] on button "OAuth" at bounding box center [649, 61] width 17 height 8
click at [640, 65] on button "Config" at bounding box center [632, 61] width 17 height 8
click at [142, 49] on icon "button" at bounding box center [141, 45] width 7 height 7
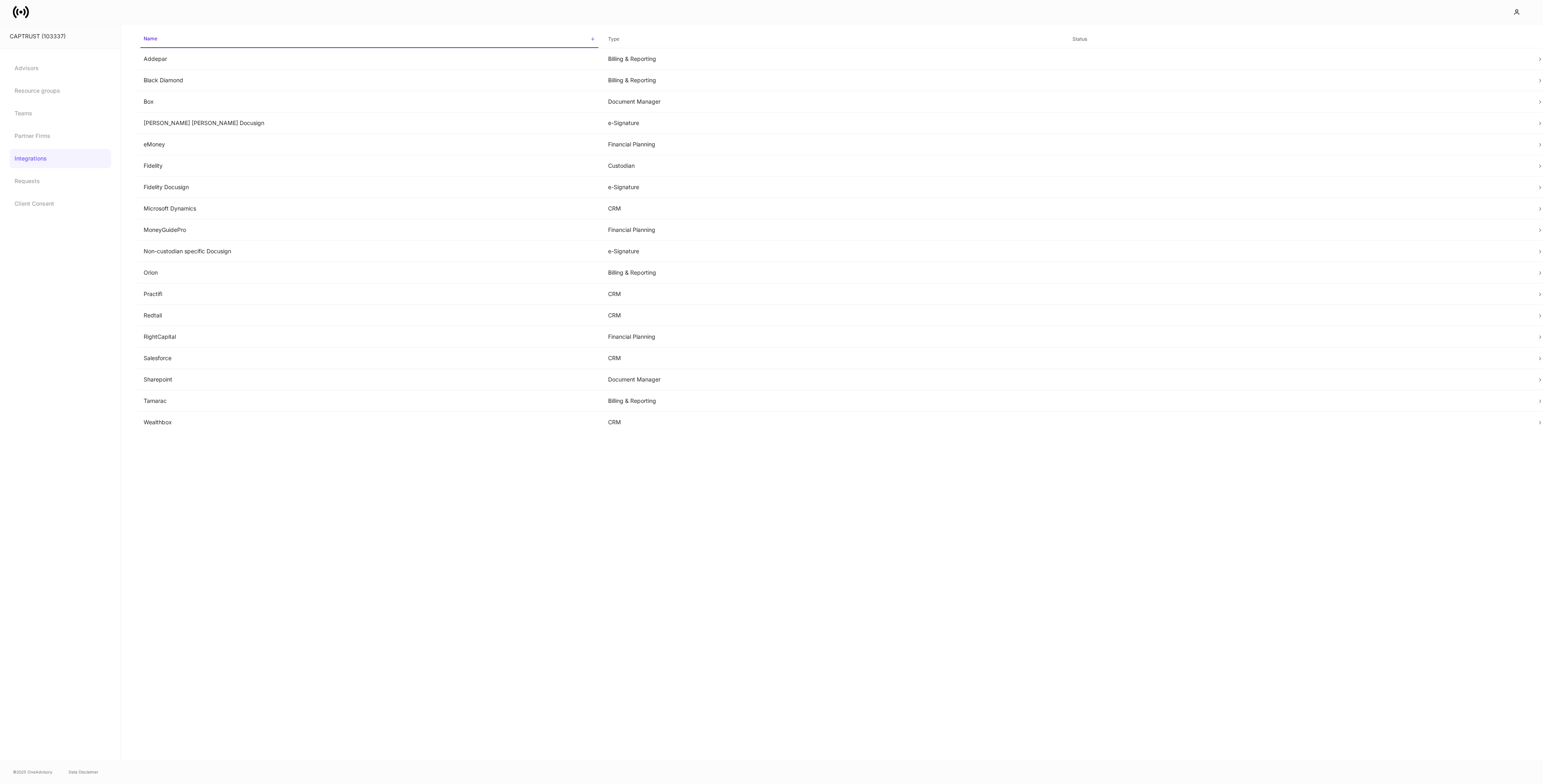
click at [23, 19] on icon at bounding box center [21, 12] width 16 height 16
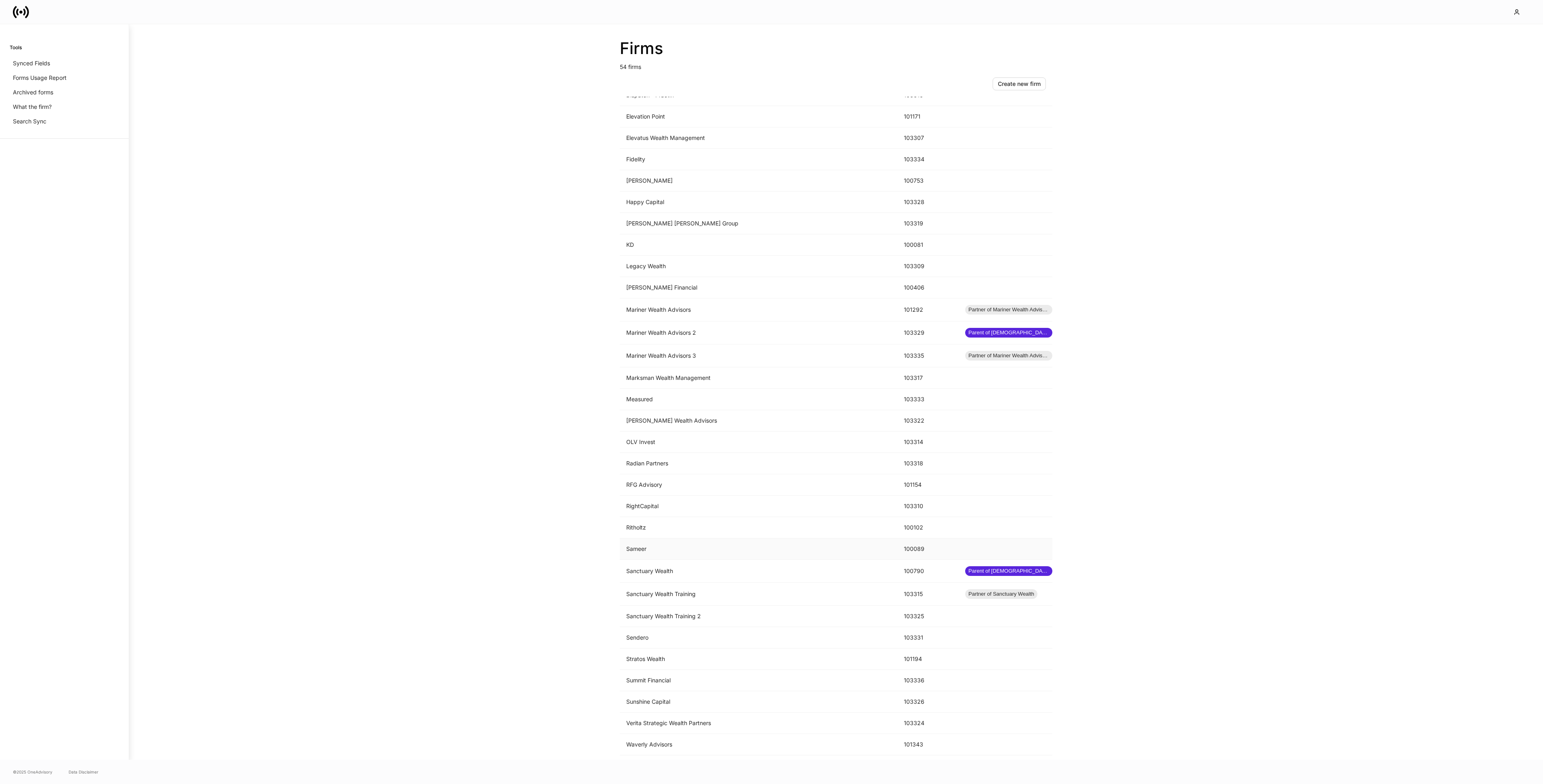
scroll to position [516, 0]
click at [658, 676] on td "Summit Financial" at bounding box center [758, 672] width 278 height 21
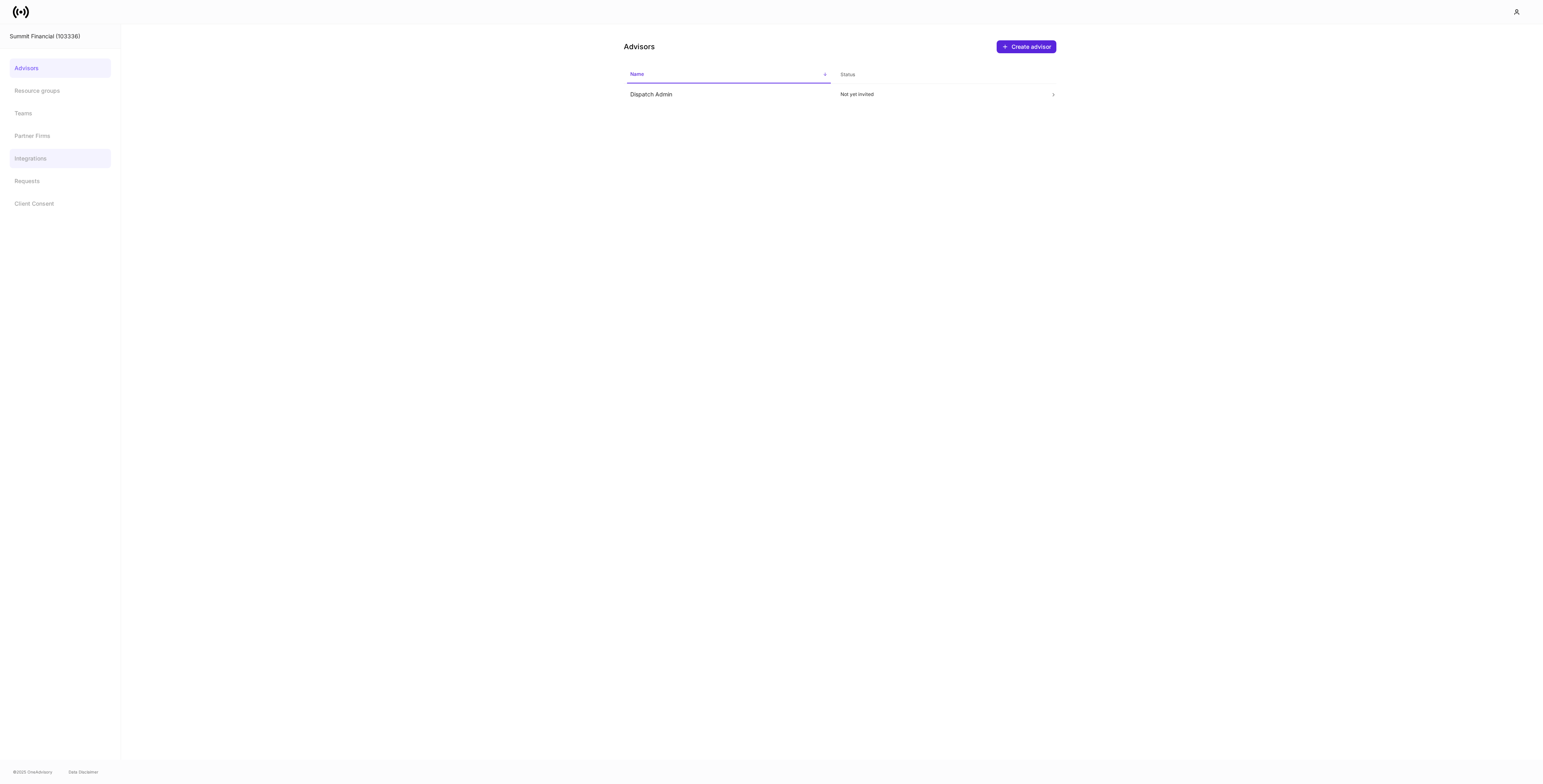
click at [55, 161] on link "Integrations" at bounding box center [61, 158] width 101 height 19
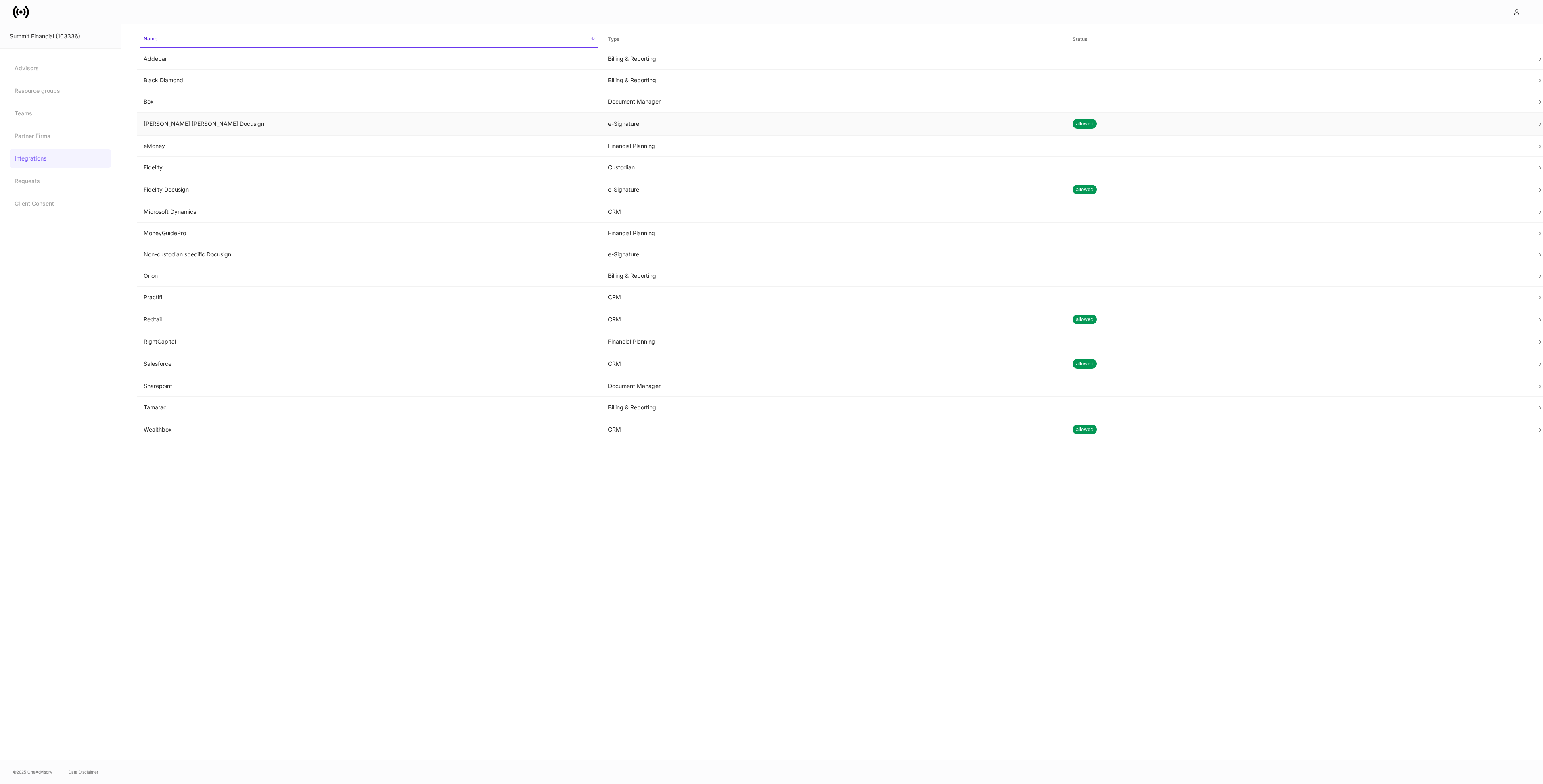
click at [686, 115] on td "e-Signature" at bounding box center [834, 124] width 465 height 23
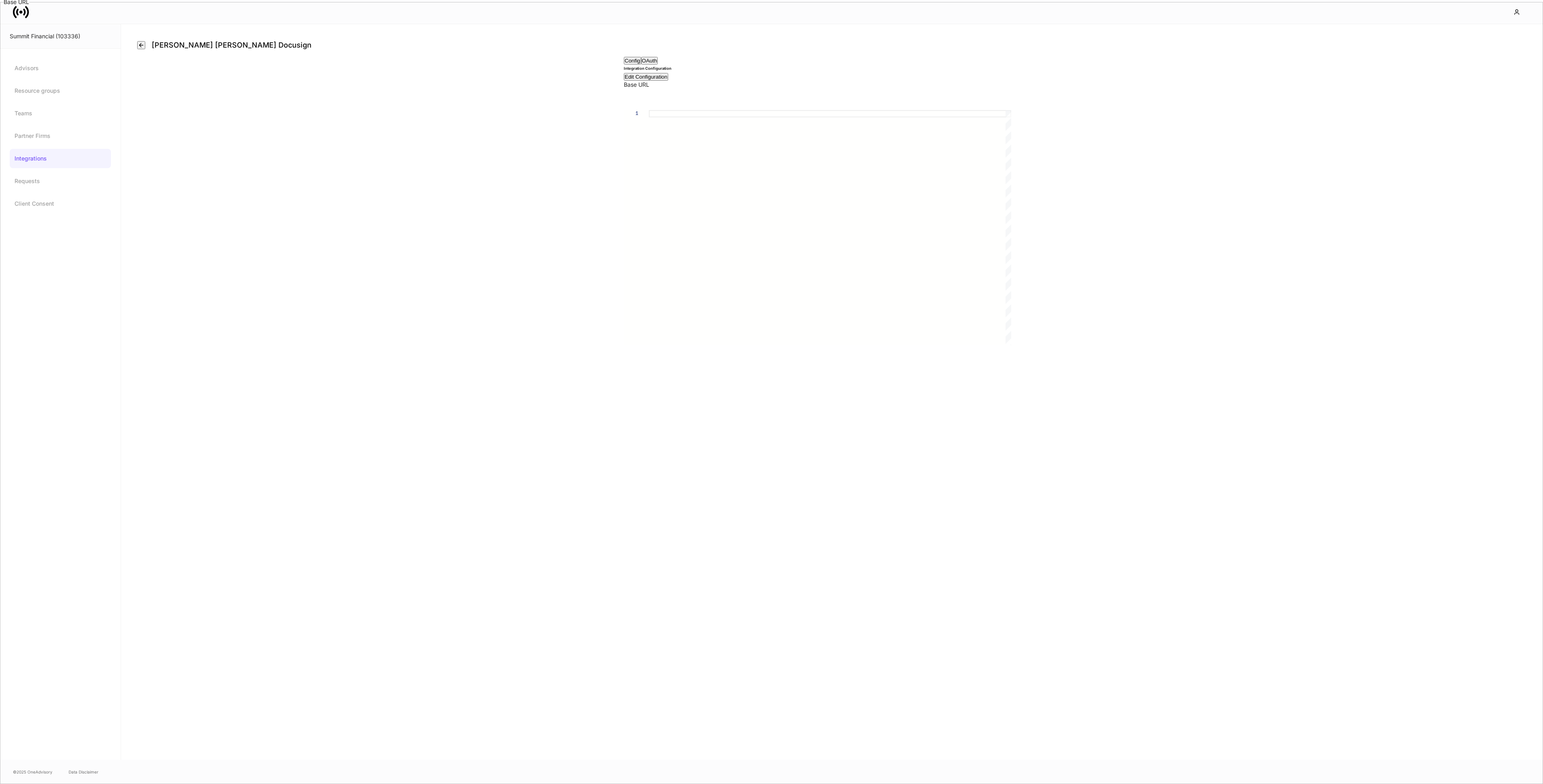
click at [658, 65] on button "OAuth" at bounding box center [649, 61] width 17 height 8
click at [641, 65] on button "Config" at bounding box center [632, 61] width 17 height 8
click at [144, 49] on icon "button" at bounding box center [141, 45] width 7 height 7
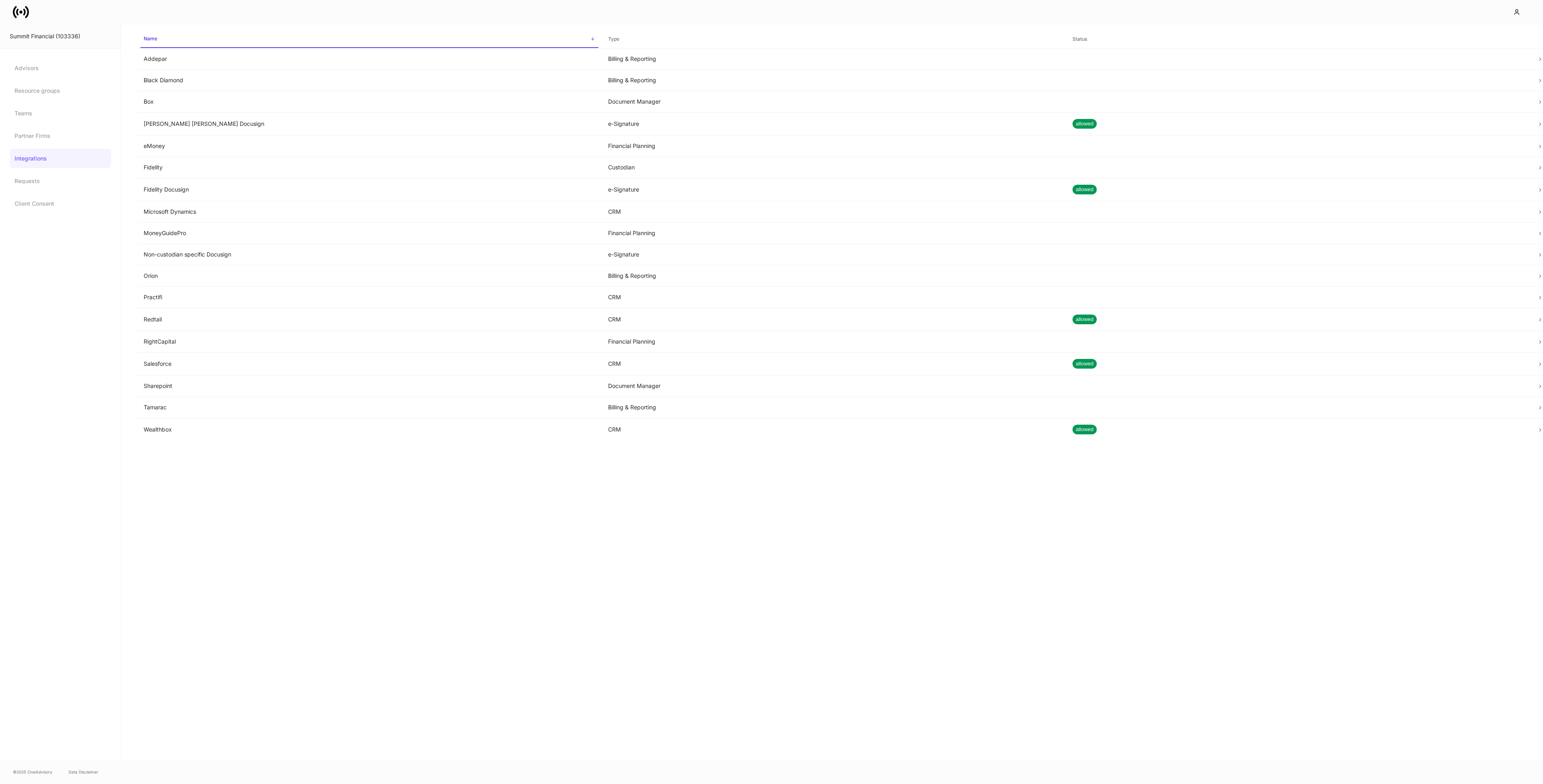
click at [26, 17] on icon at bounding box center [27, 11] width 4 height 12
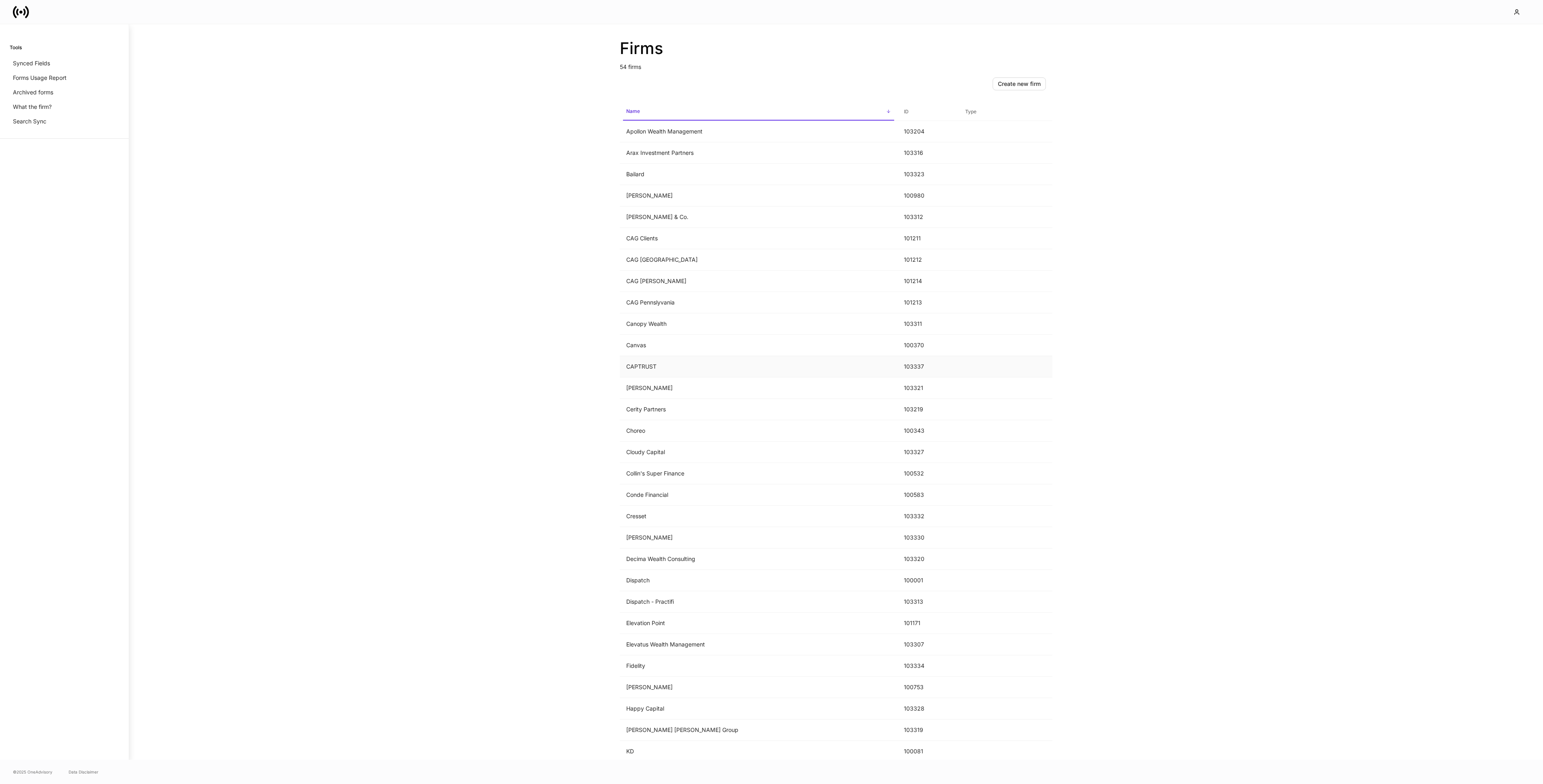
click at [666, 365] on td "CAPTRUST" at bounding box center [758, 367] width 278 height 21
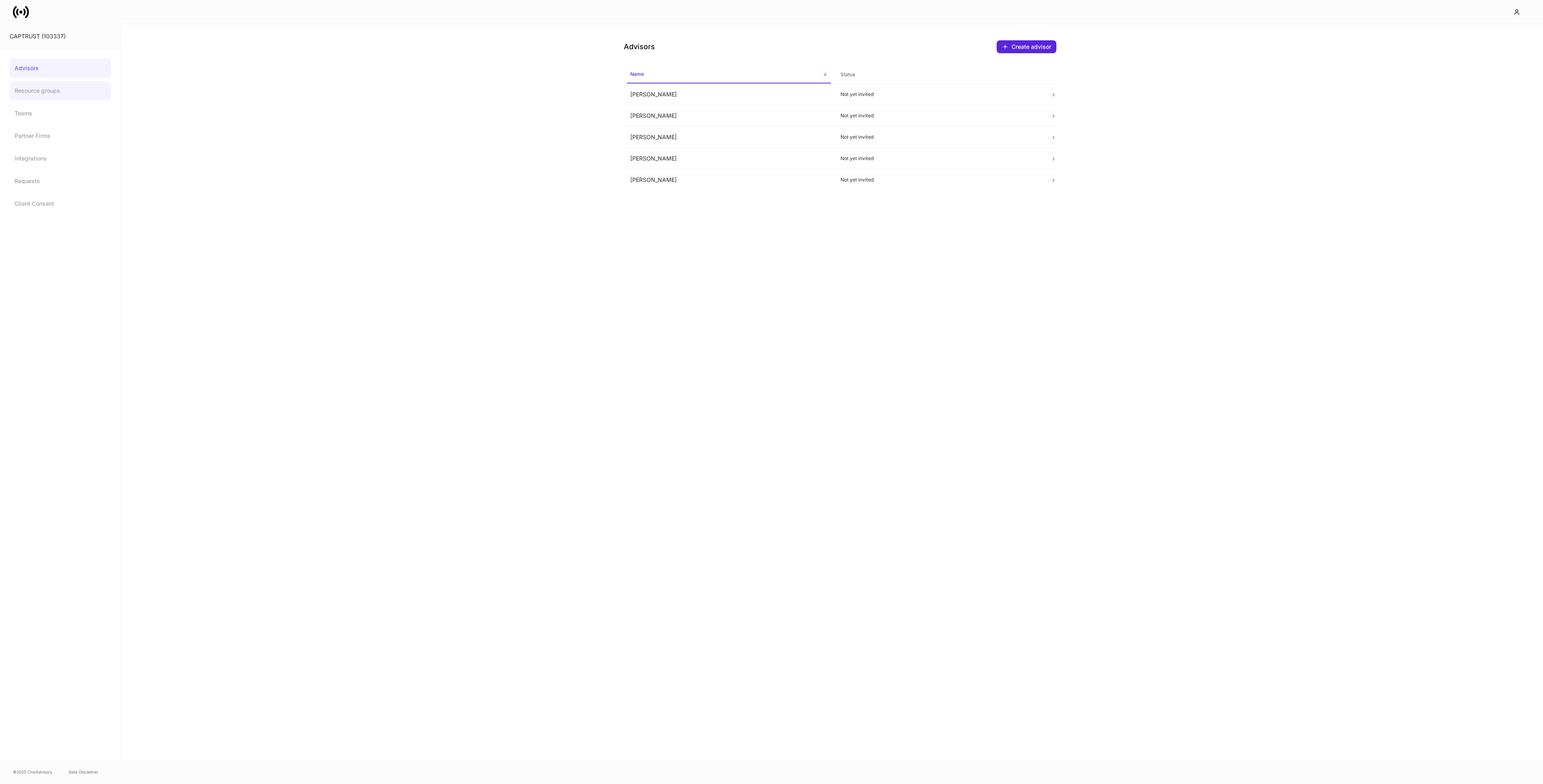
click at [29, 85] on link "Resource groups" at bounding box center [61, 91] width 101 height 19
click at [33, 64] on link "Advisors" at bounding box center [61, 68] width 101 height 19
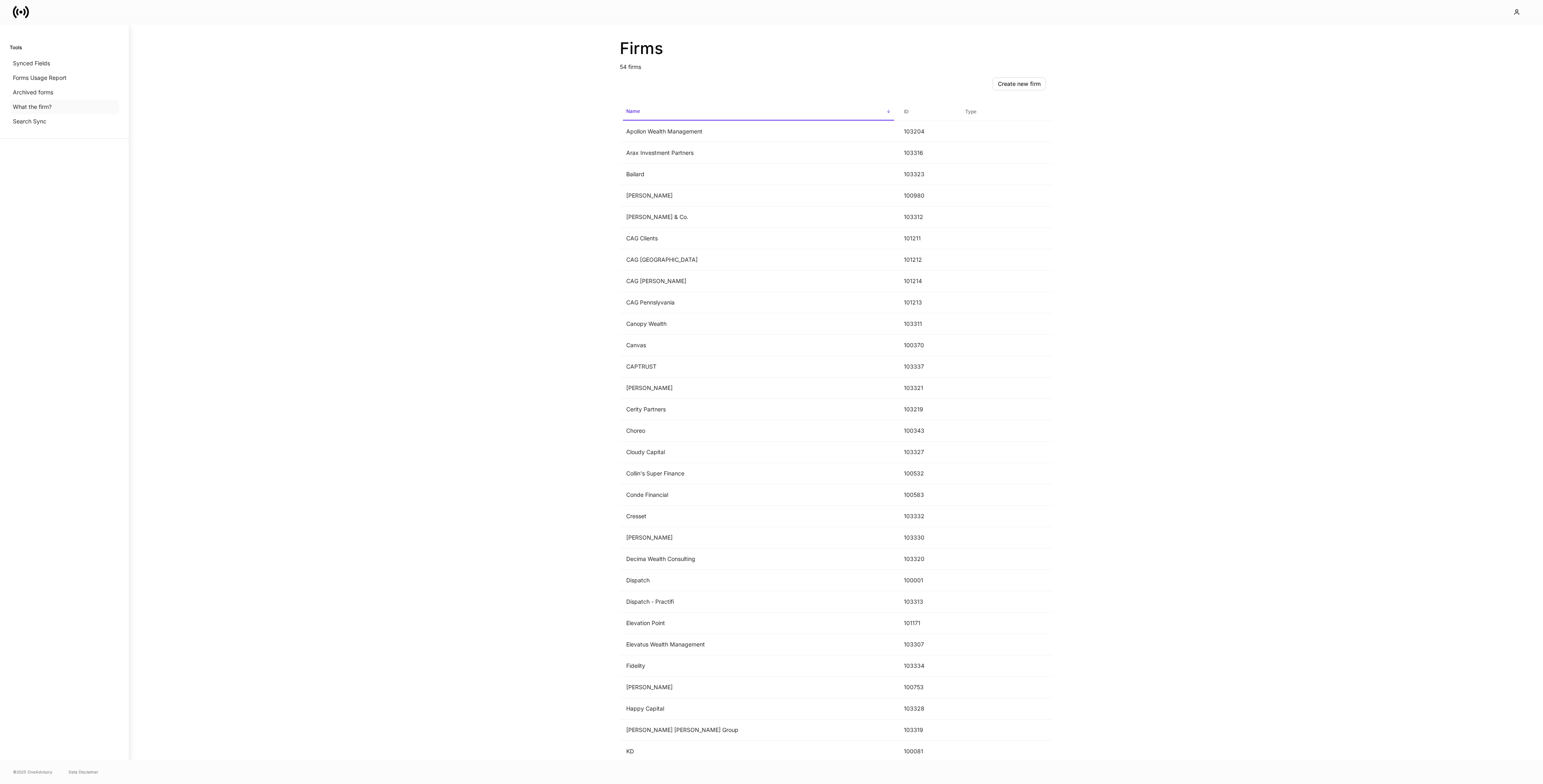
click at [39, 104] on p "What the firm?" at bounding box center [32, 107] width 39 height 8
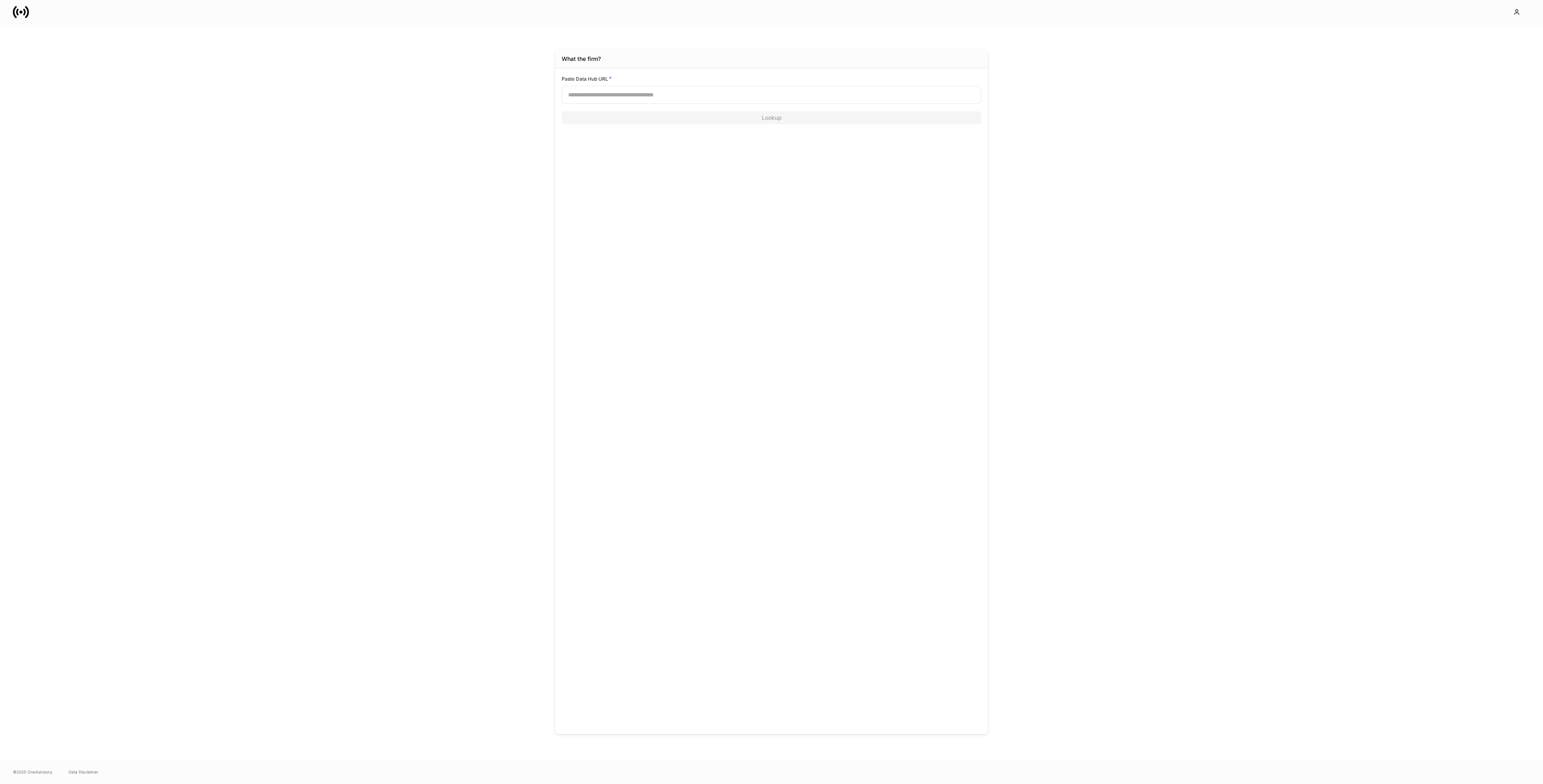
click at [25, 12] on icon at bounding box center [25, 12] width 3 height 7
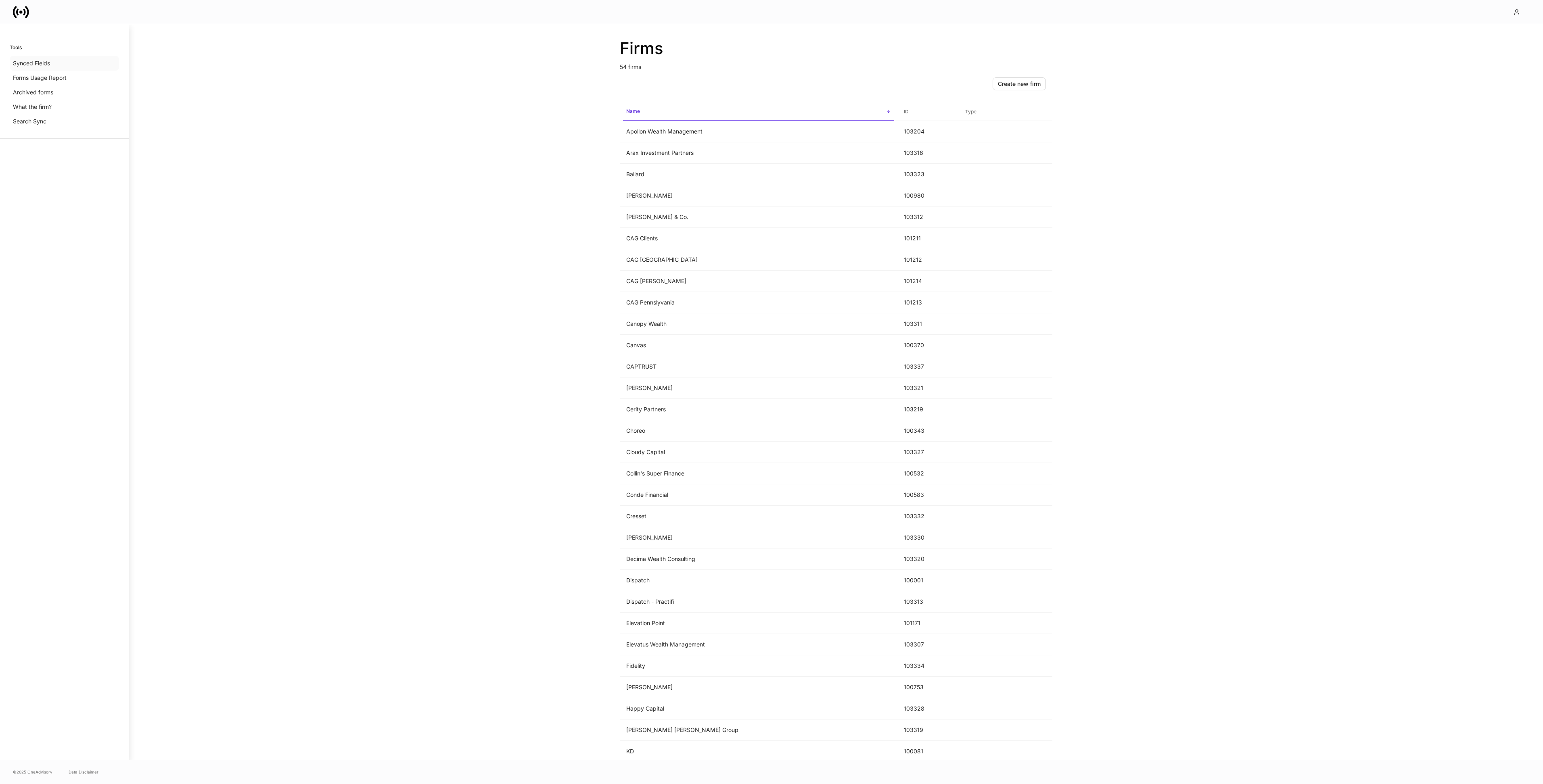
click at [24, 63] on p "Synced Fields" at bounding box center [31, 63] width 37 height 8
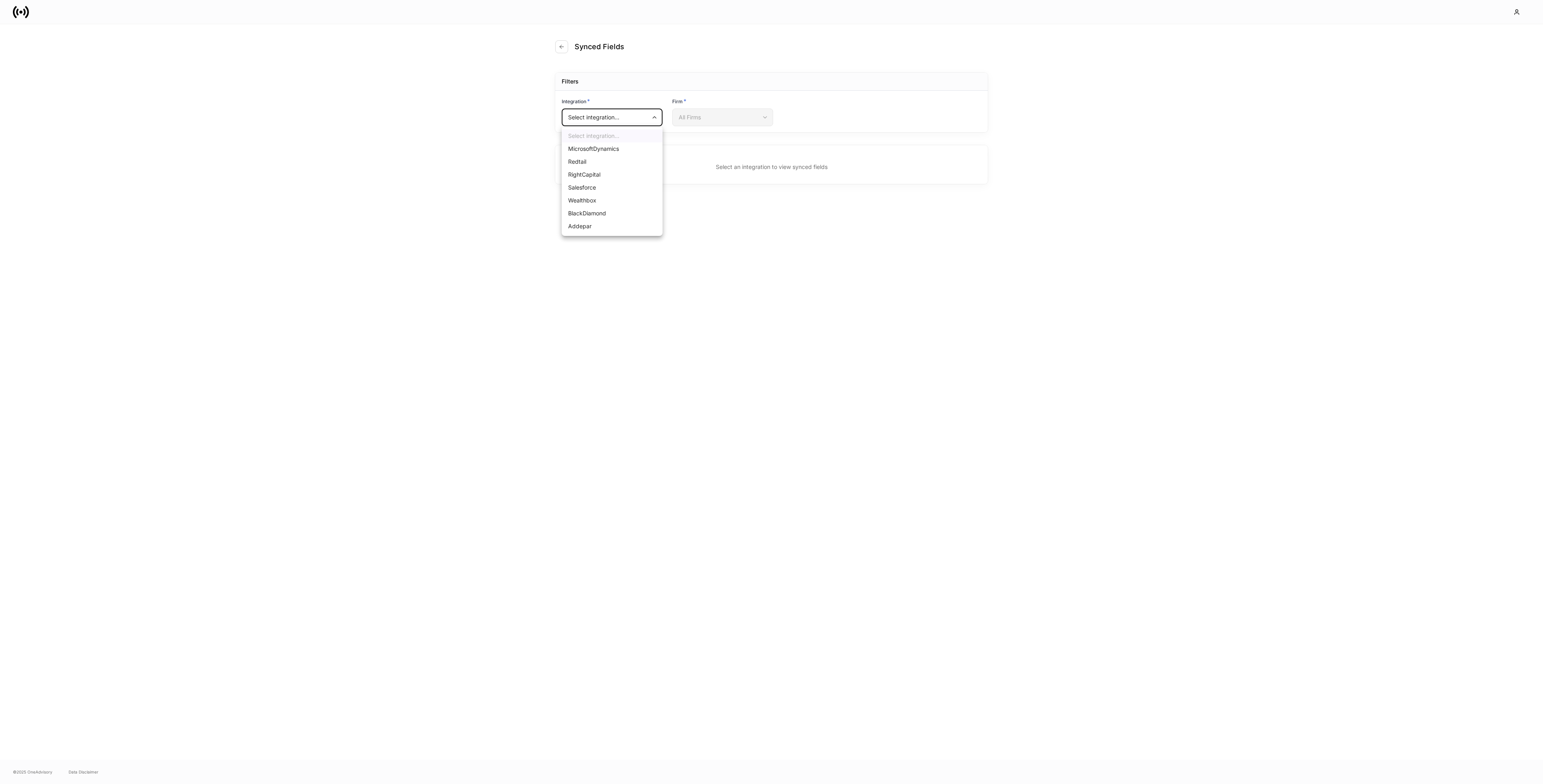
click at [590, 119] on body "Synced Fields Filters Integration * Select integration... ​ Firm * All Firms ​ …" at bounding box center [772, 392] width 1543 height 784
click at [589, 190] on li "Salesforce" at bounding box center [612, 187] width 101 height 13
type input "*"
click at [558, 47] on button "button" at bounding box center [561, 47] width 13 height 13
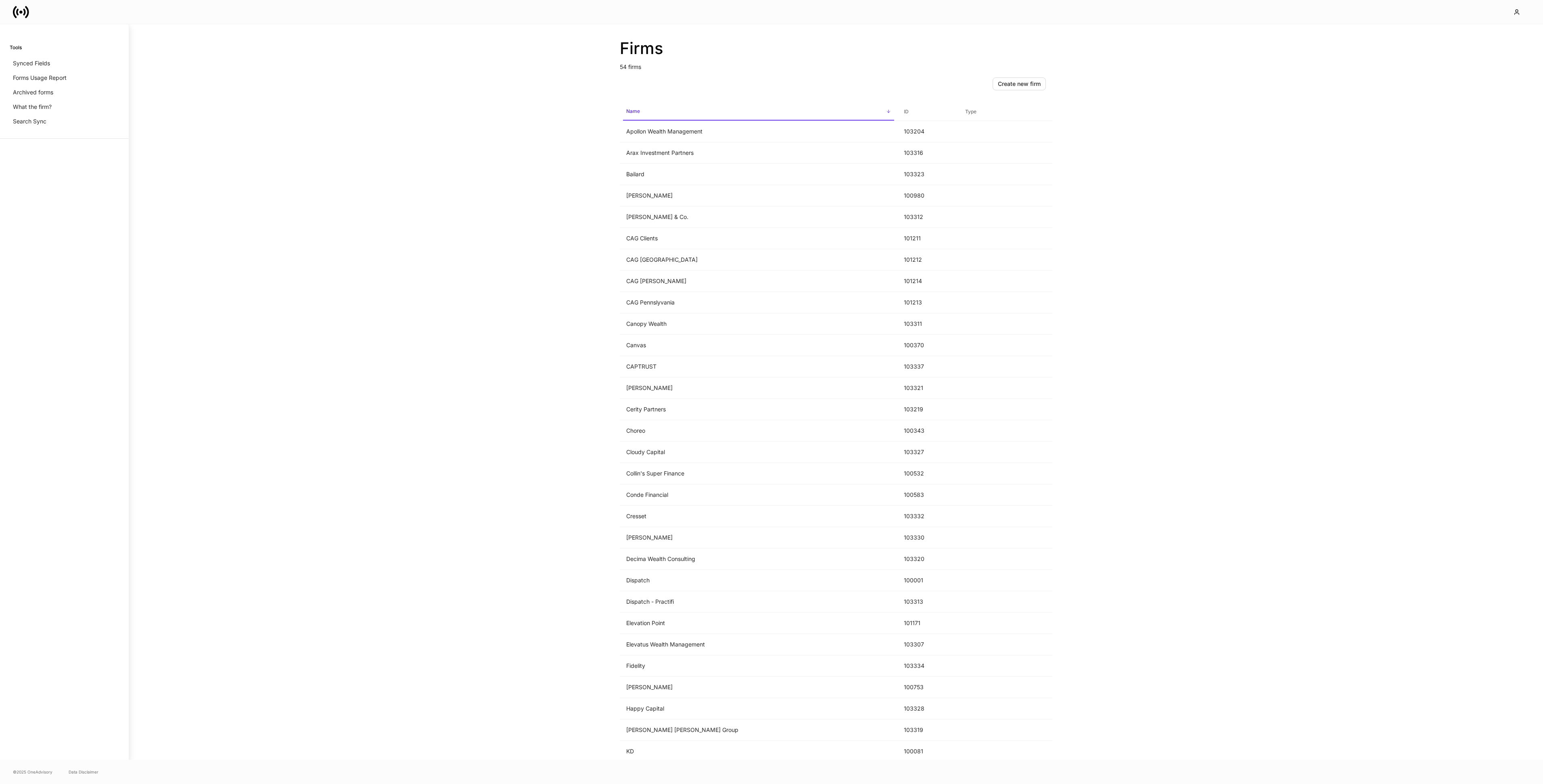
click at [23, 14] on icon at bounding box center [21, 12] width 16 height 16
click at [658, 369] on td "CAPTRUST" at bounding box center [758, 367] width 278 height 21
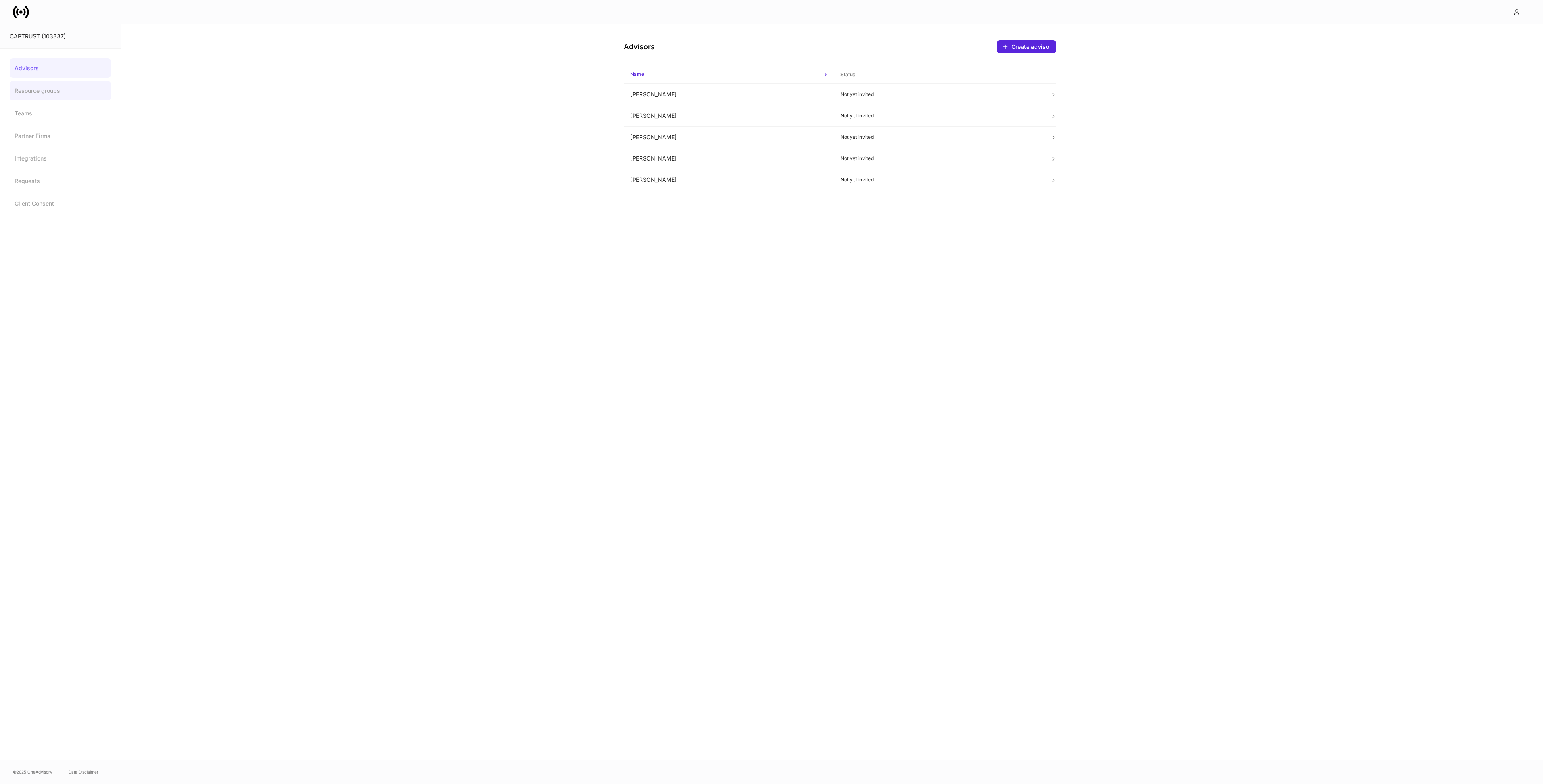
click at [47, 91] on link "Resource groups" at bounding box center [61, 91] width 101 height 19
click at [25, 10] on icon at bounding box center [21, 12] width 16 height 16
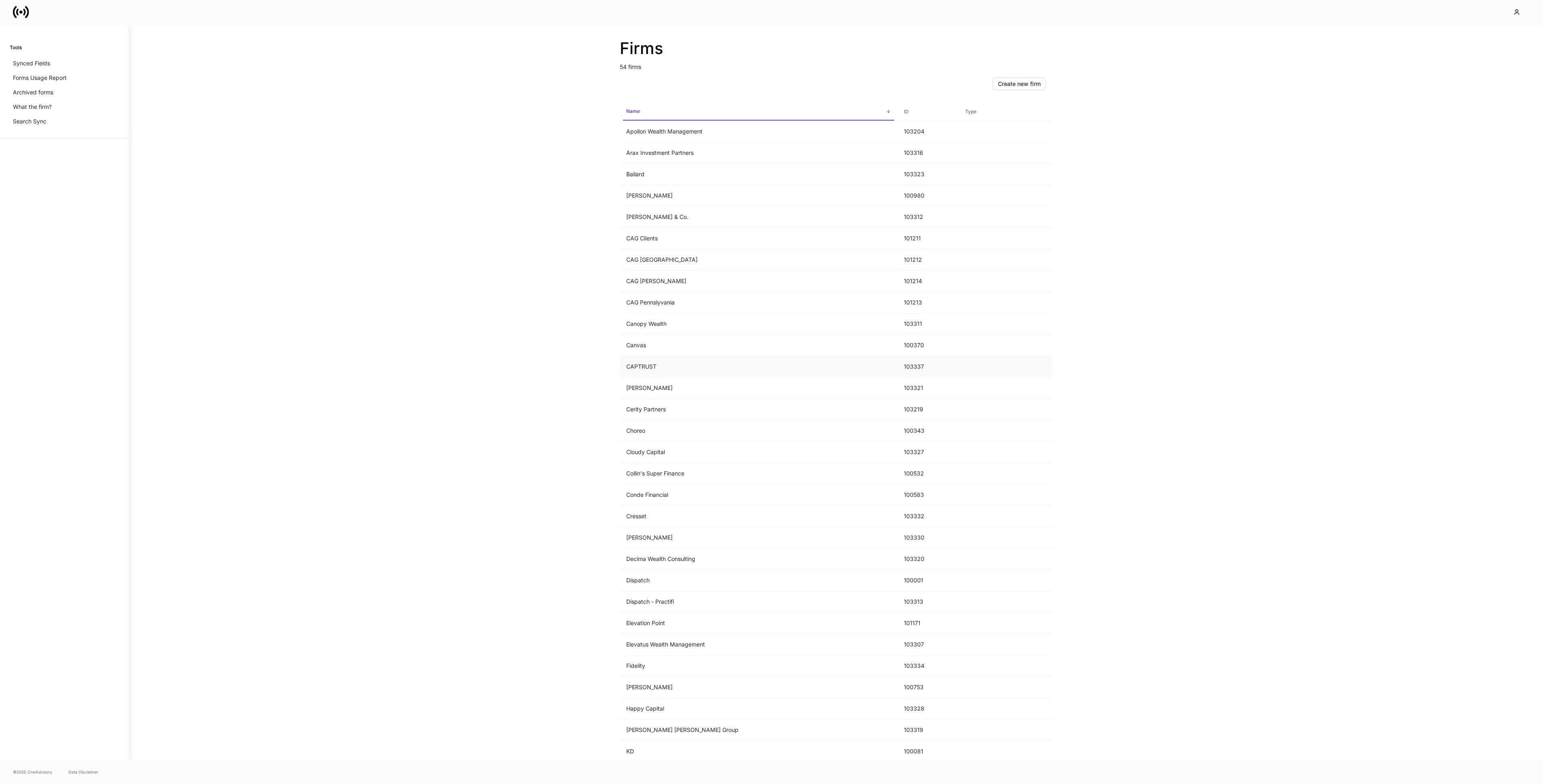
click at [655, 371] on td "CAPTRUST" at bounding box center [758, 367] width 278 height 21
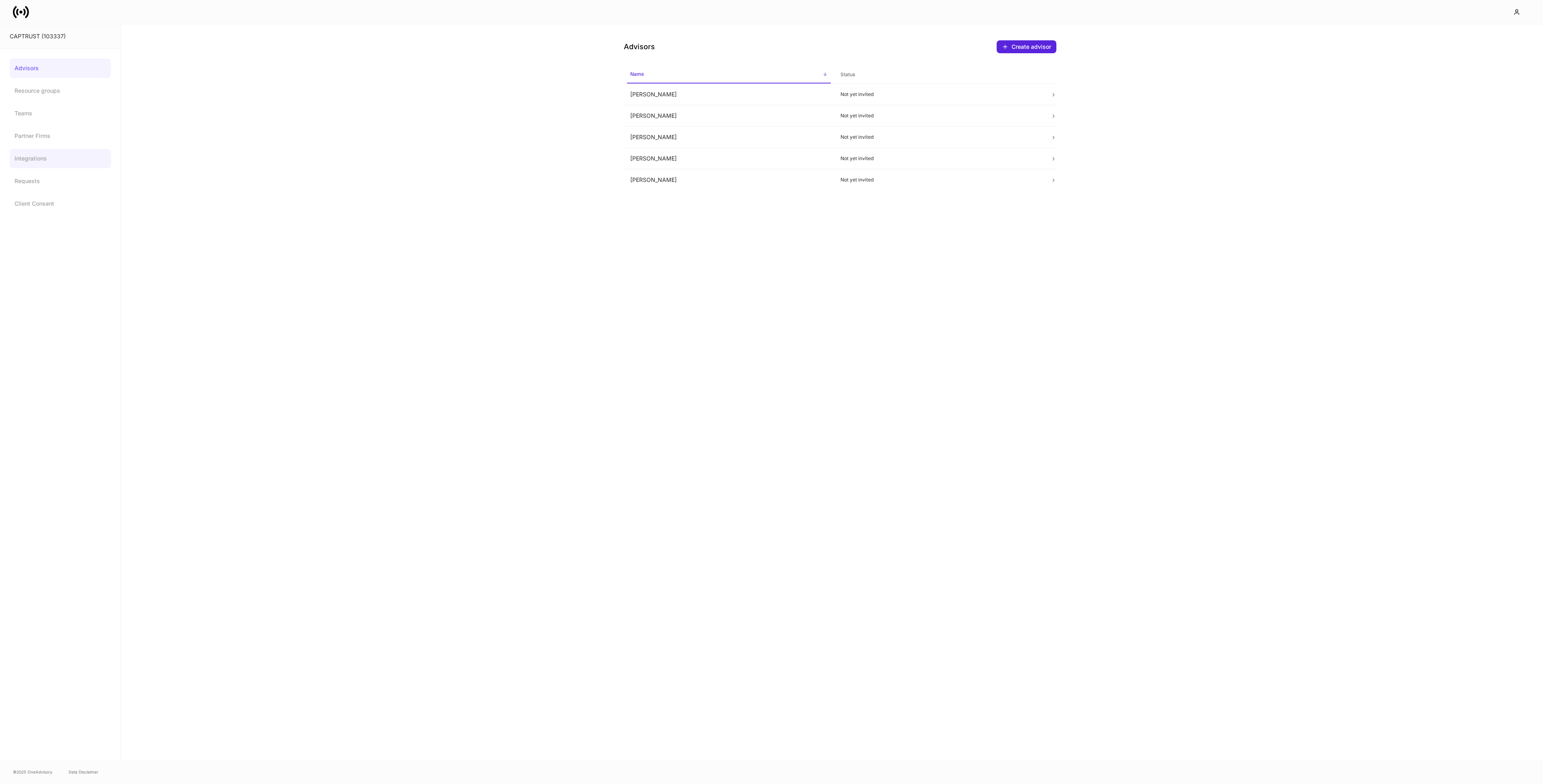
click at [44, 163] on link "Integrations" at bounding box center [61, 158] width 101 height 19
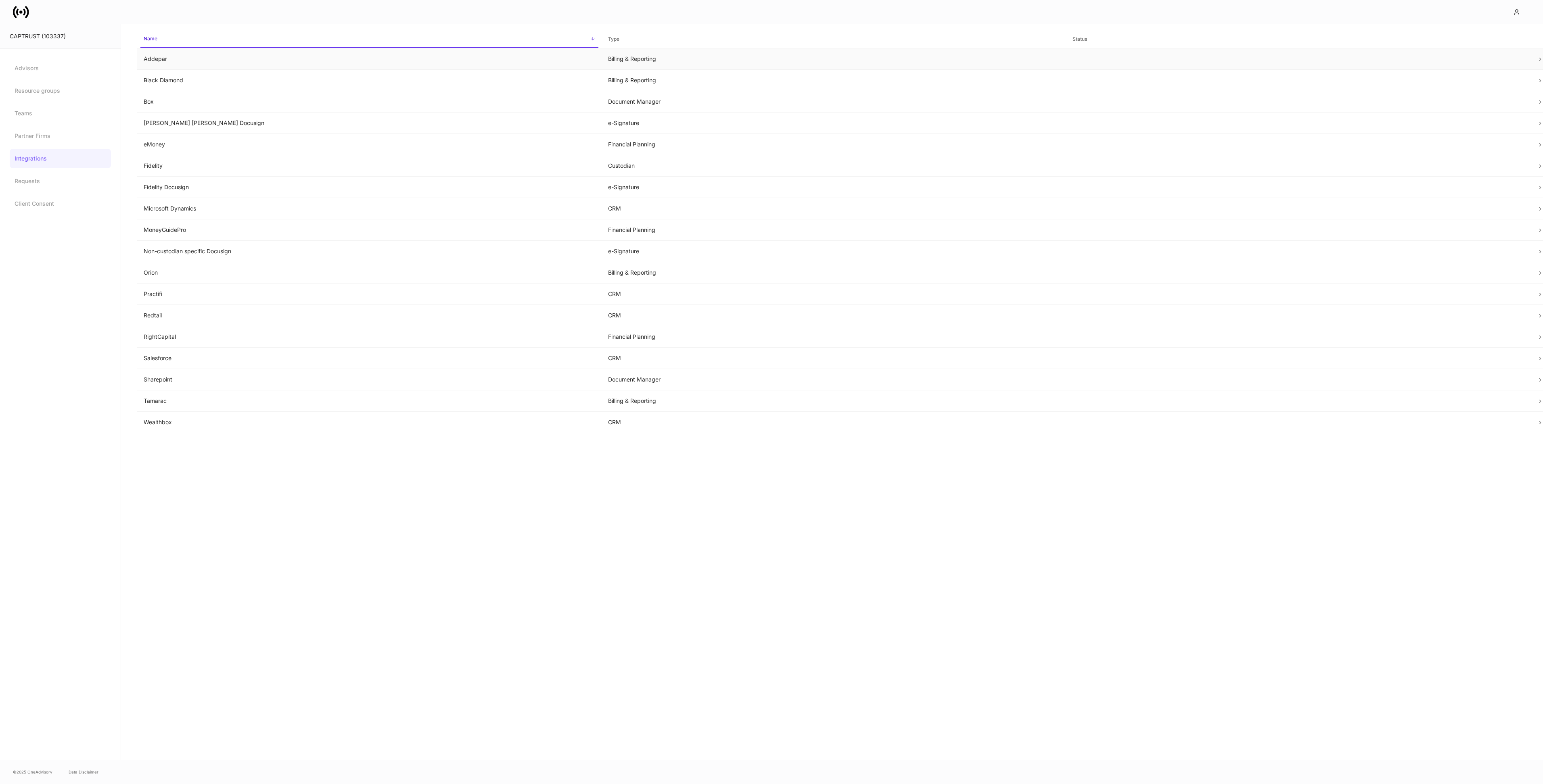
click at [403, 60] on td "Addepar" at bounding box center [369, 59] width 465 height 21
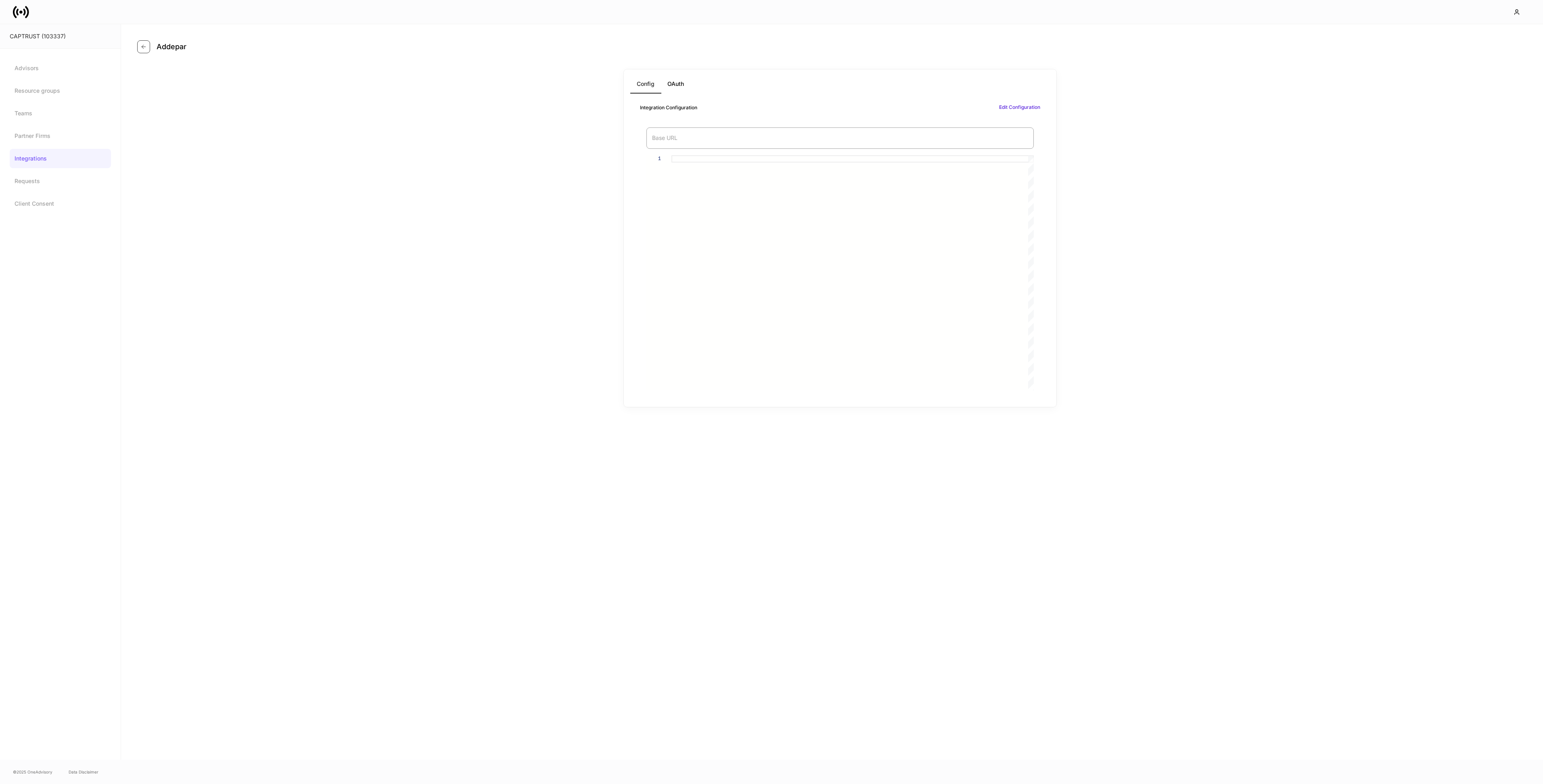
click at [146, 47] on icon "button" at bounding box center [144, 47] width 7 height 7
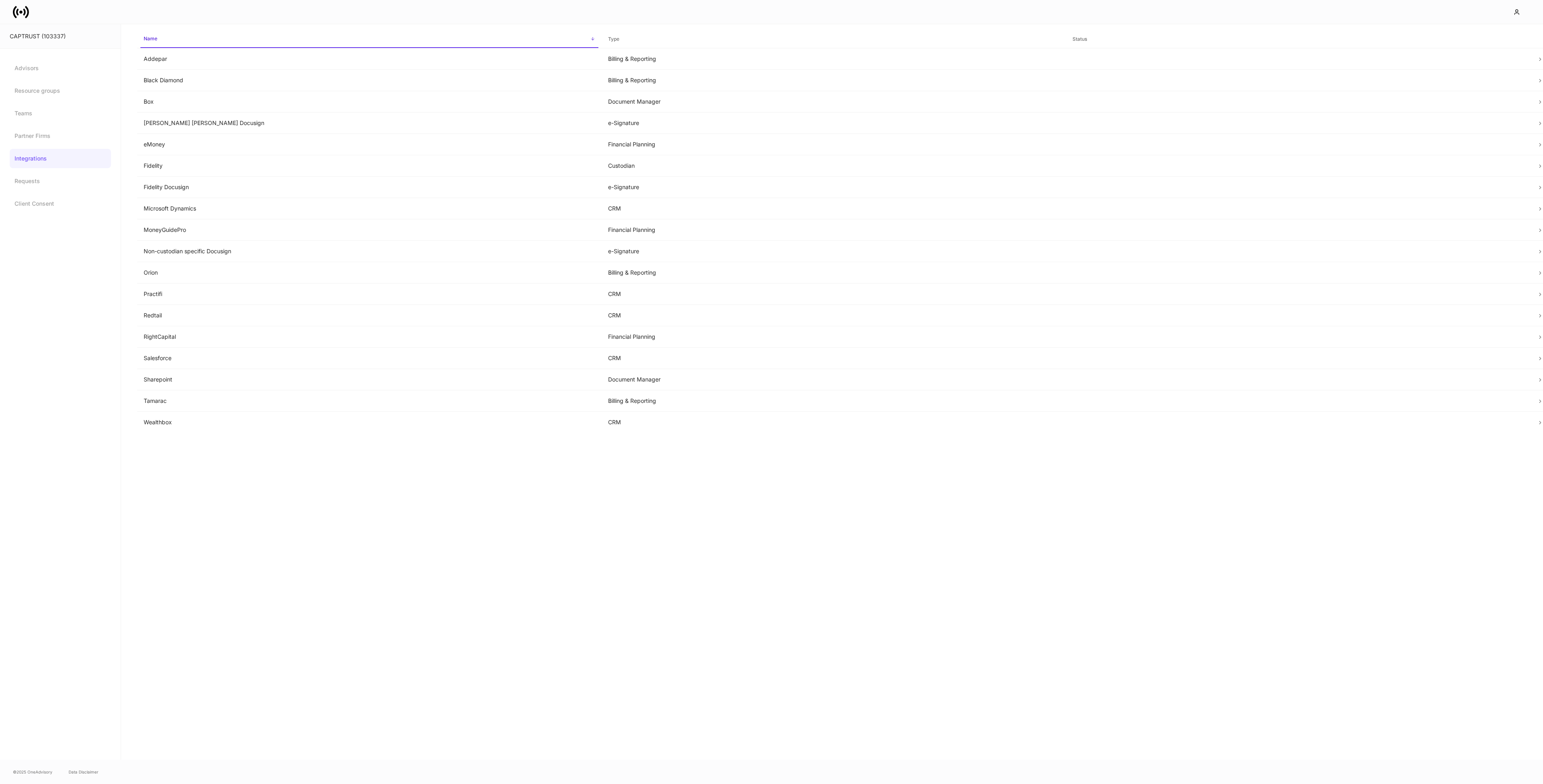
click at [22, 13] on icon at bounding box center [21, 12] width 16 height 16
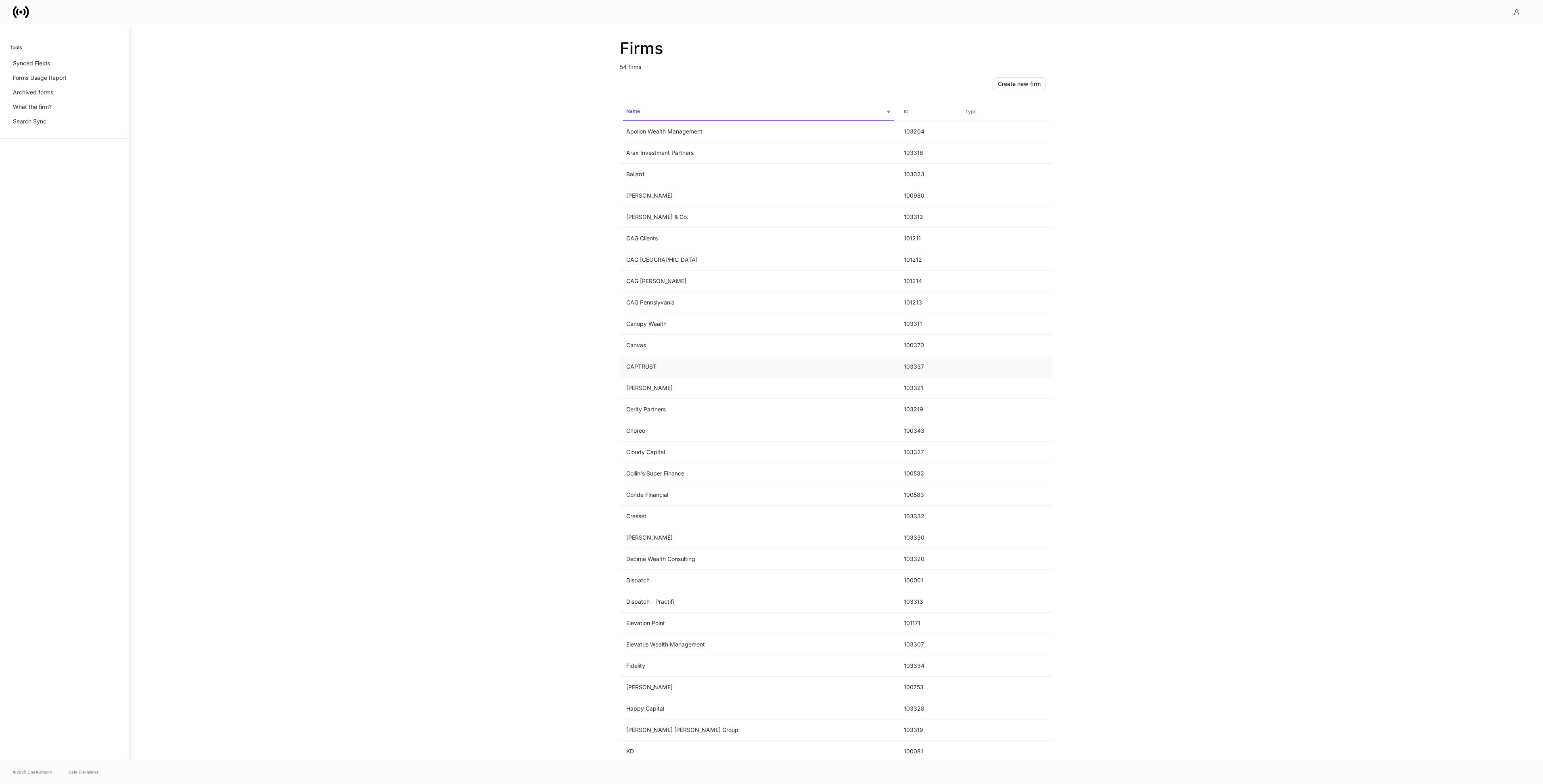
click at [701, 366] on td "CAPTRUST" at bounding box center [758, 367] width 278 height 21
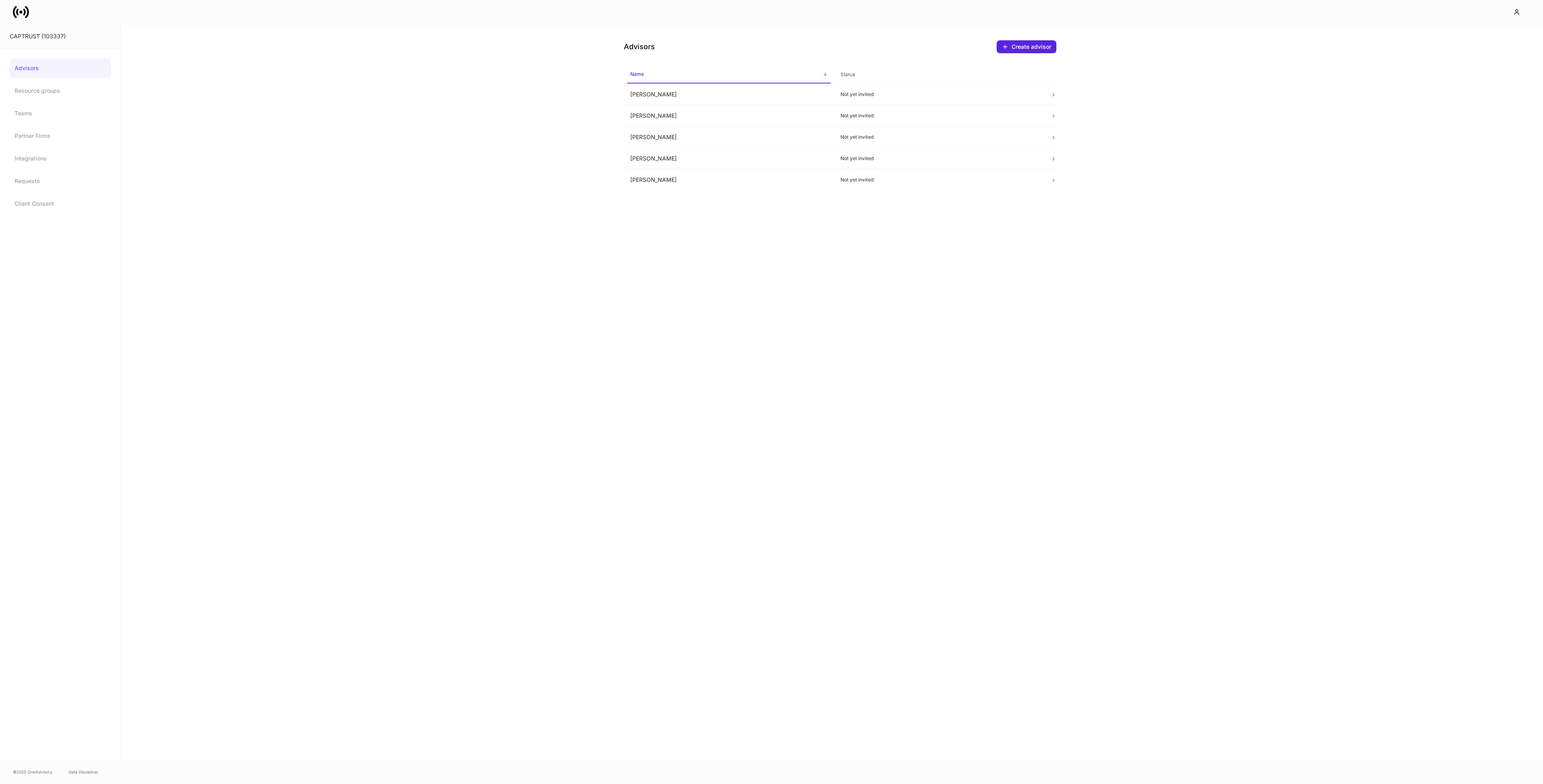
click at [493, 307] on div "Advisors Create advisor Name sorted ascending Status [PERSON_NAME] Not yet invi…" at bounding box center [832, 392] width 1422 height 736
click at [55, 92] on link "Resource groups" at bounding box center [61, 91] width 101 height 19
